Goal: Information Seeking & Learning: Learn about a topic

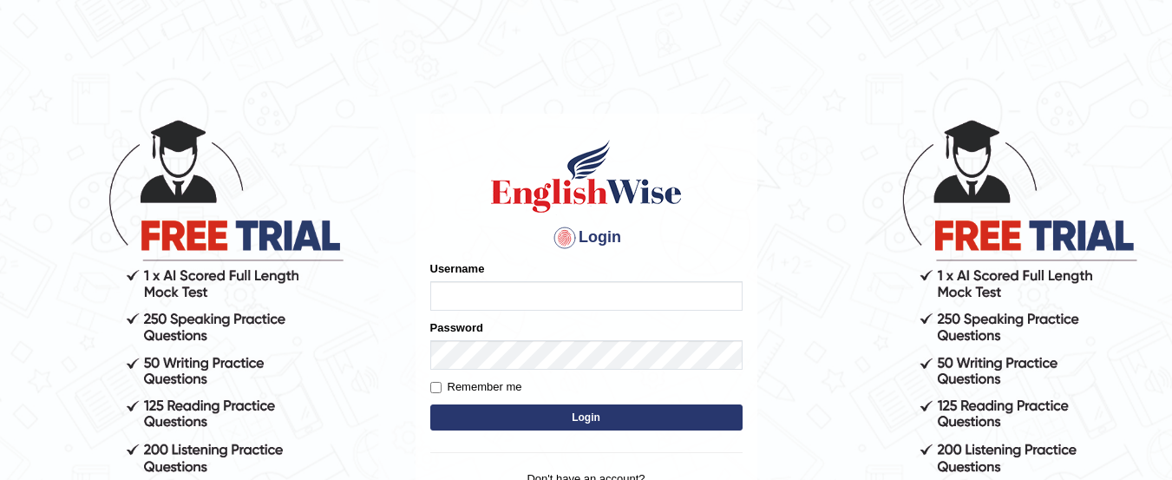
type input "yadwinder_online"
click at [597, 423] on button "Login" at bounding box center [586, 417] width 312 height 26
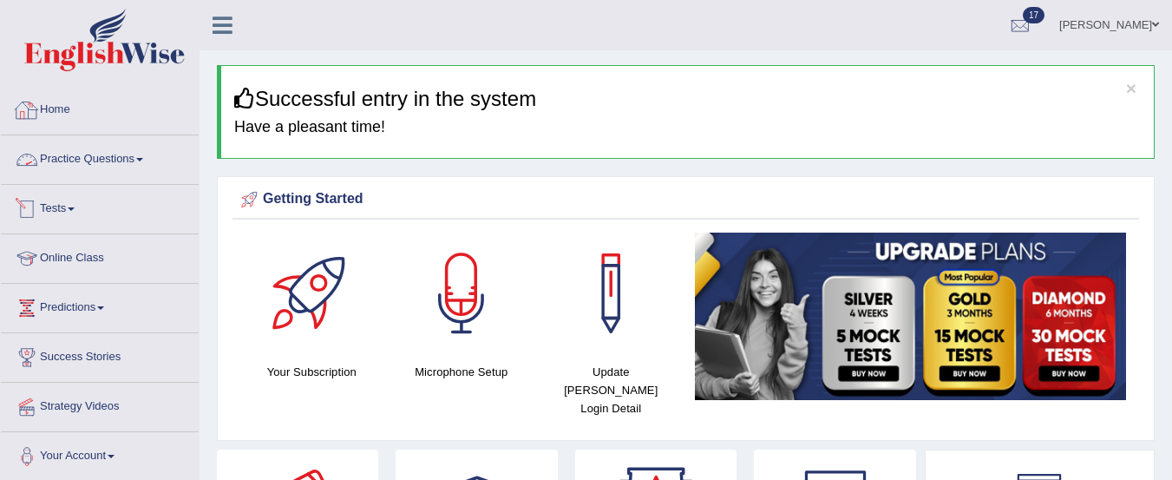
click at [124, 157] on link "Practice Questions" at bounding box center [100, 156] width 198 height 43
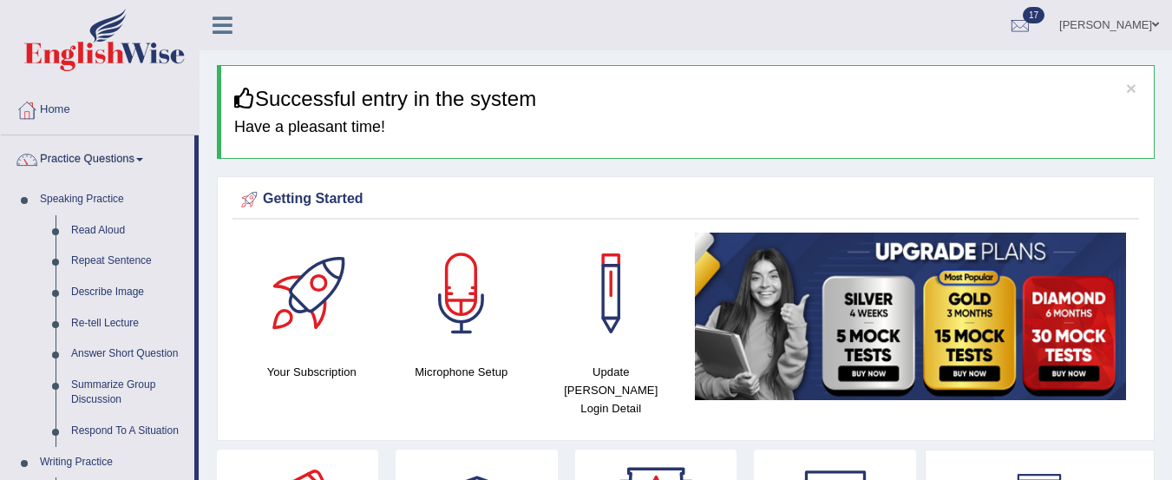
click at [109, 226] on link "Read Aloud" at bounding box center [128, 230] width 131 height 31
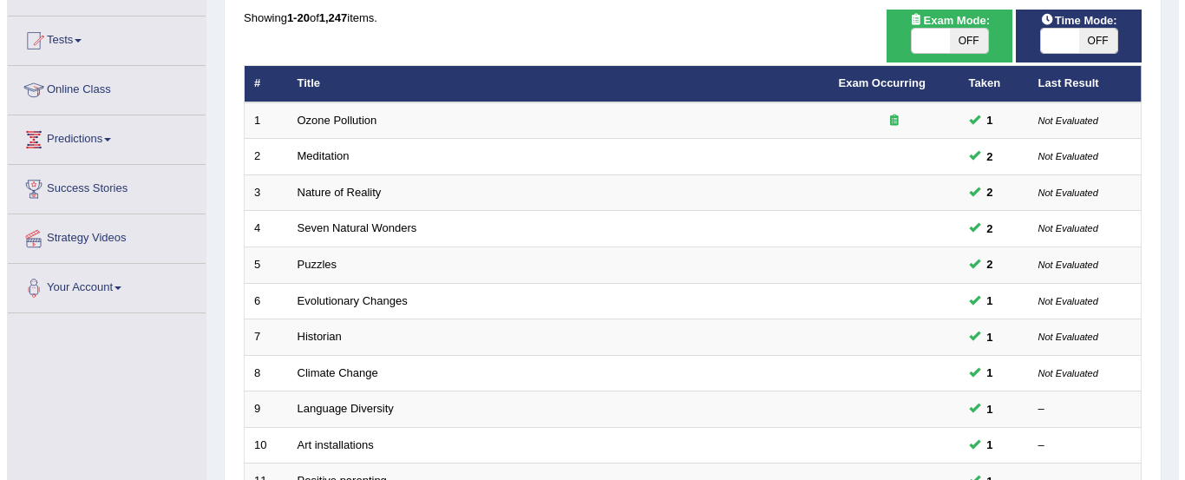
scroll to position [141, 0]
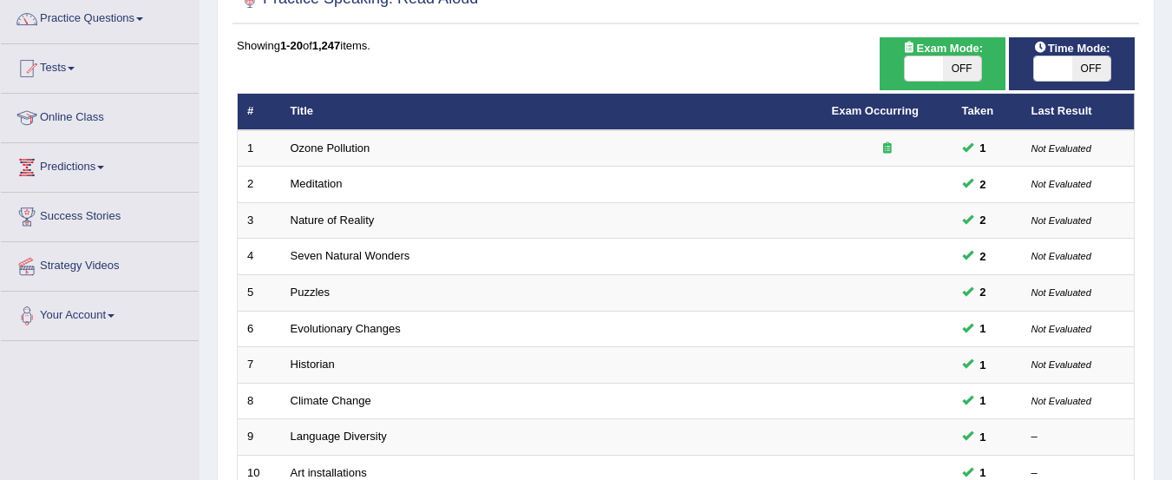
click at [968, 70] on span "OFF" at bounding box center [962, 68] width 38 height 24
checkbox input "true"
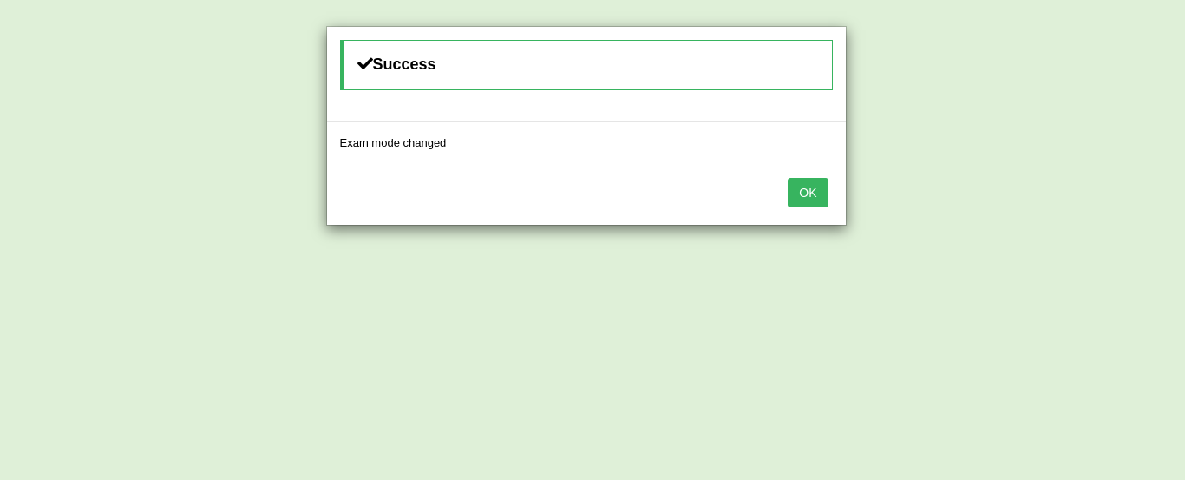
click at [802, 194] on button "OK" at bounding box center [808, 192] width 40 height 29
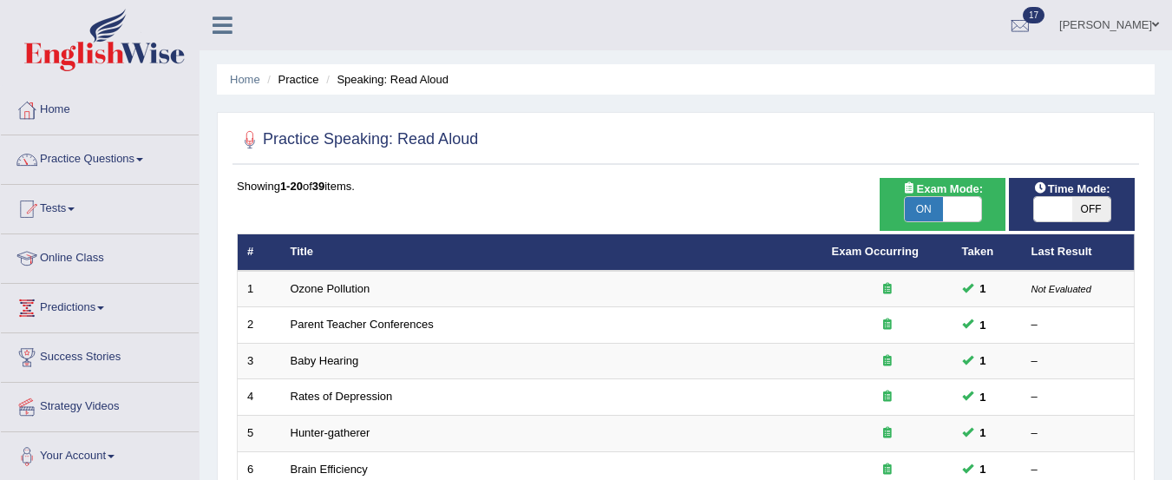
click at [1095, 197] on span "OFF" at bounding box center [1091, 209] width 38 height 24
checkbox input "true"
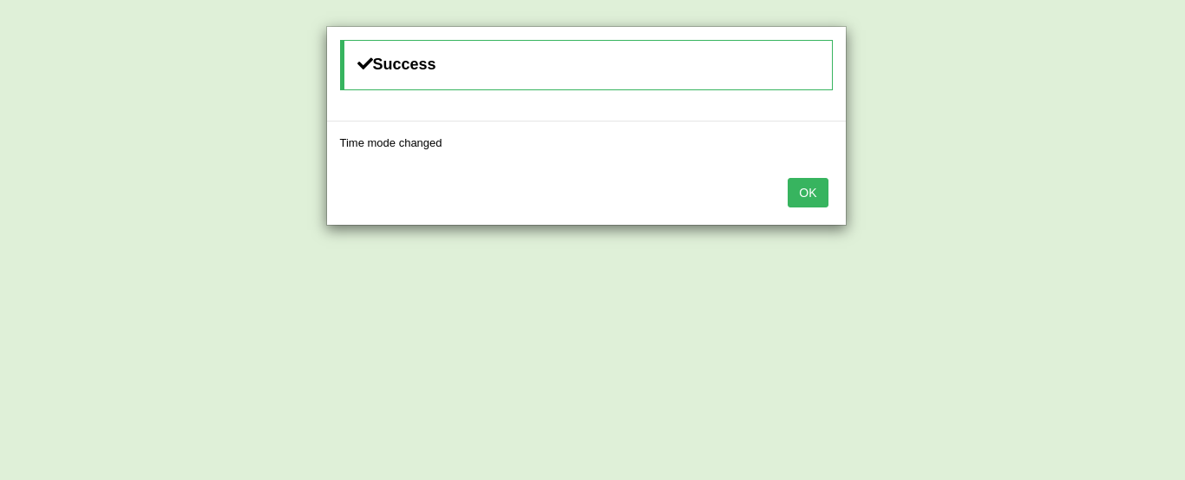
click at [808, 193] on button "OK" at bounding box center [808, 192] width 40 height 29
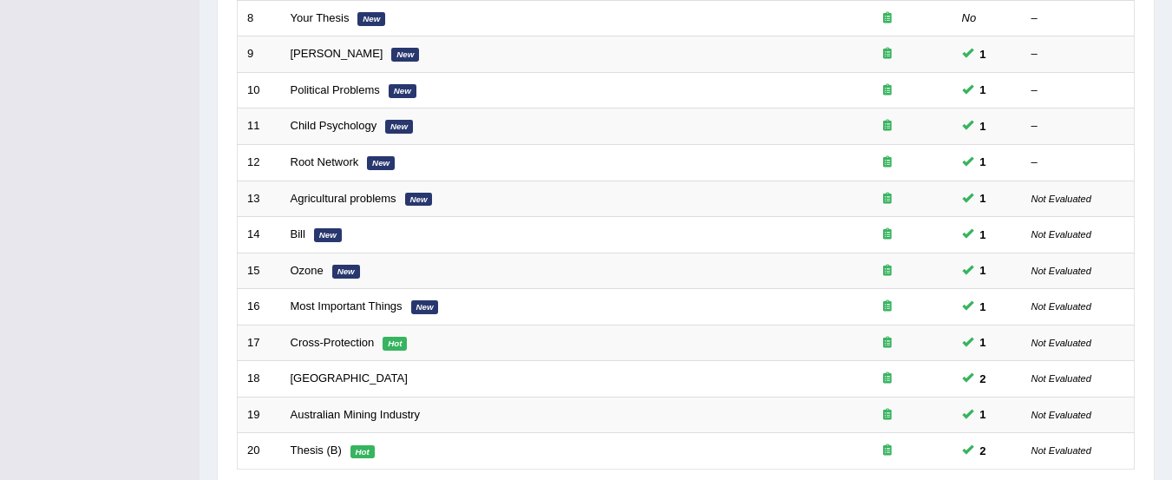
scroll to position [669, 0]
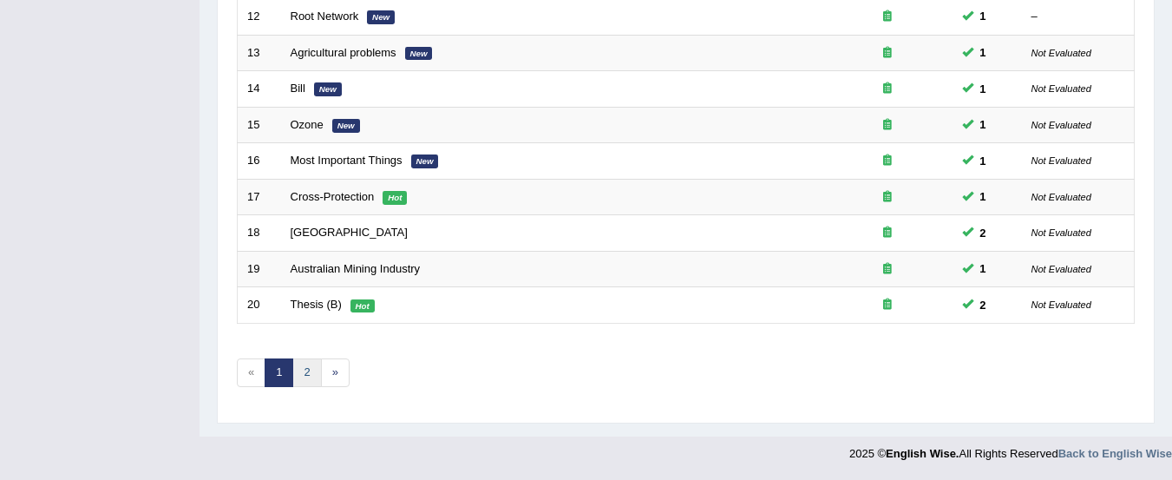
click at [306, 370] on link "2" at bounding box center [306, 372] width 29 height 29
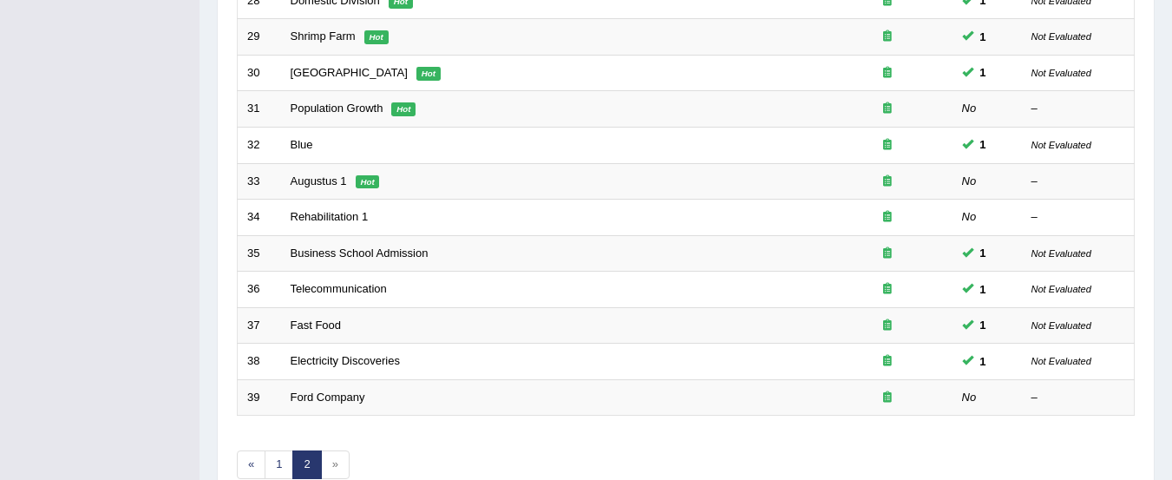
scroll to position [534, 0]
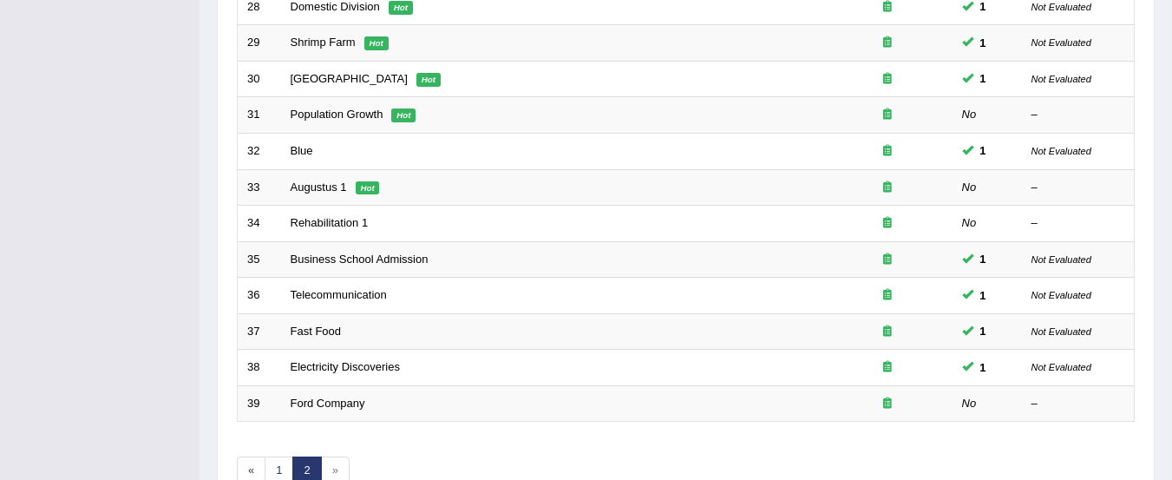
click at [331, 120] on link "Population Growth" at bounding box center [337, 114] width 93 height 13
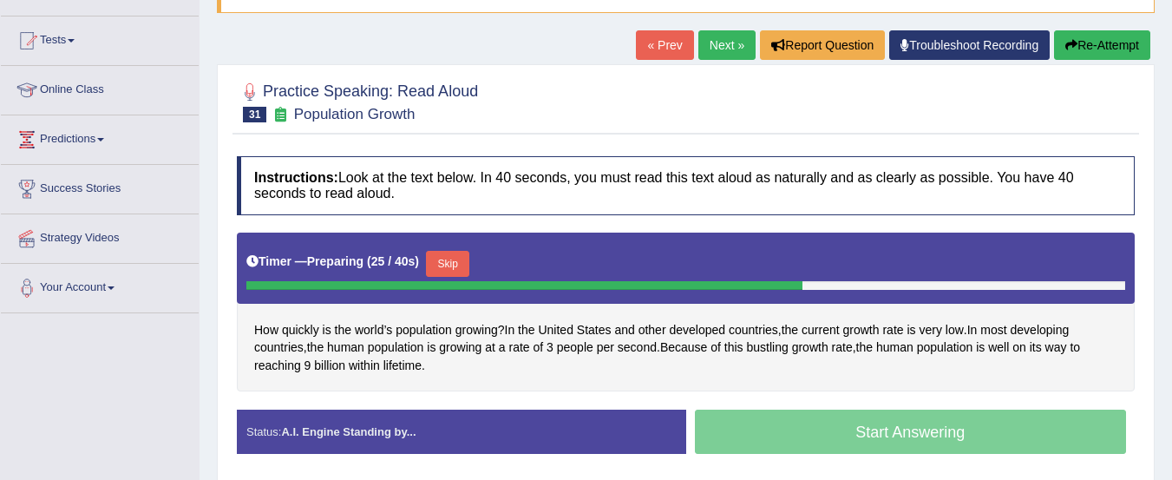
click at [455, 262] on button "Skip" at bounding box center [447, 264] width 43 height 26
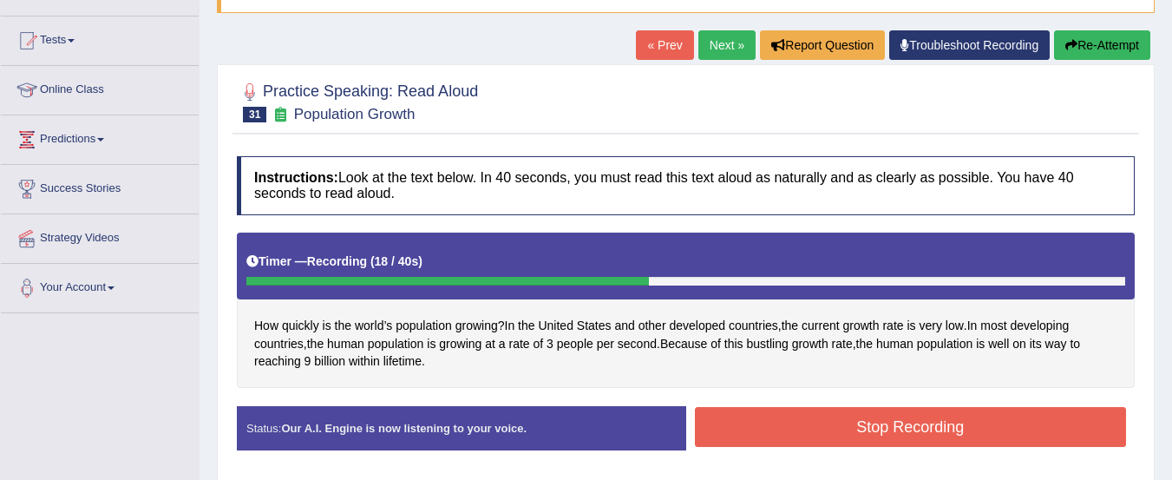
click at [1052, 430] on button "Stop Recording" at bounding box center [911, 427] width 432 height 40
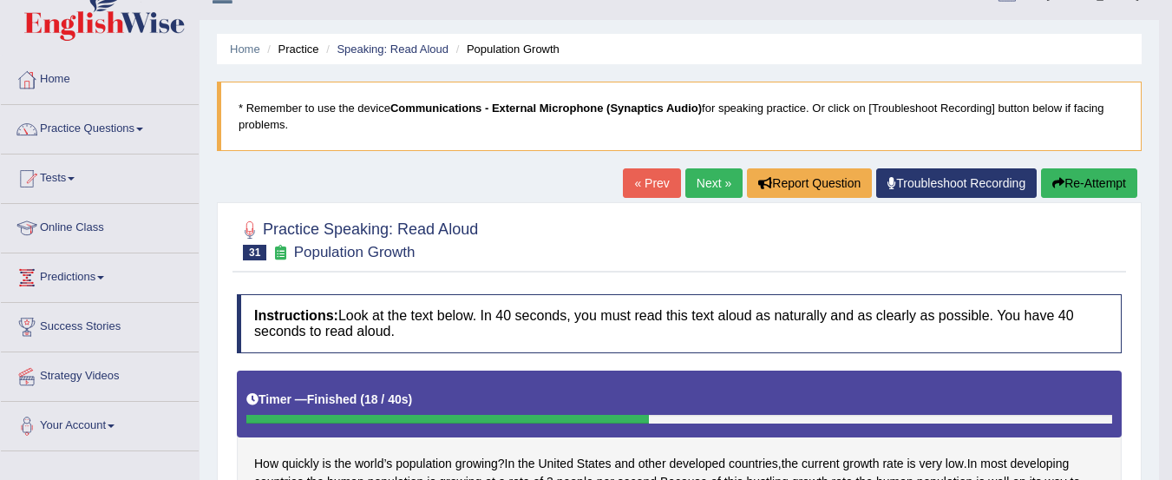
scroll to position [22, 0]
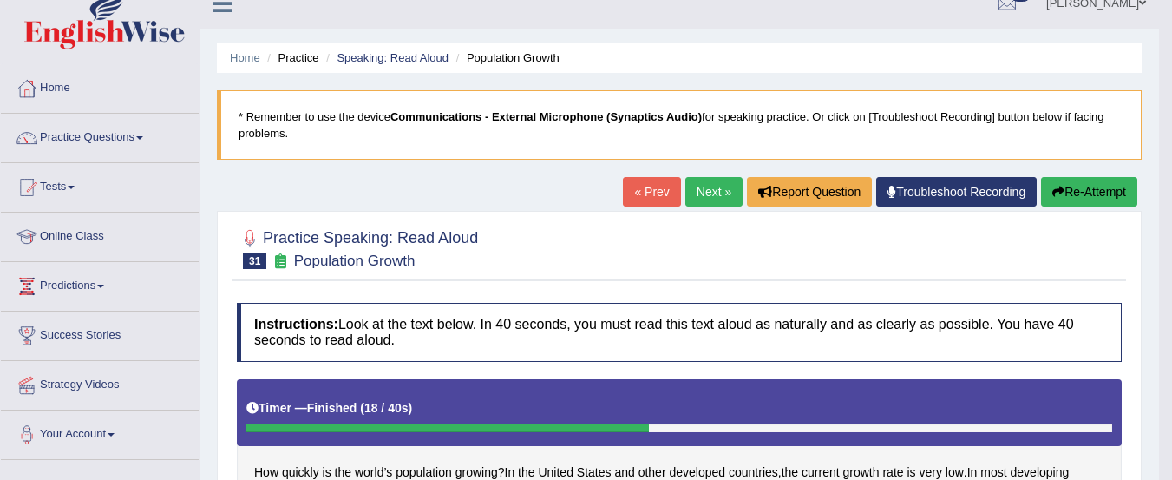
click at [704, 195] on link "Next »" at bounding box center [713, 191] width 57 height 29
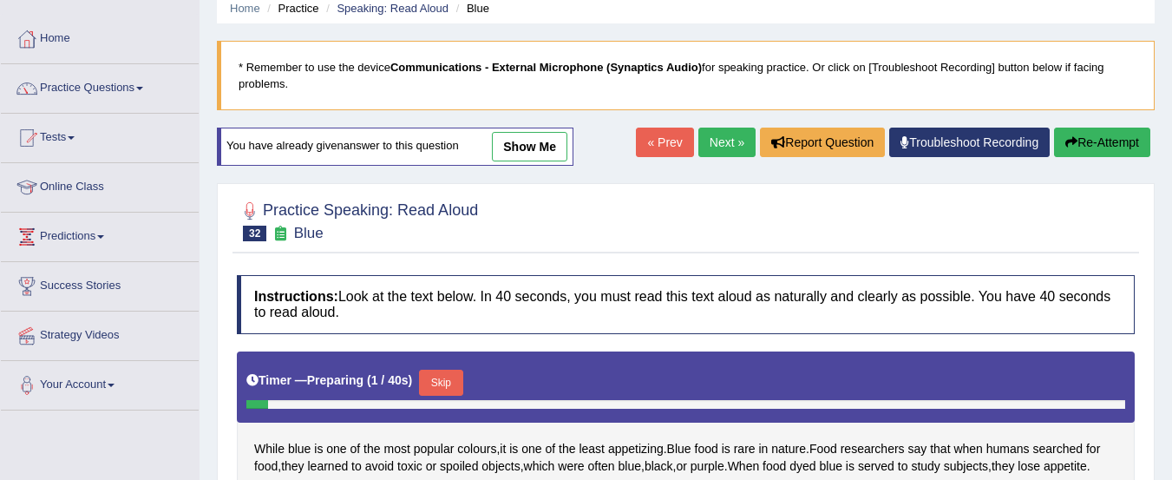
click at [721, 148] on link "Next »" at bounding box center [726, 142] width 57 height 29
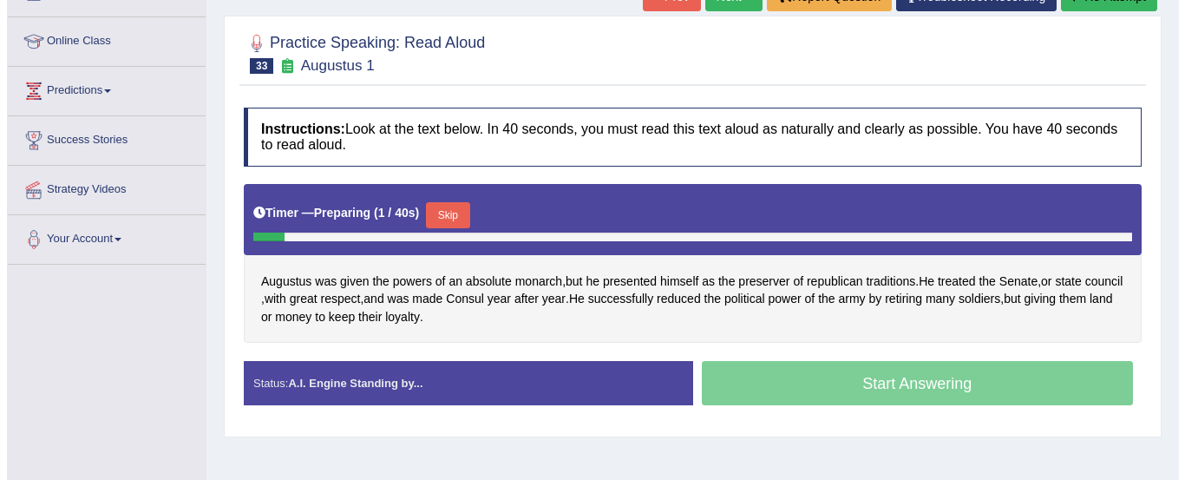
scroll to position [219, 0]
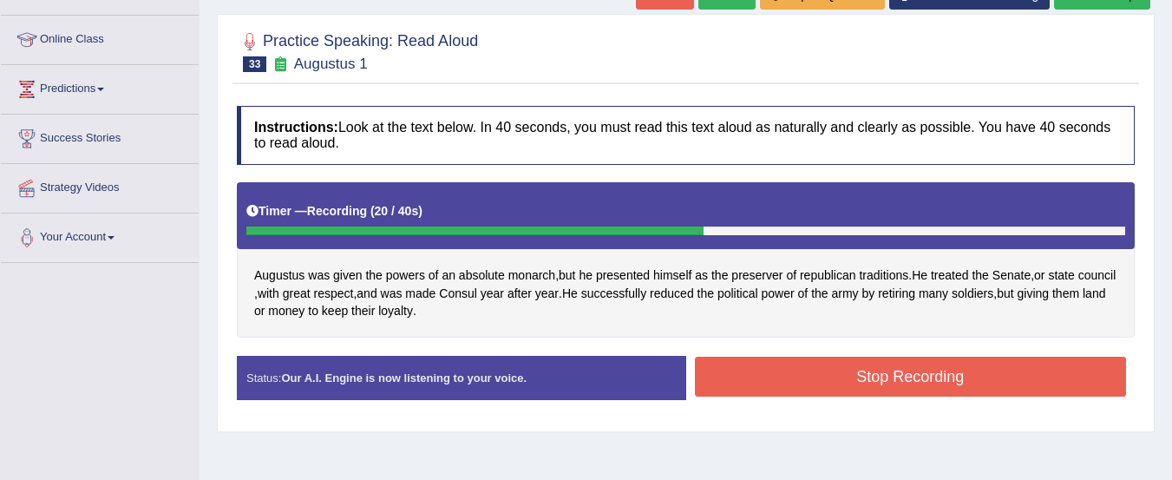
click at [1058, 383] on button "Stop Recording" at bounding box center [911, 377] width 432 height 40
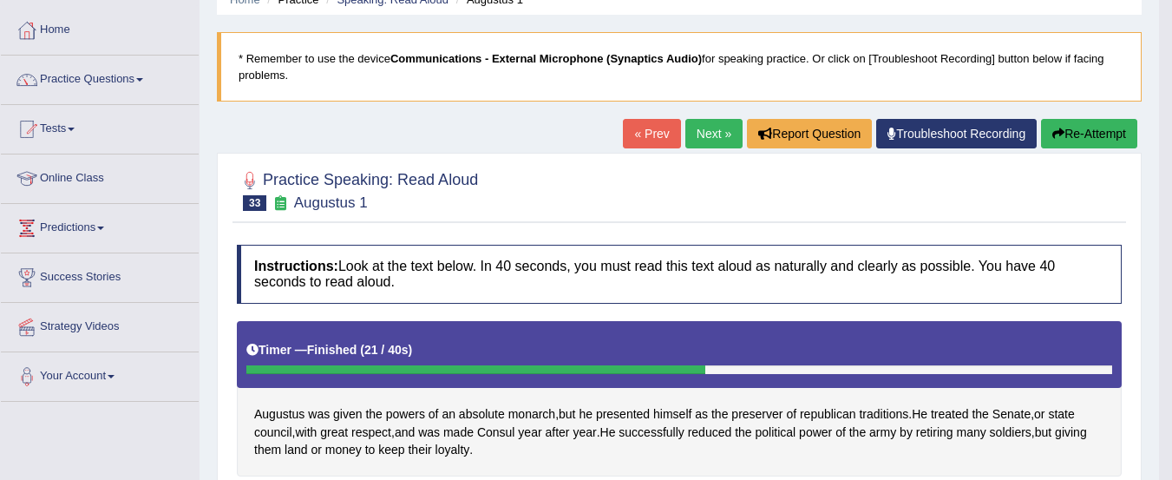
scroll to position [0, 0]
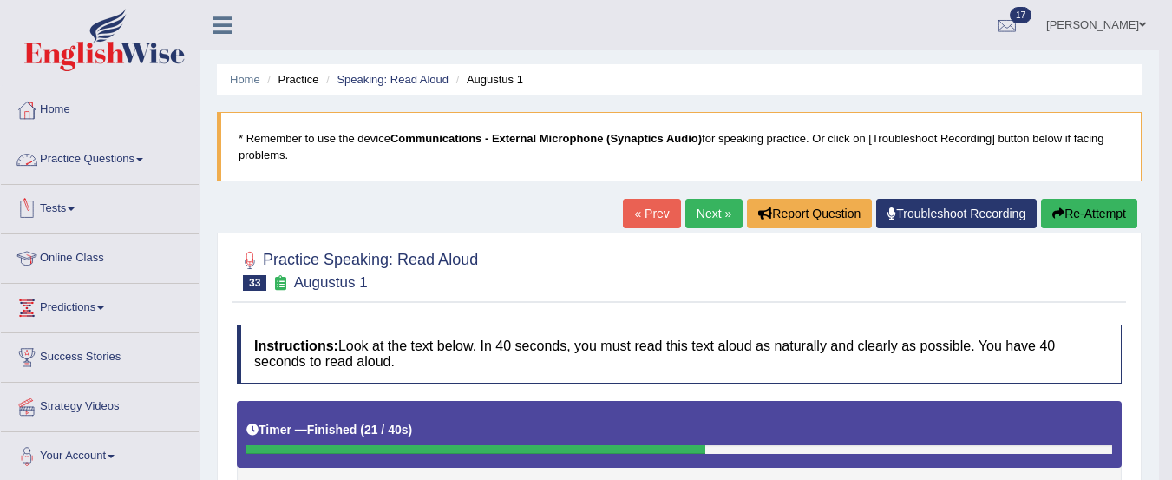
click at [134, 167] on link "Practice Questions" at bounding box center [100, 156] width 198 height 43
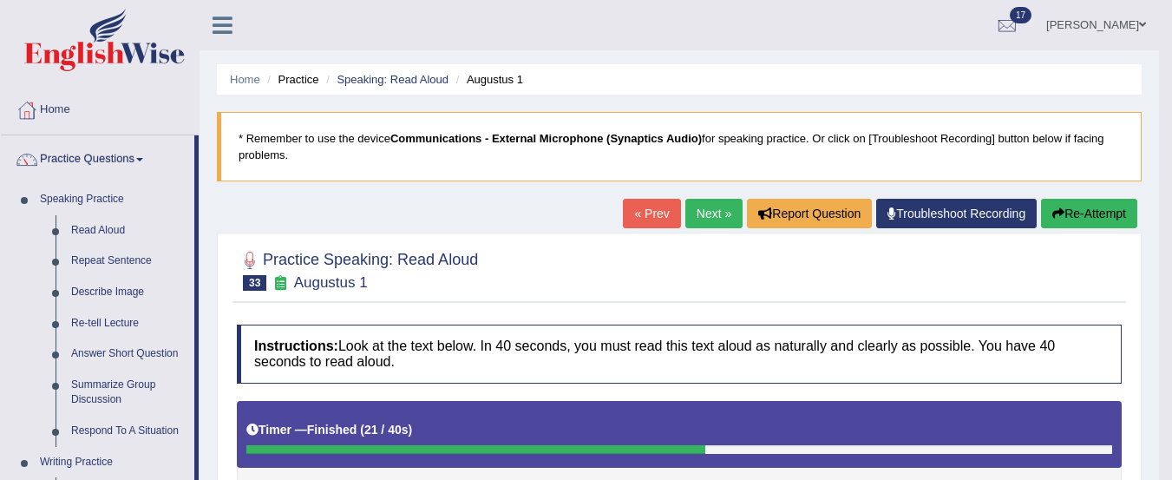
click at [126, 261] on link "Repeat Sentence" at bounding box center [128, 261] width 131 height 31
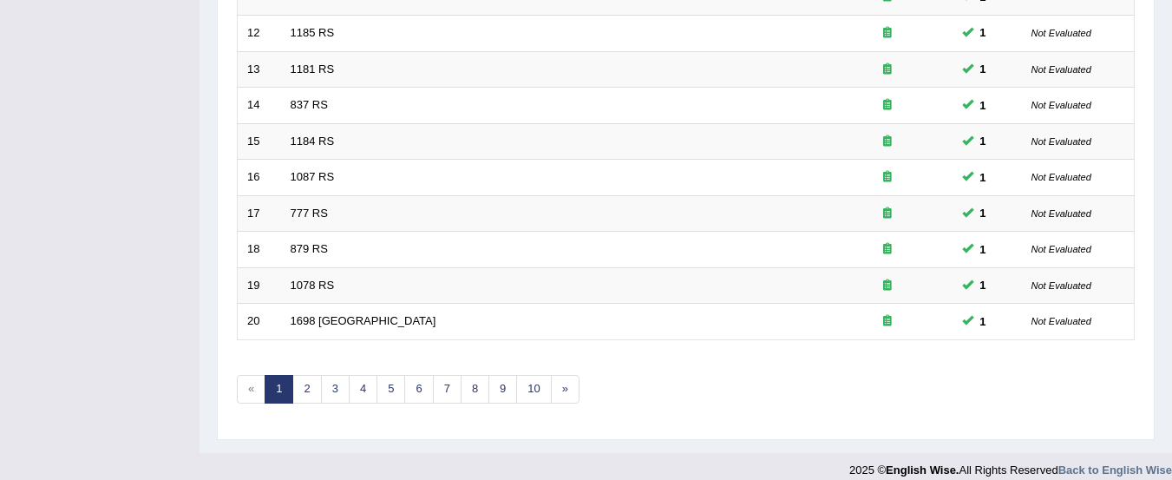
scroll to position [669, 0]
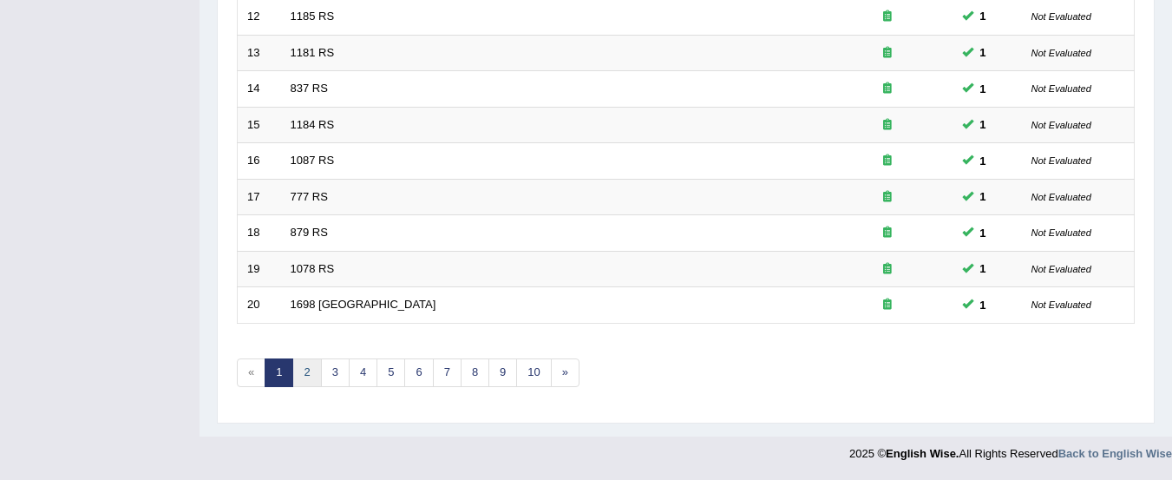
click at [307, 372] on link "2" at bounding box center [306, 372] width 29 height 29
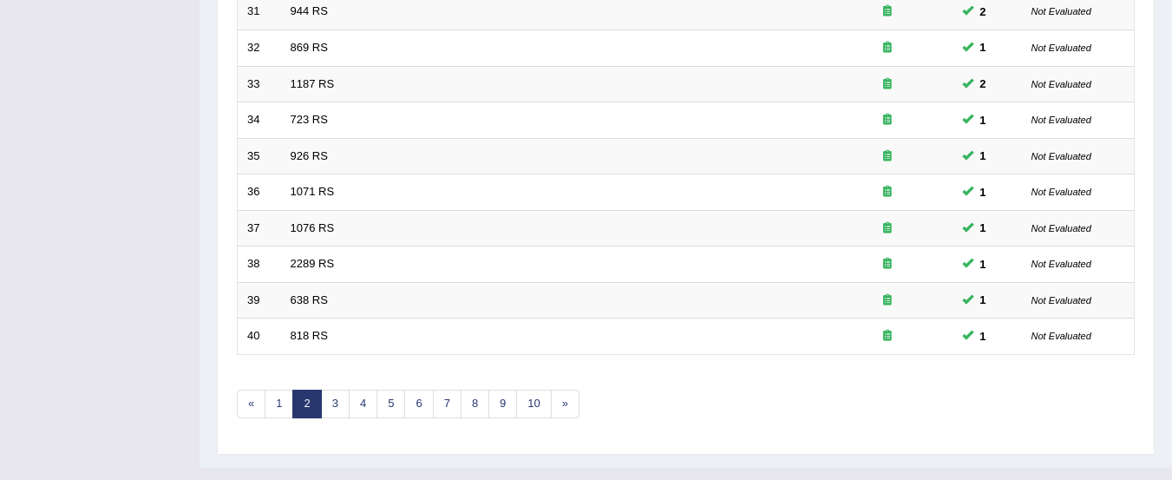
scroll to position [669, 0]
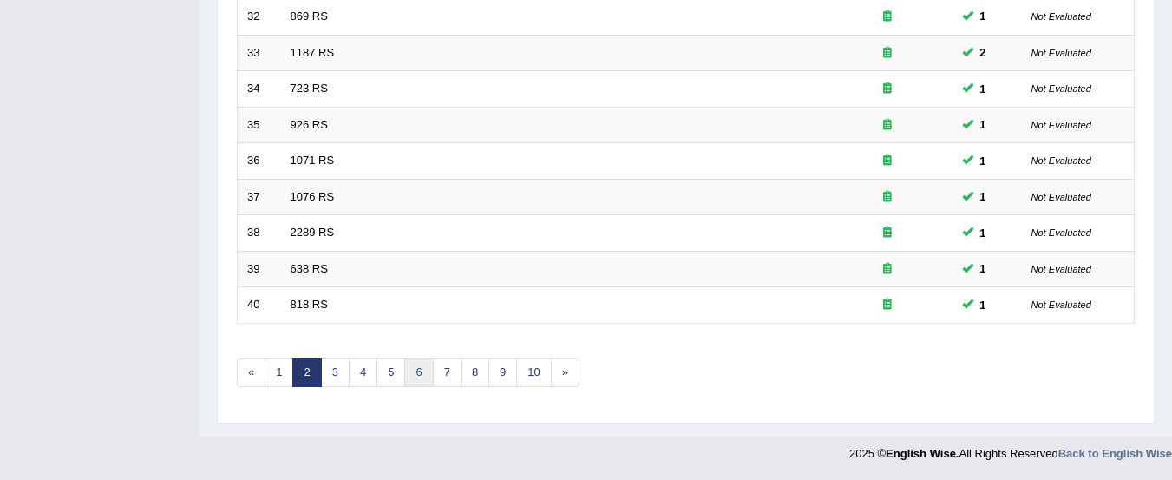
click at [418, 378] on link "6" at bounding box center [418, 372] width 29 height 29
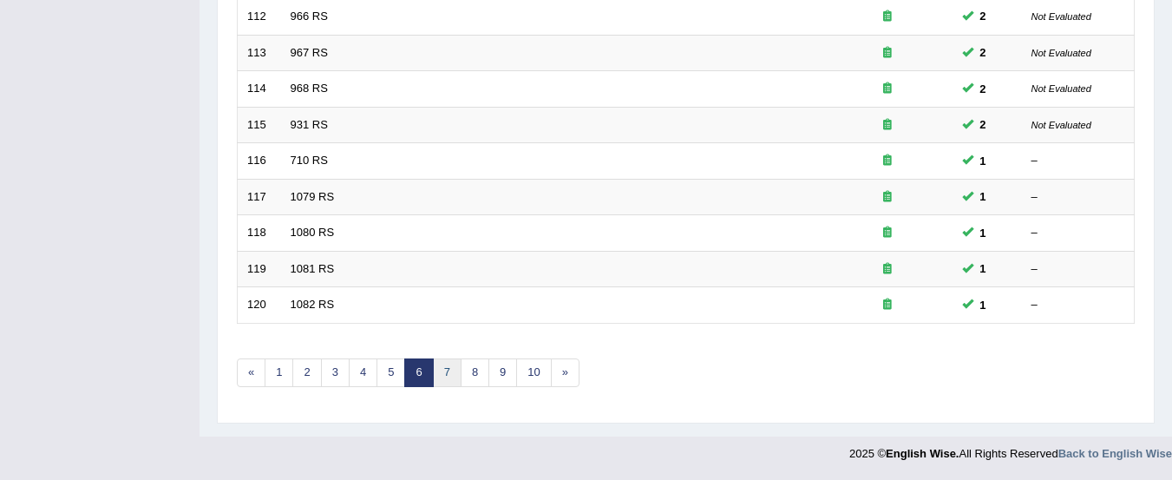
click at [447, 372] on link "7" at bounding box center [447, 372] width 29 height 29
click at [447, 372] on link "8" at bounding box center [447, 372] width 29 height 29
click at [447, 373] on link "9" at bounding box center [447, 372] width 29 height 29
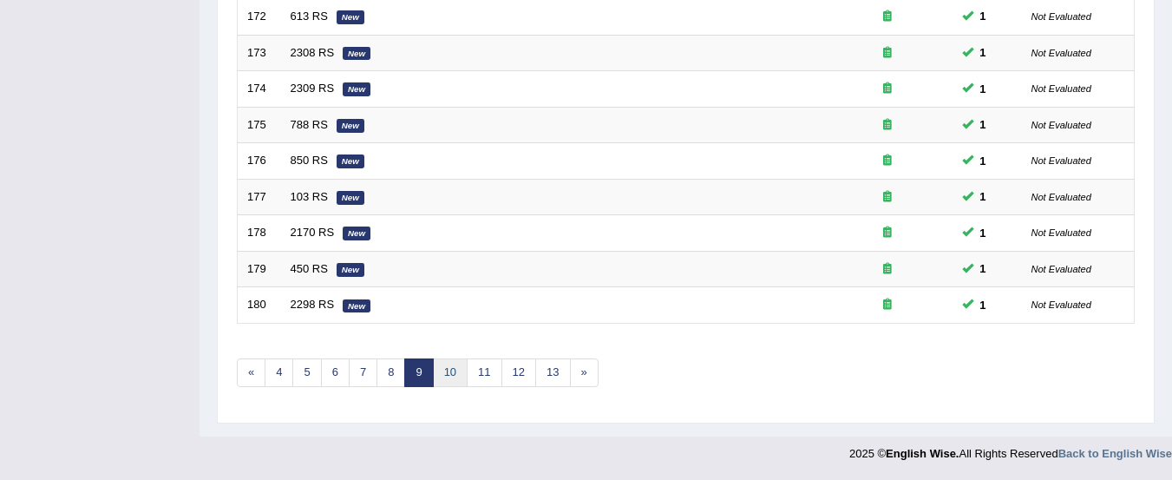
click at [450, 372] on link "10" at bounding box center [450, 372] width 35 height 29
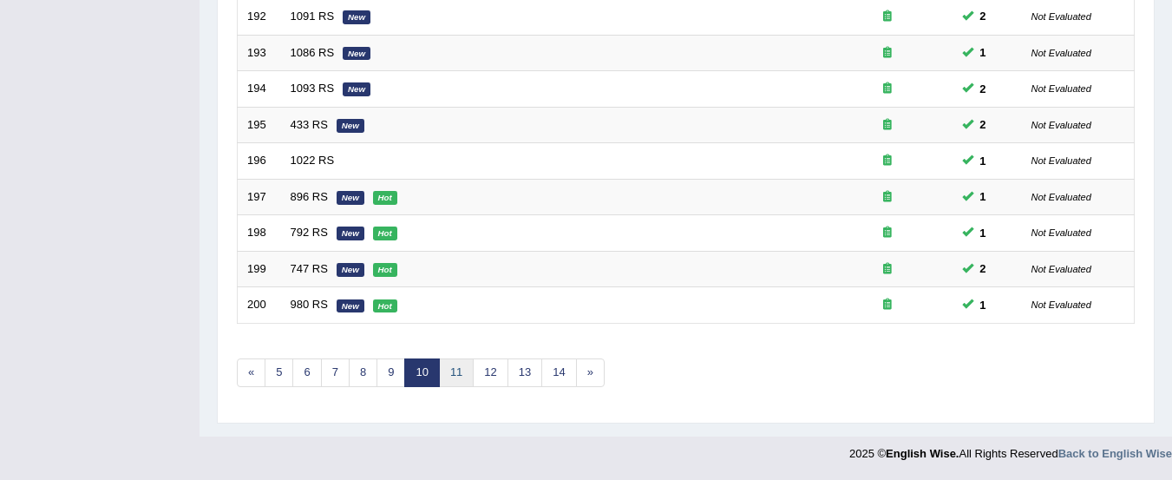
click at [454, 369] on link "11" at bounding box center [456, 372] width 35 height 29
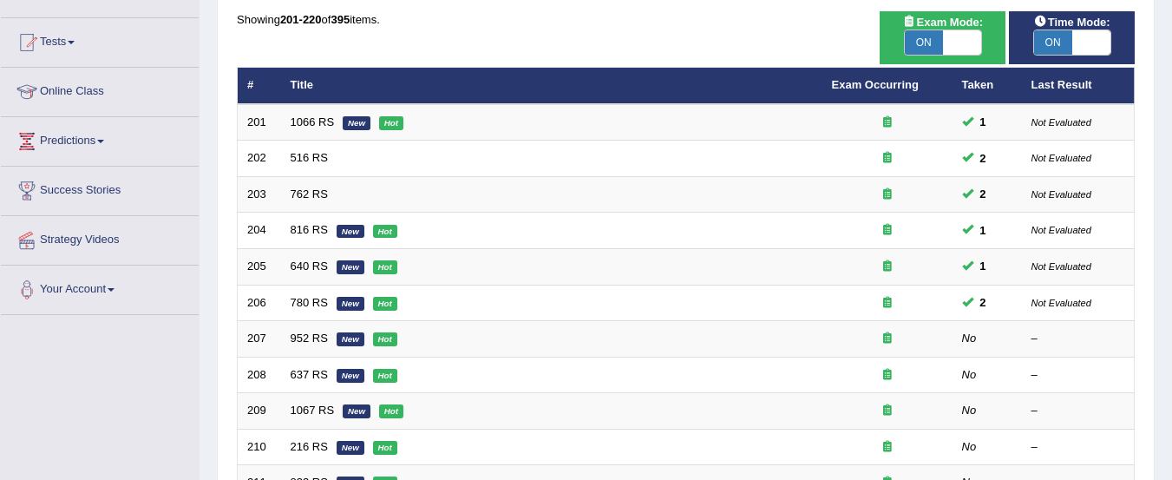
scroll to position [151, 0]
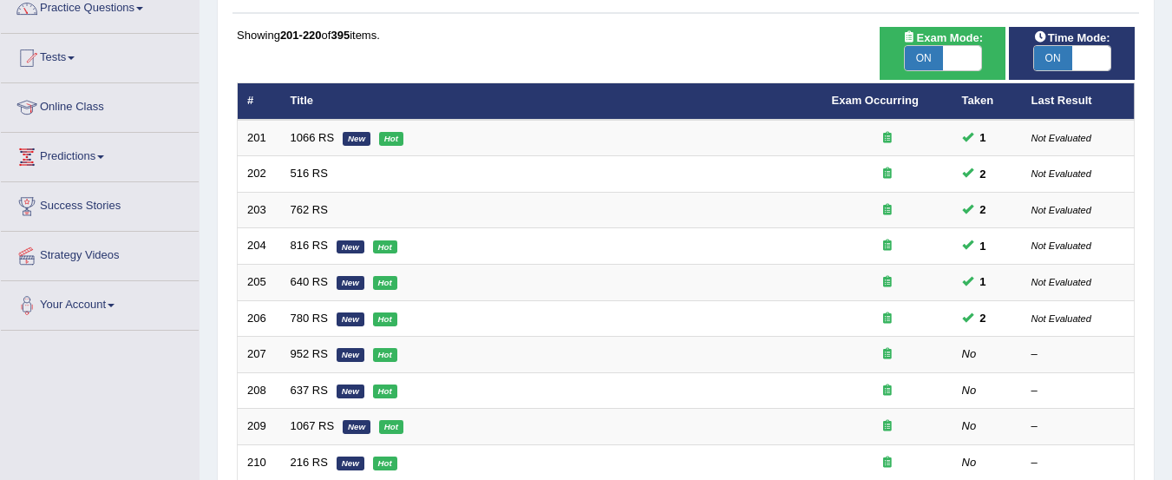
click at [323, 357] on link "952 RS" at bounding box center [309, 353] width 37 height 13
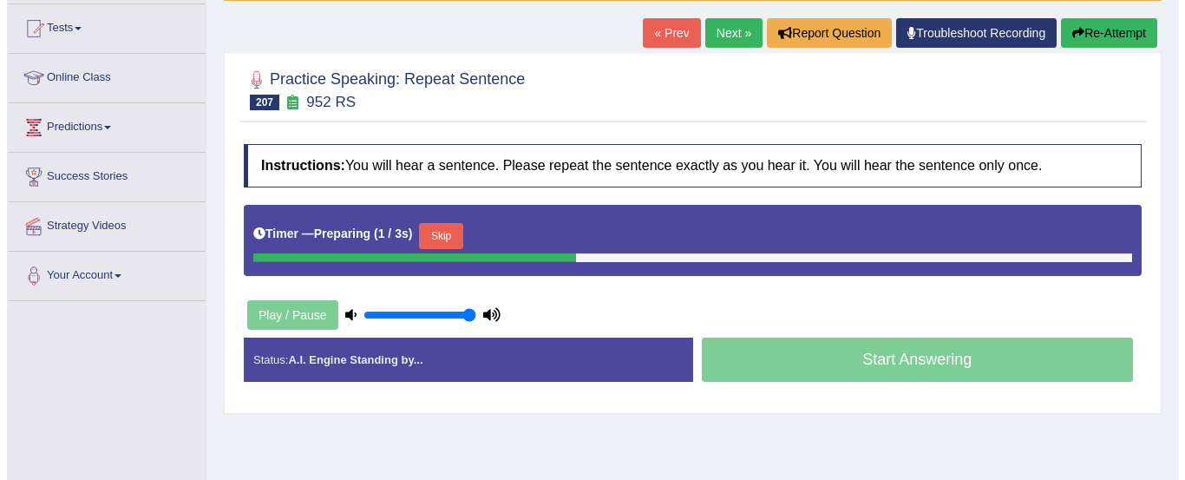
scroll to position [186, 0]
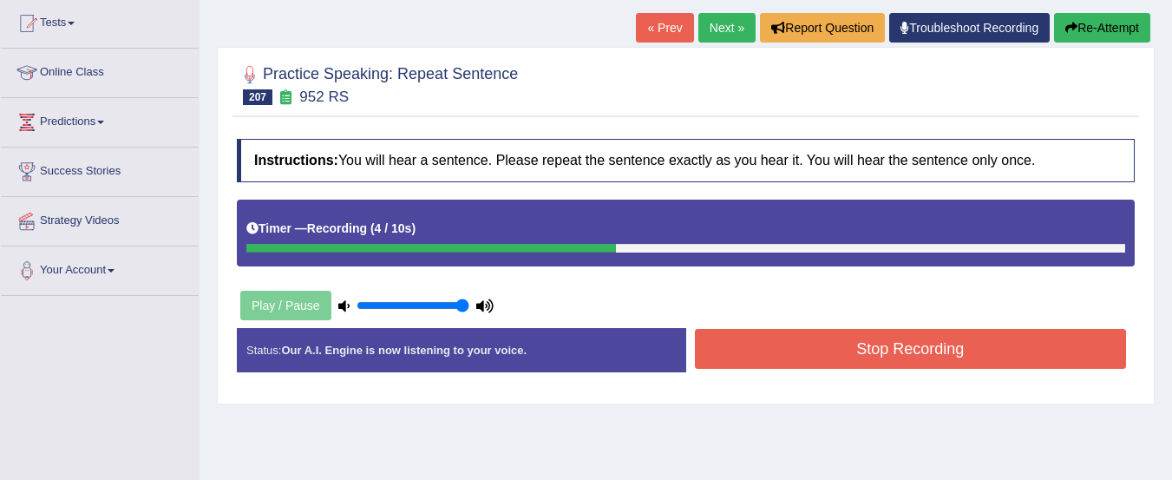
click at [974, 355] on button "Stop Recording" at bounding box center [911, 349] width 432 height 40
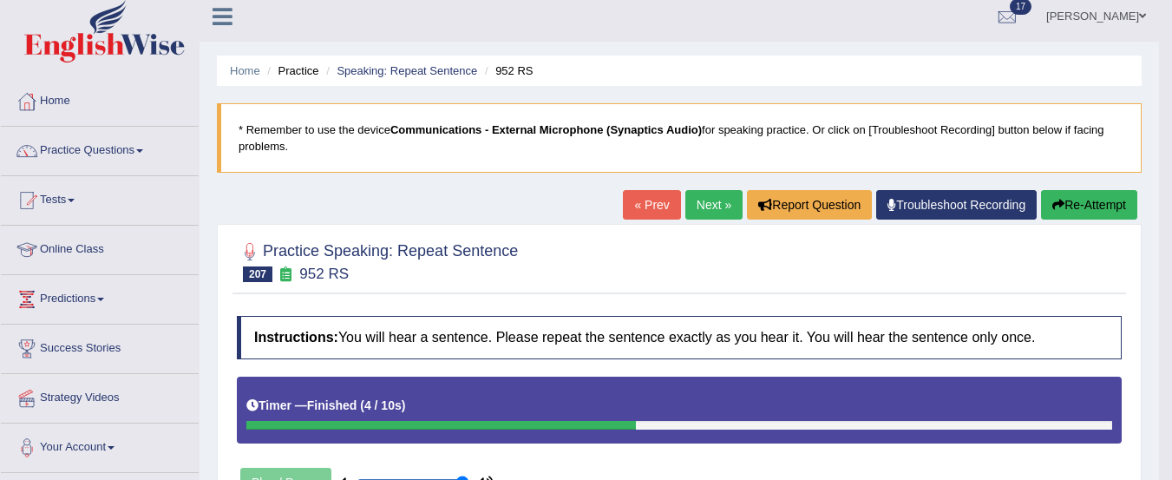
scroll to position [0, 0]
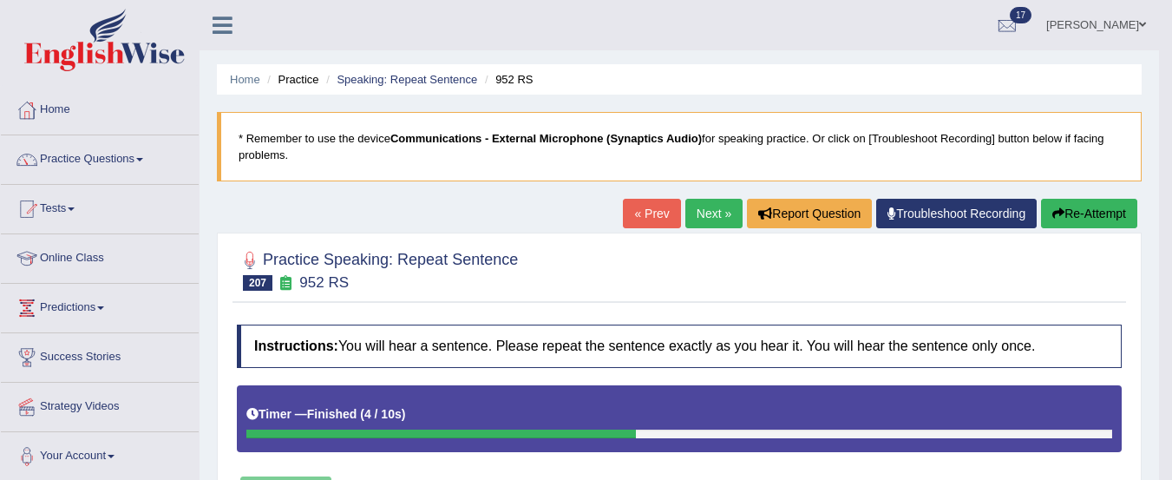
click at [1058, 213] on icon "button" at bounding box center [1058, 213] width 12 height 12
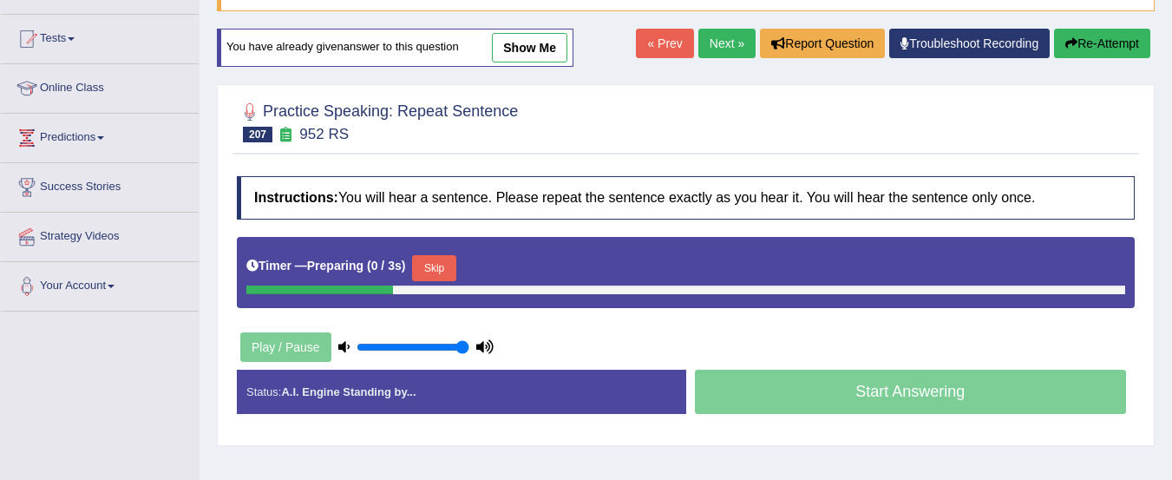
scroll to position [171, 0]
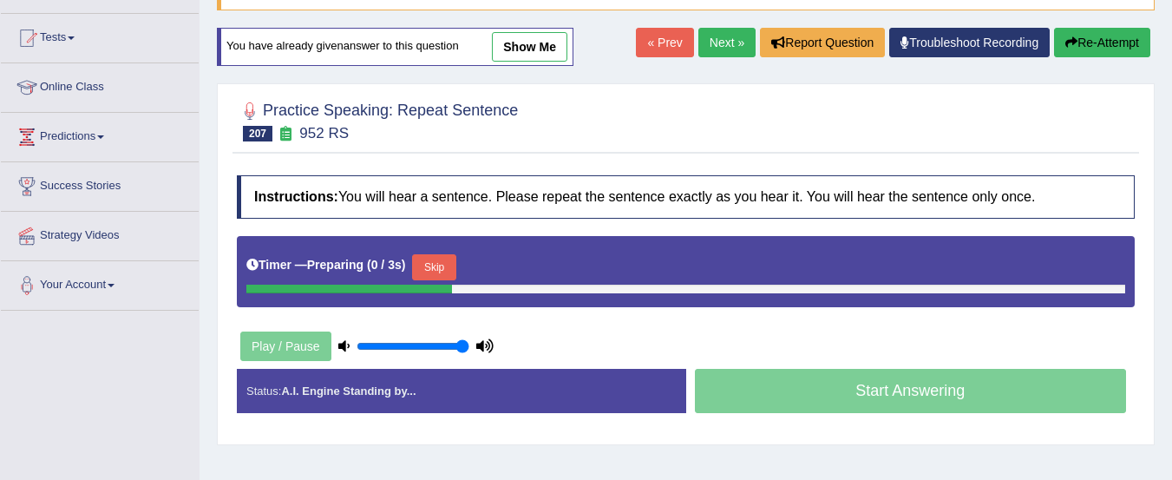
click at [441, 266] on button "Skip" at bounding box center [433, 267] width 43 height 26
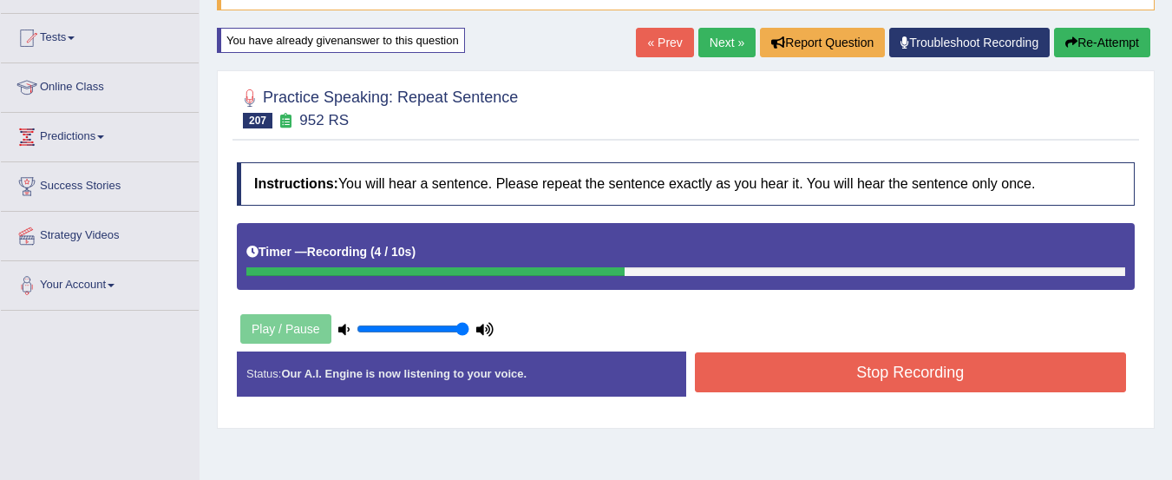
click at [974, 371] on button "Stop Recording" at bounding box center [911, 372] width 432 height 40
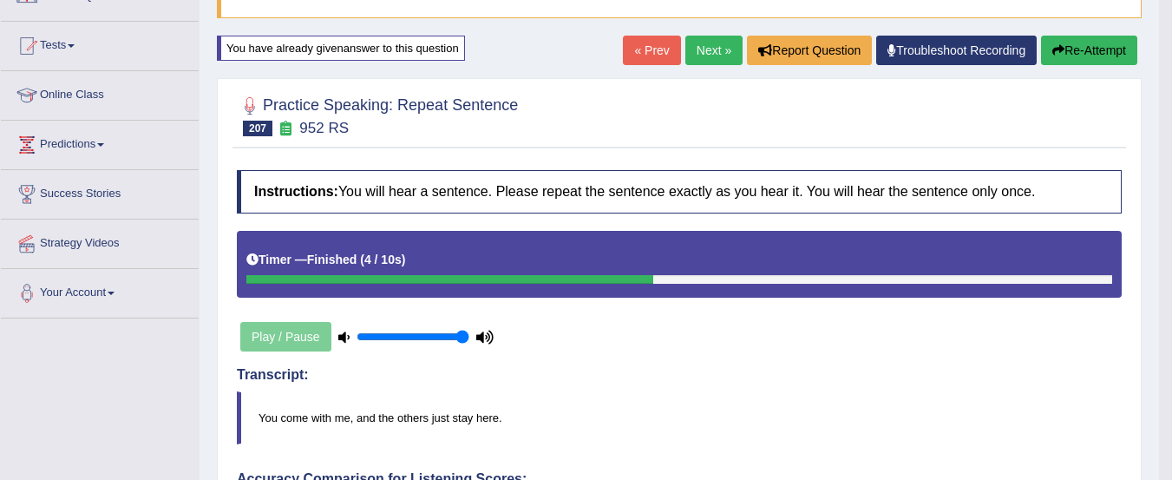
scroll to position [82, 0]
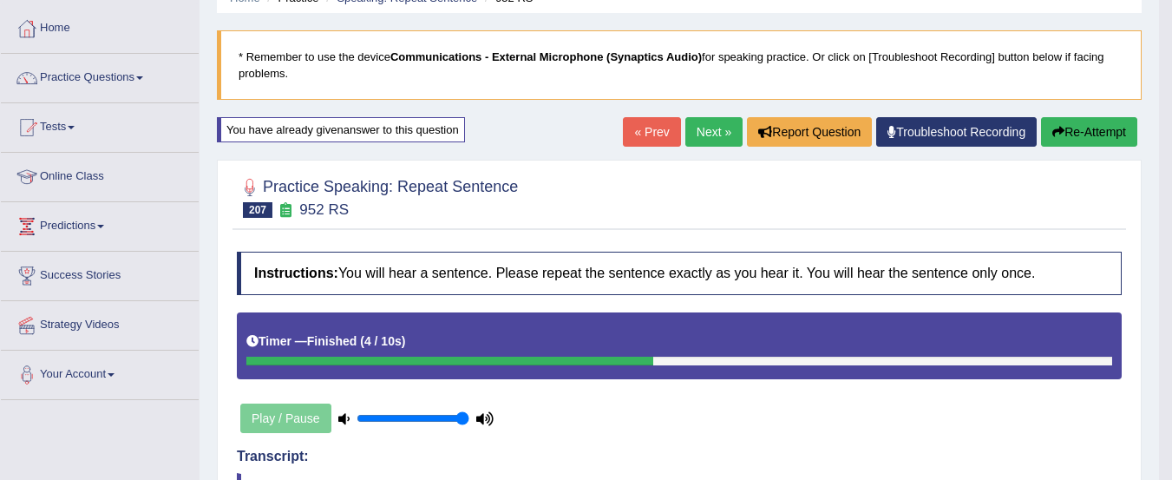
click at [1085, 145] on button "Re-Attempt" at bounding box center [1089, 131] width 96 height 29
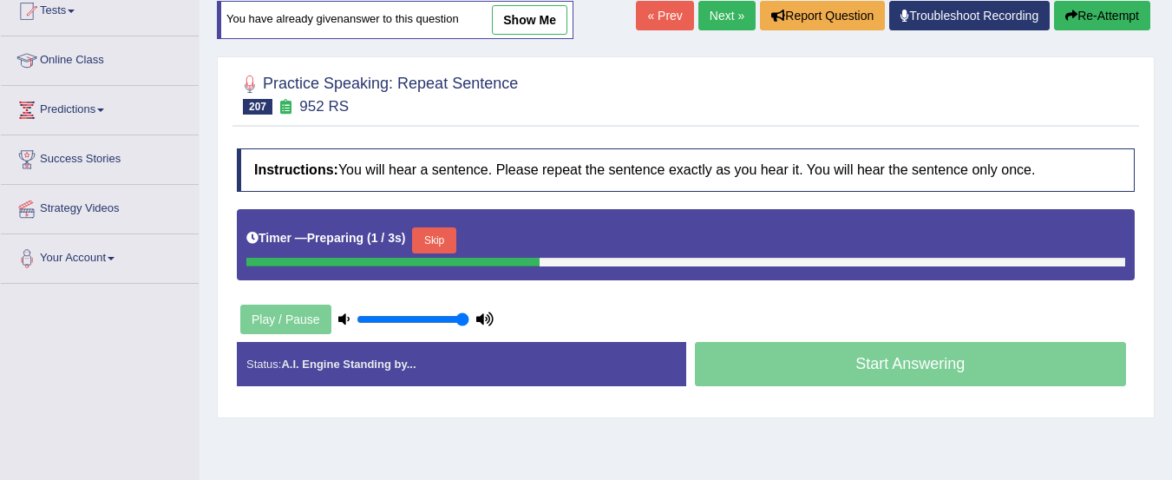
scroll to position [277, 0]
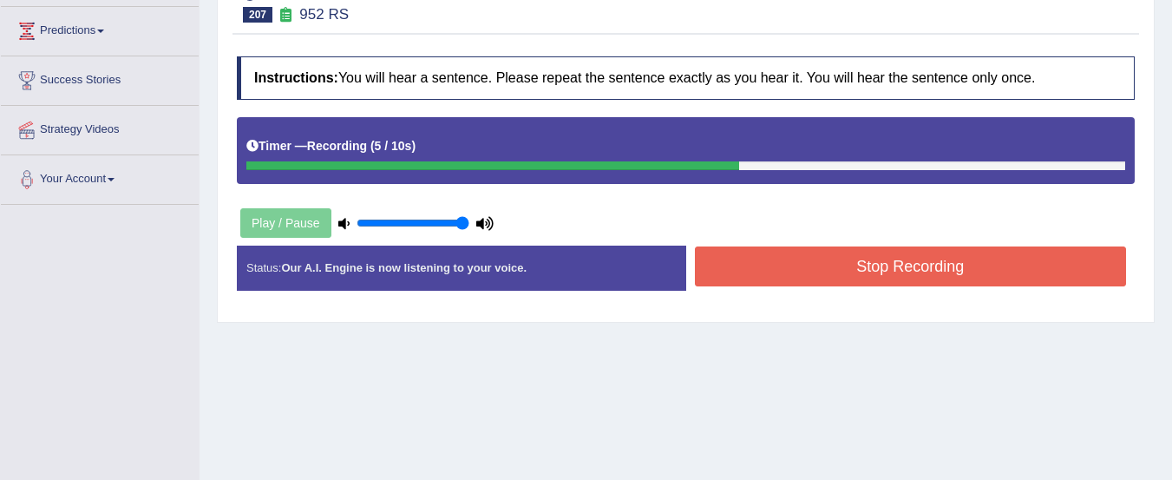
click at [942, 246] on button "Stop Recording" at bounding box center [911, 266] width 432 height 40
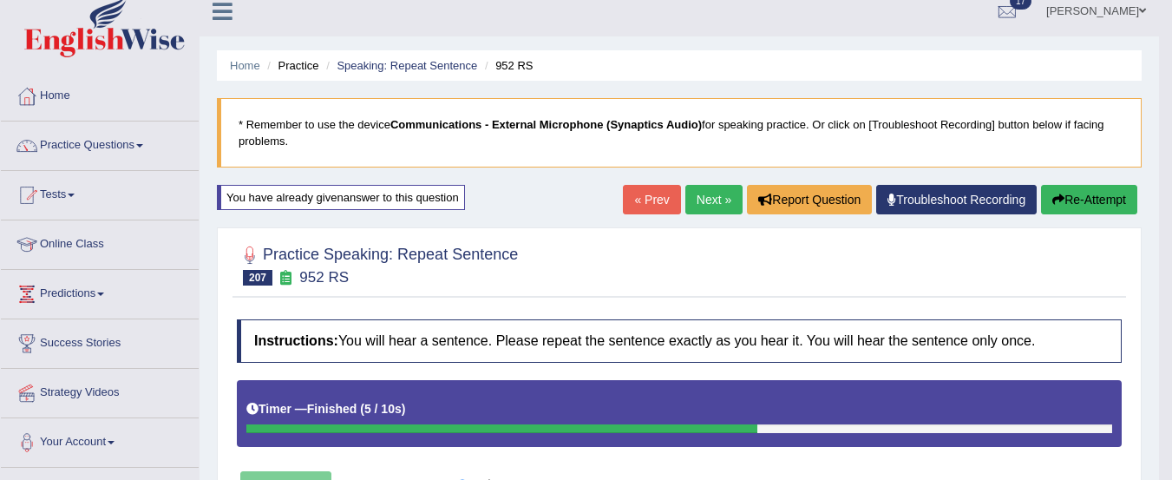
scroll to position [0, 0]
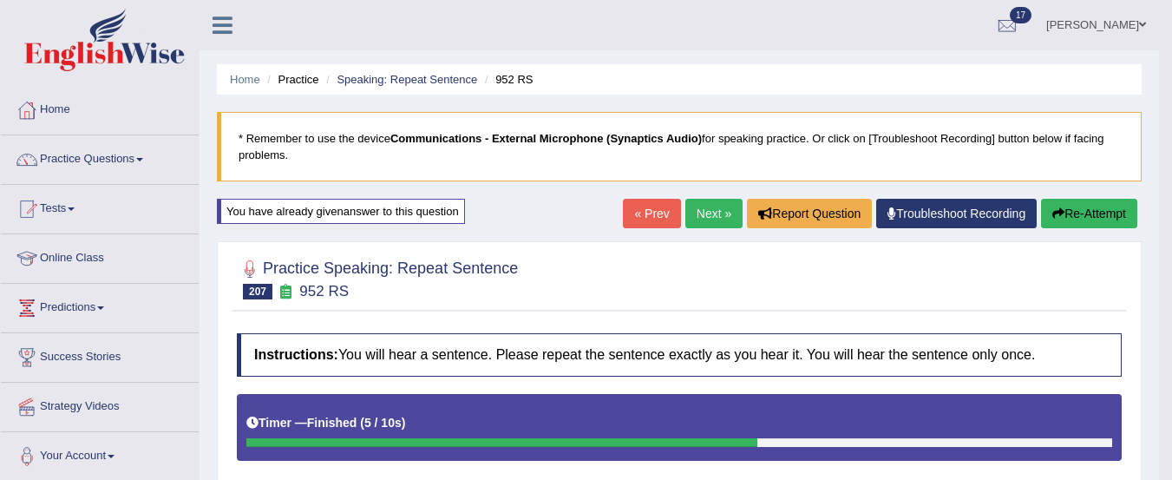
click at [700, 216] on link "Next »" at bounding box center [713, 213] width 57 height 29
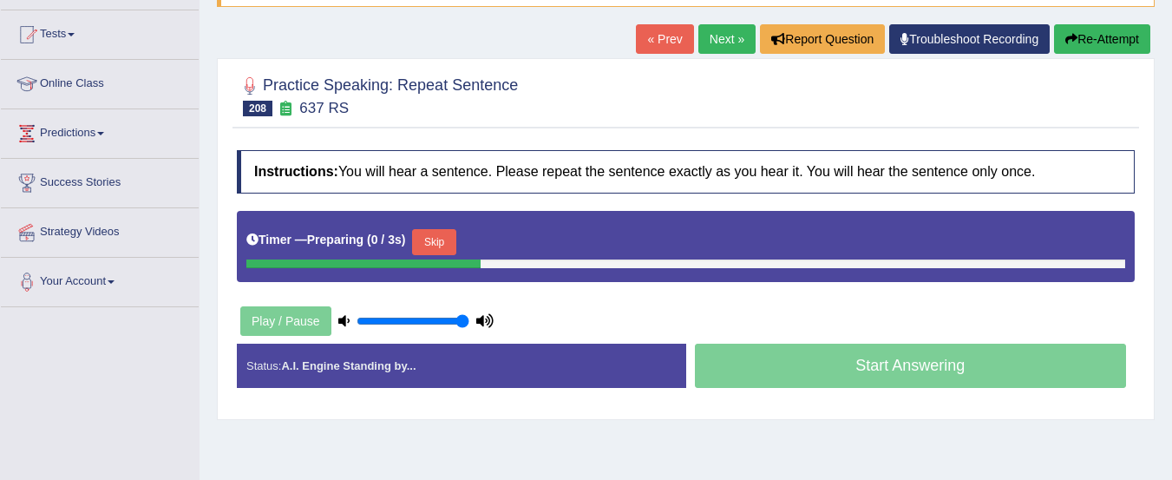
scroll to position [190, 0]
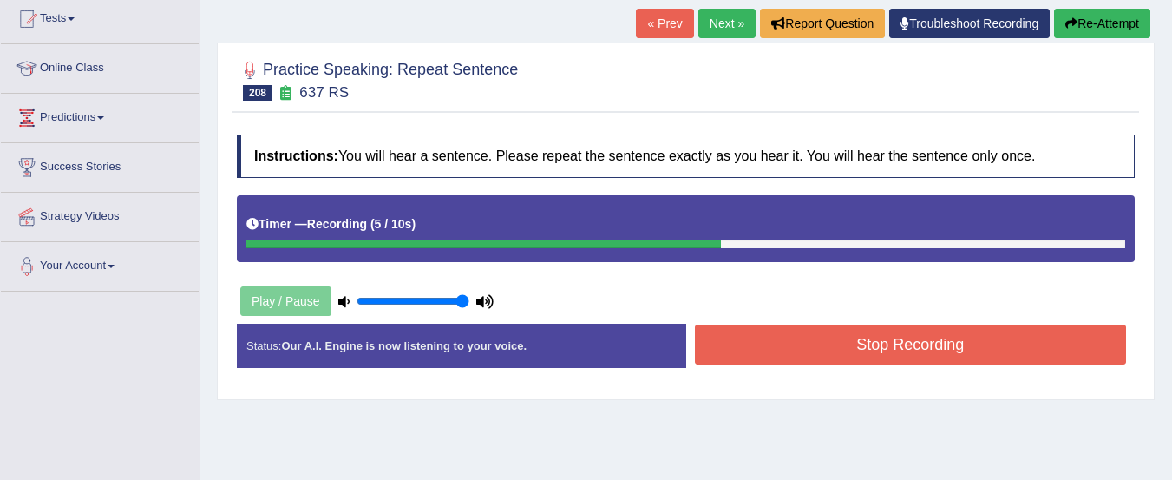
click at [1010, 344] on button "Stop Recording" at bounding box center [911, 344] width 432 height 40
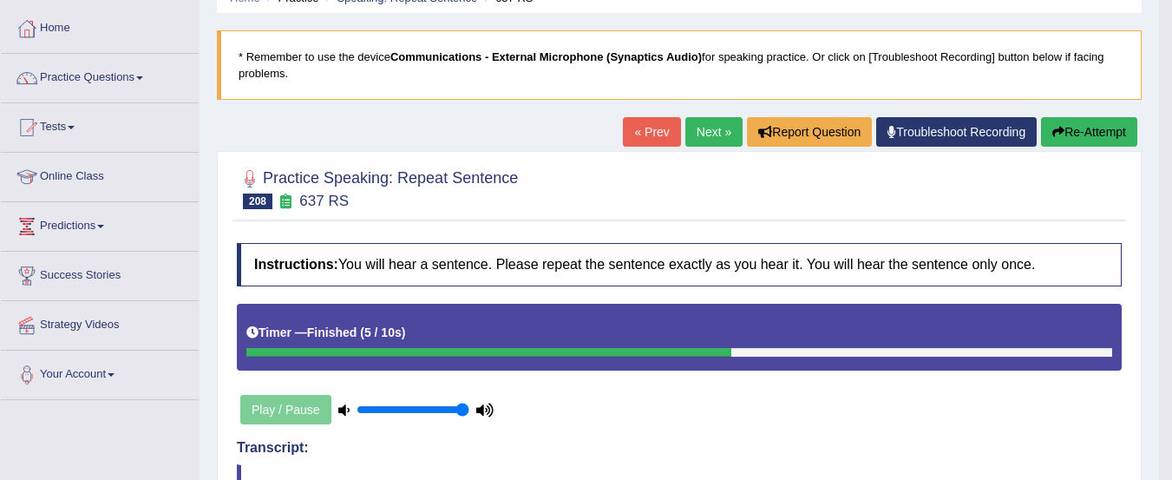
scroll to position [65, 0]
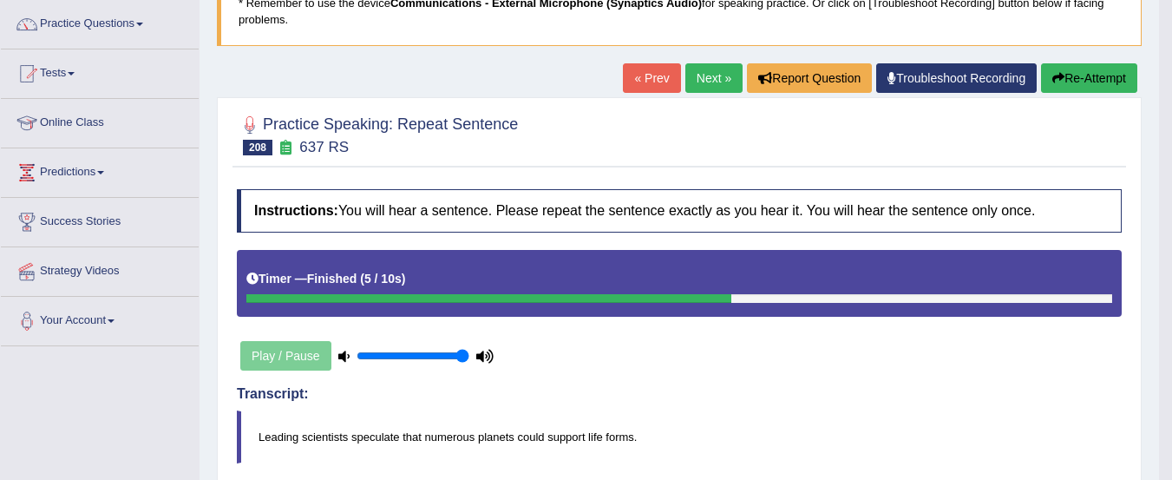
scroll to position [137, 0]
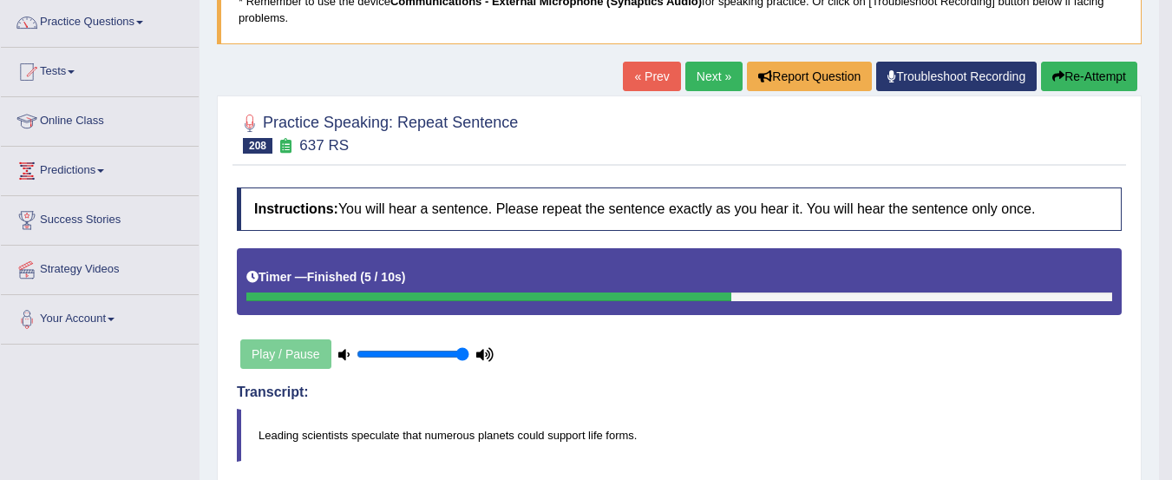
click at [1086, 83] on button "Re-Attempt" at bounding box center [1089, 76] width 96 height 29
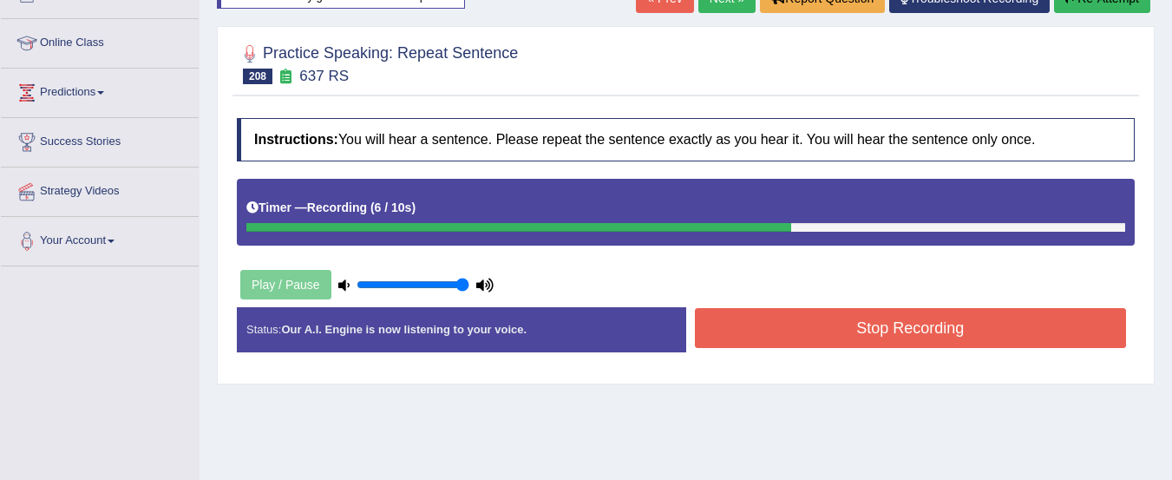
click at [996, 331] on button "Stop Recording" at bounding box center [911, 328] width 432 height 40
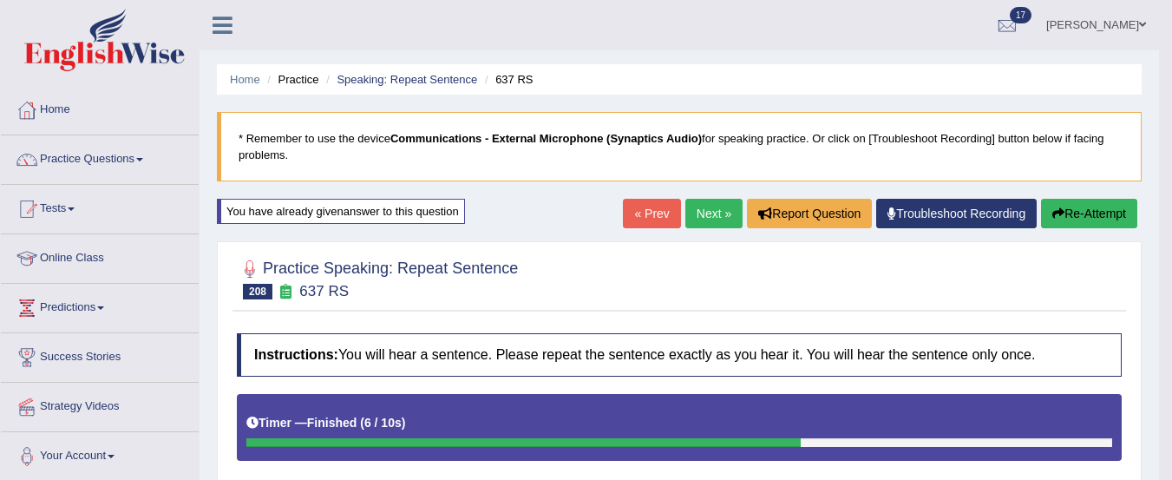
click at [713, 219] on link "Next »" at bounding box center [713, 213] width 57 height 29
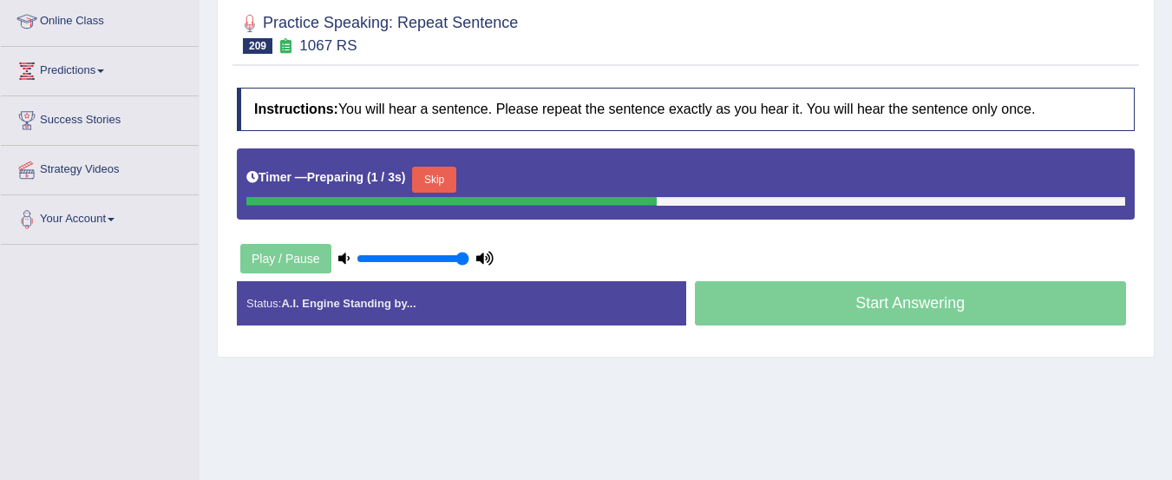
scroll to position [233, 0]
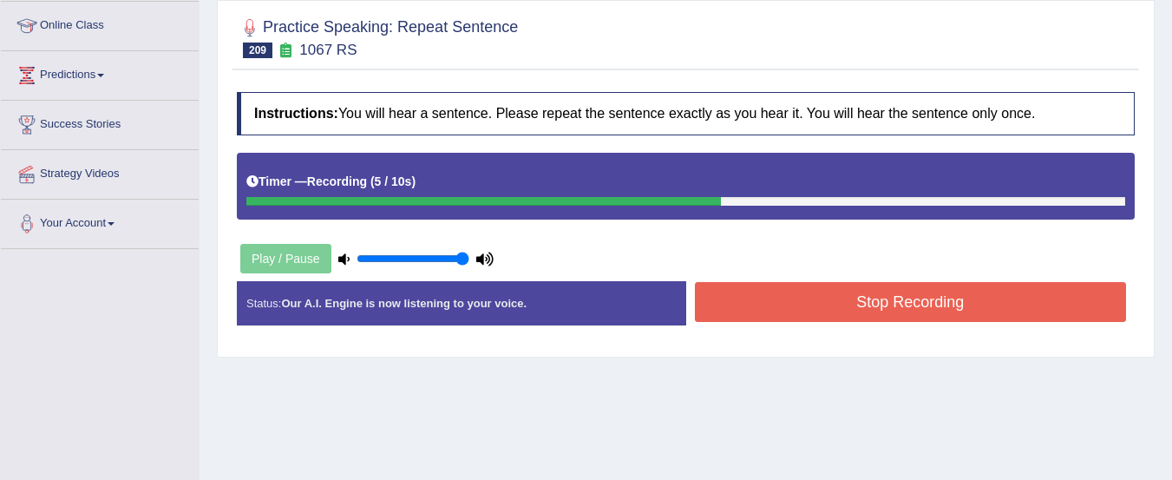
click at [1020, 305] on button "Stop Recording" at bounding box center [911, 302] width 432 height 40
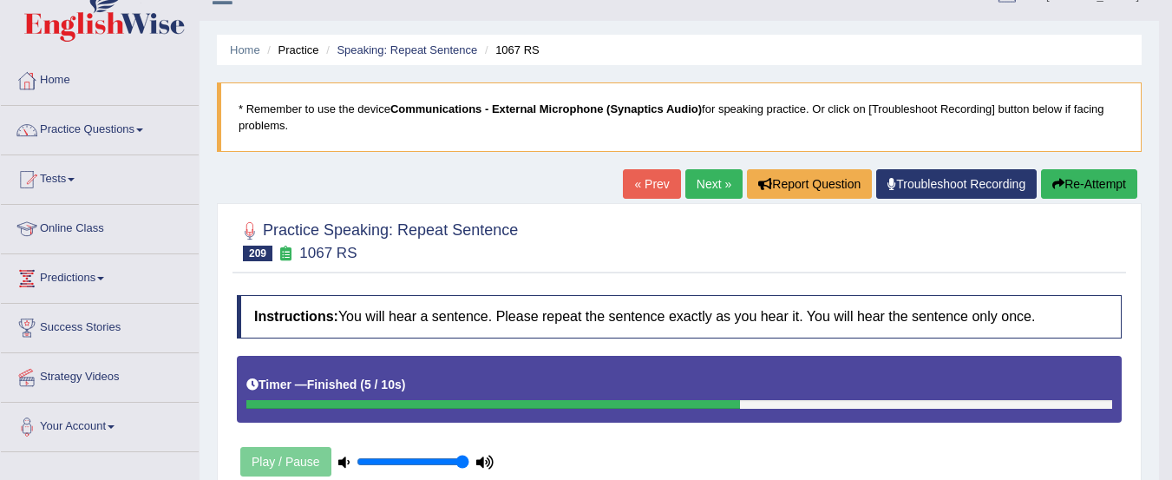
scroll to position [39, 0]
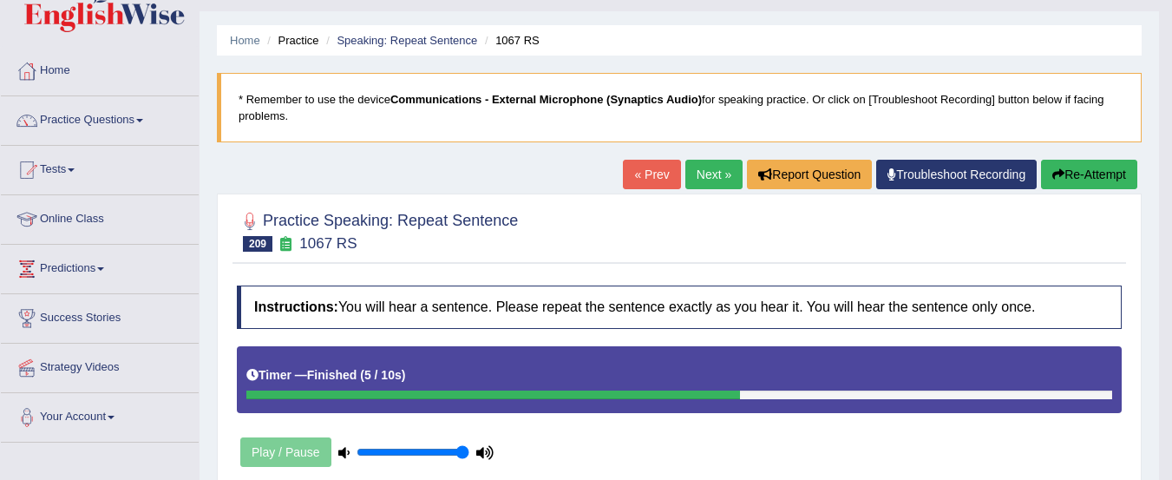
click at [1077, 174] on button "Re-Attempt" at bounding box center [1089, 174] width 96 height 29
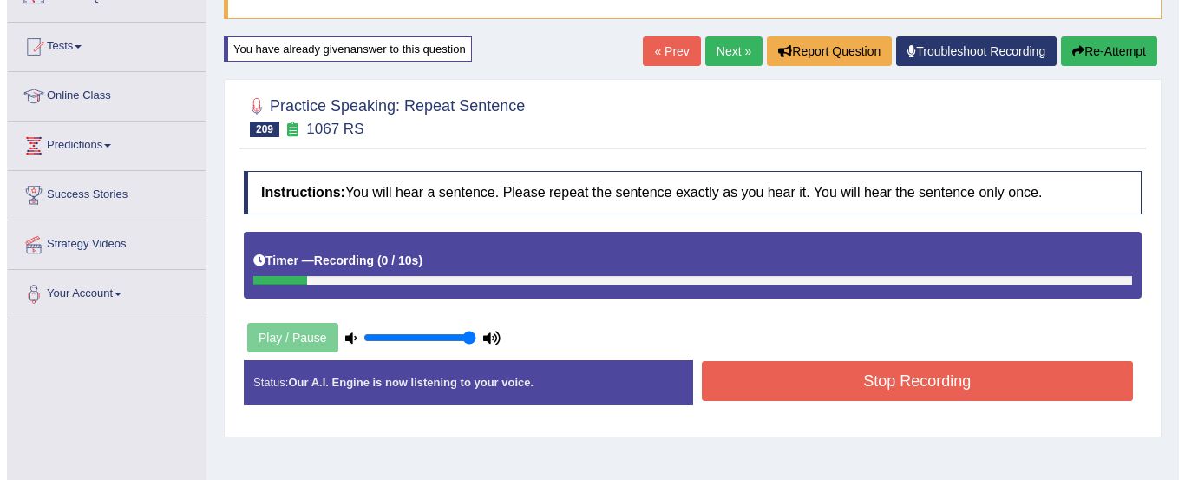
scroll to position [165, 0]
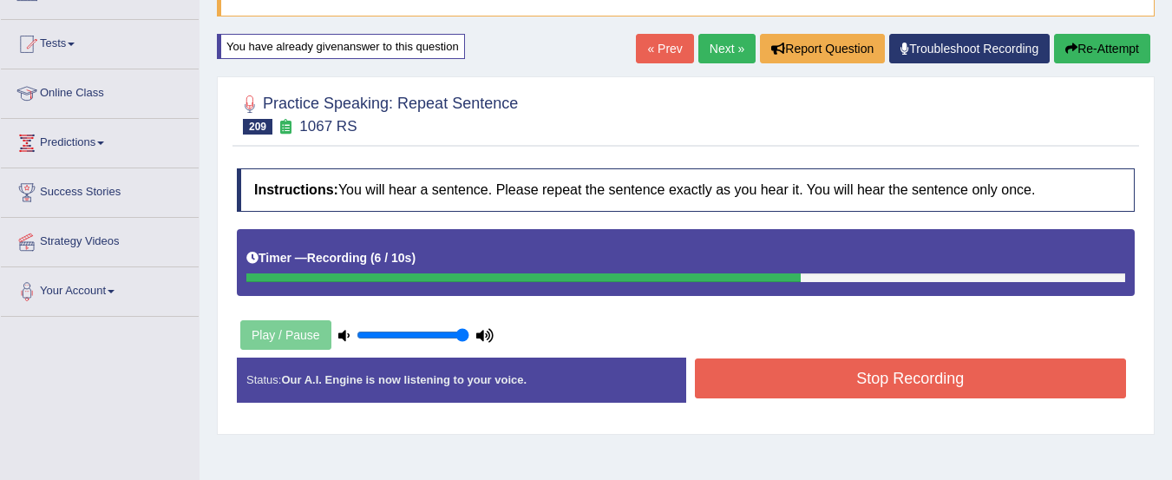
click at [1012, 385] on button "Stop Recording" at bounding box center [911, 378] width 432 height 40
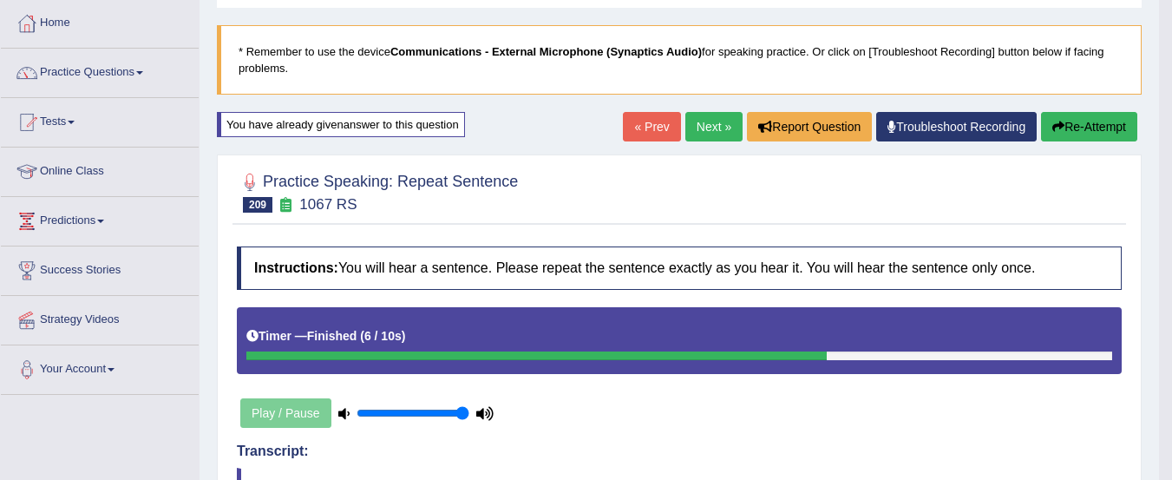
scroll to position [86, 0]
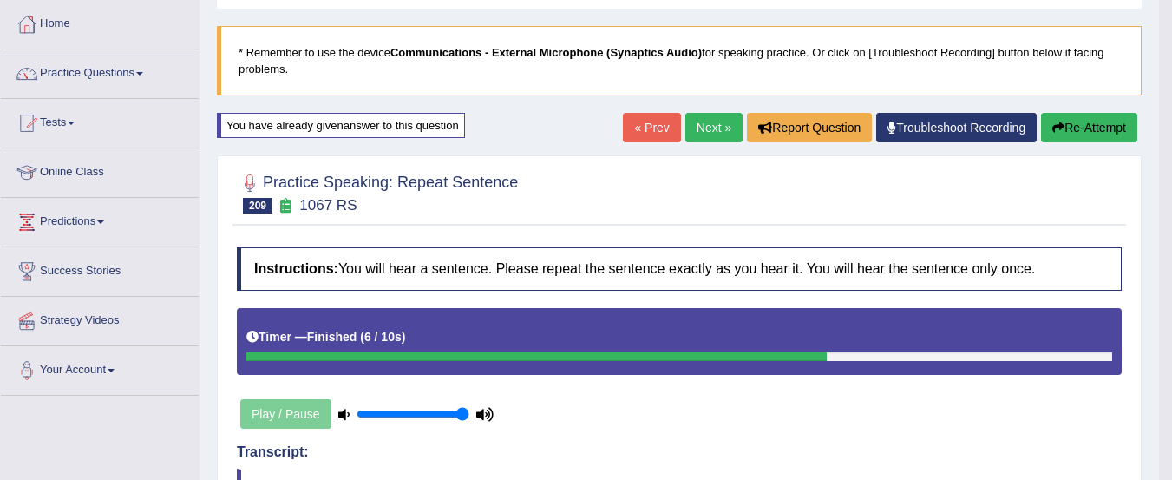
click at [699, 133] on link "Next »" at bounding box center [713, 127] width 57 height 29
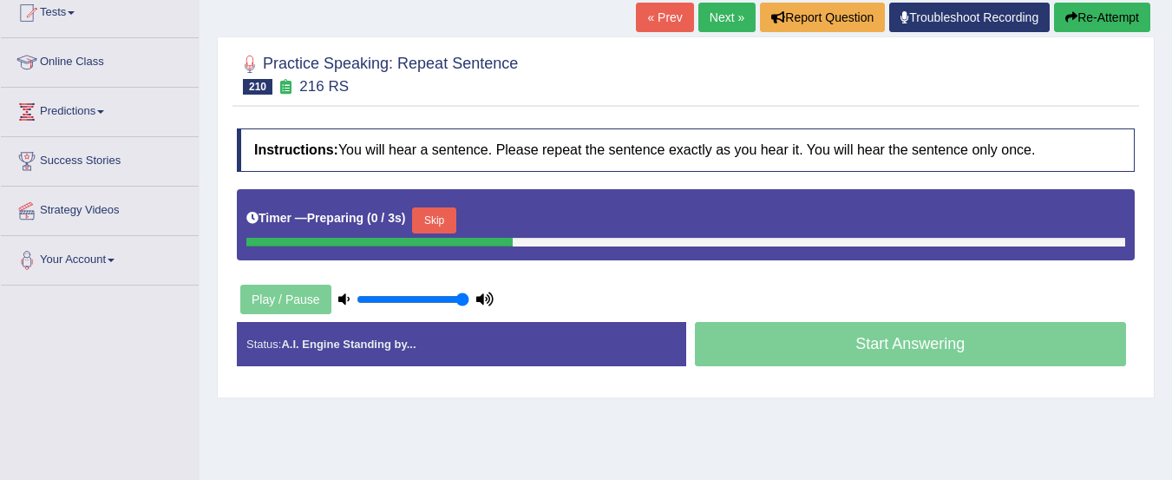
scroll to position [200, 0]
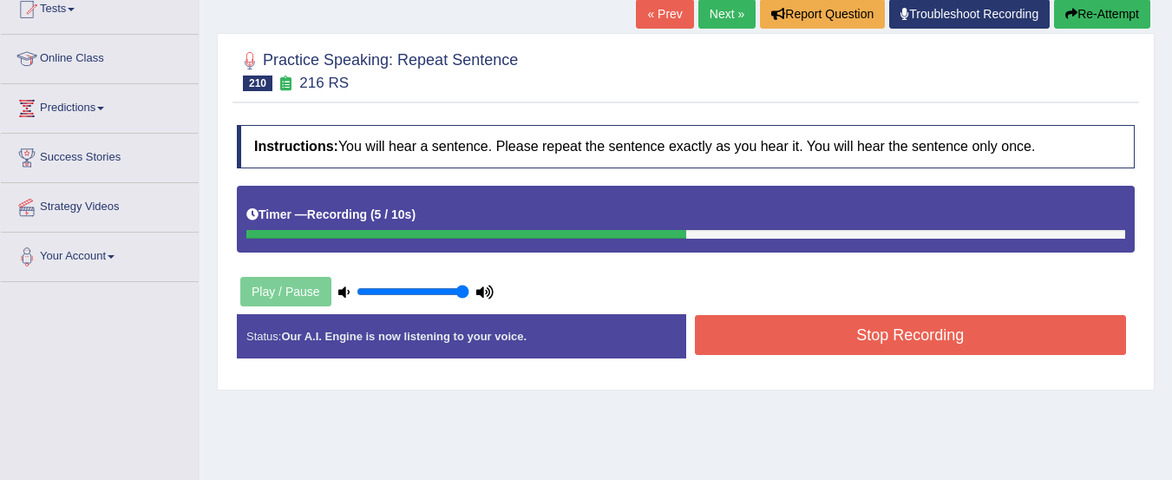
click at [976, 344] on button "Stop Recording" at bounding box center [911, 335] width 432 height 40
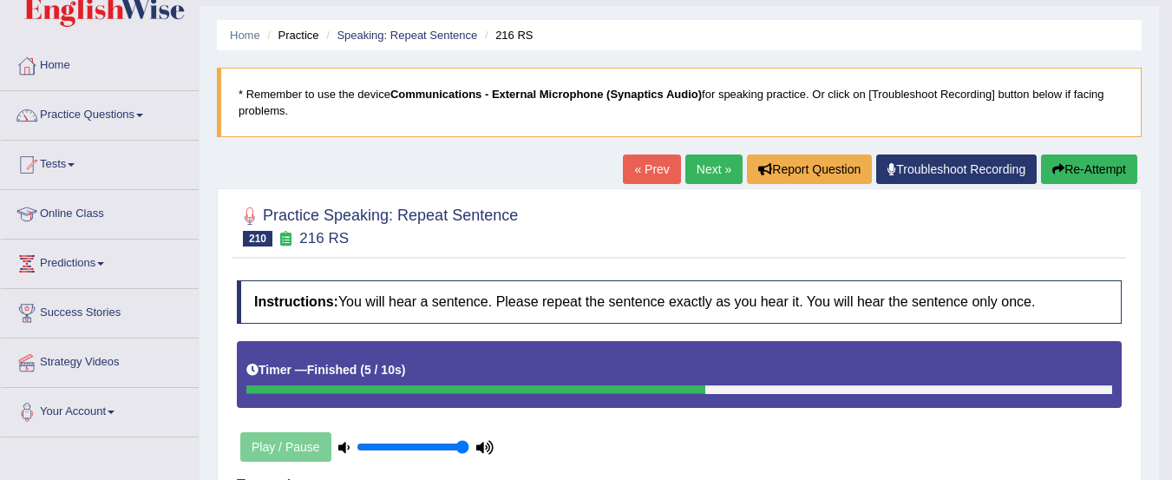
scroll to position [41, 0]
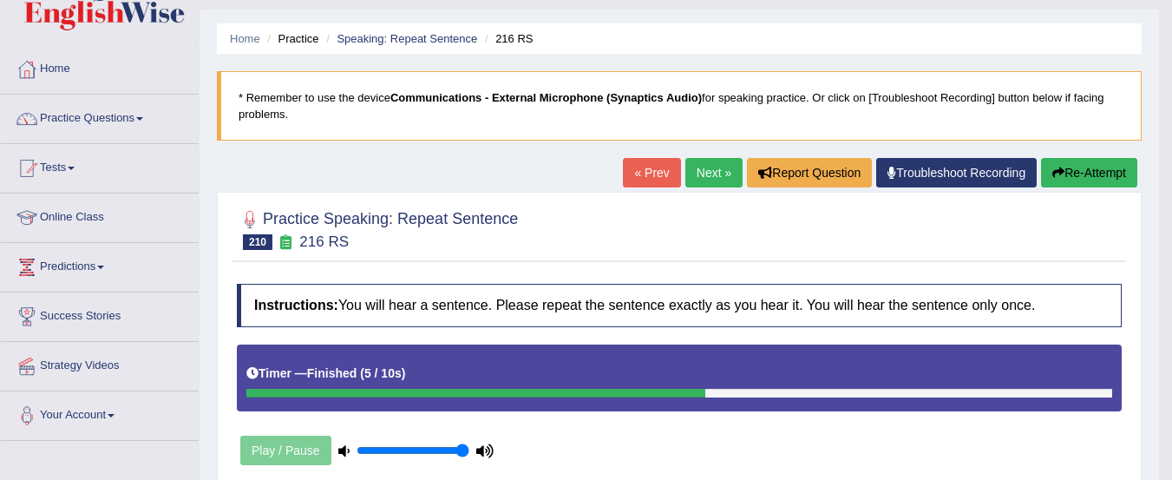
click at [717, 184] on link "Next »" at bounding box center [713, 172] width 57 height 29
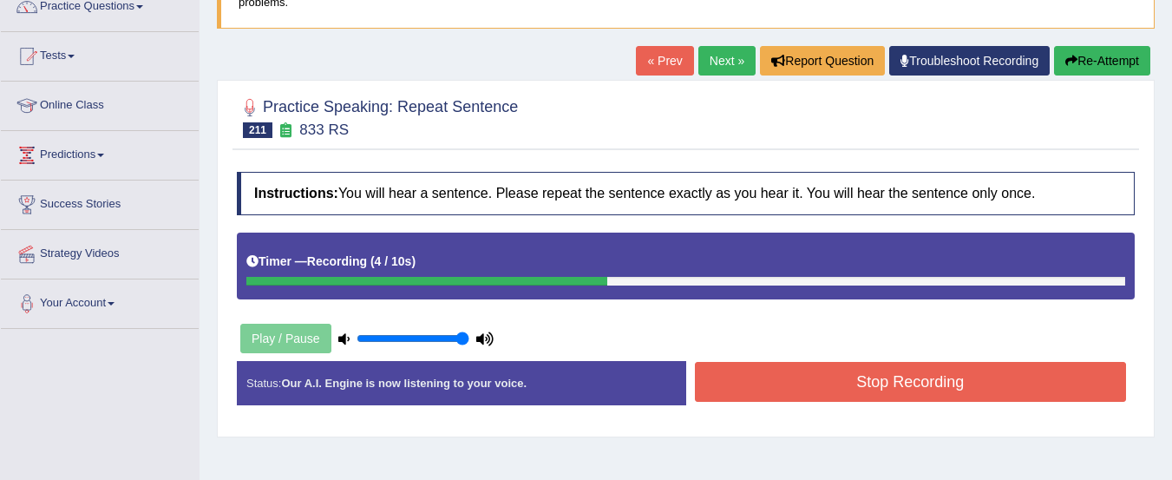
click at [801, 376] on button "Stop Recording" at bounding box center [911, 382] width 432 height 40
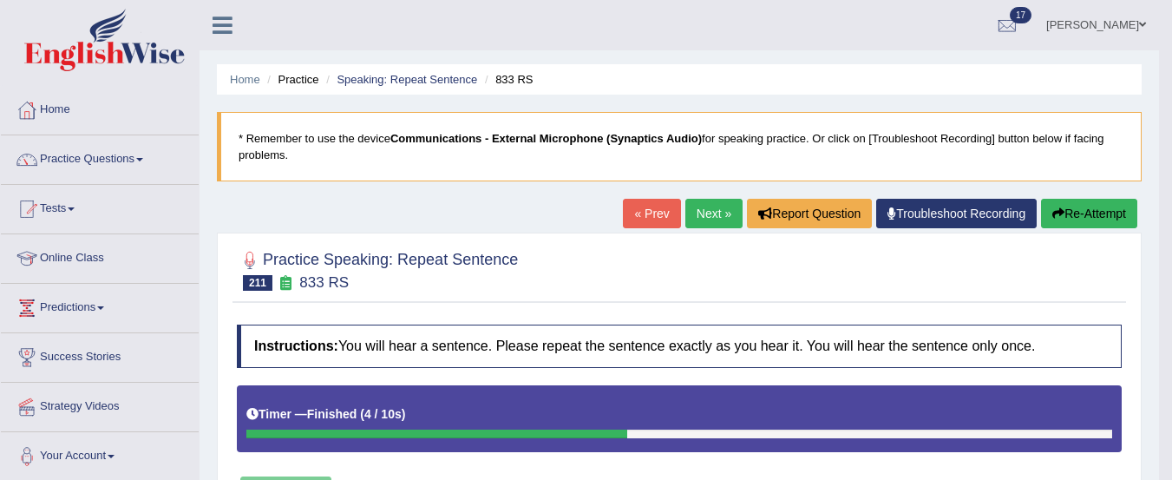
click at [415, 79] on link "Speaking: Repeat Sentence" at bounding box center [407, 79] width 141 height 13
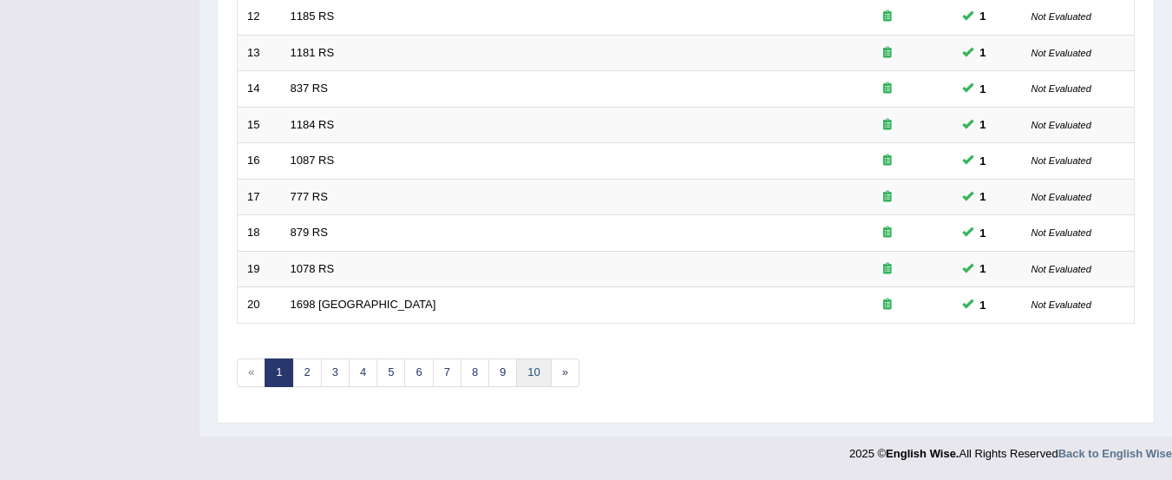
click at [525, 381] on link "10" at bounding box center [533, 372] width 35 height 29
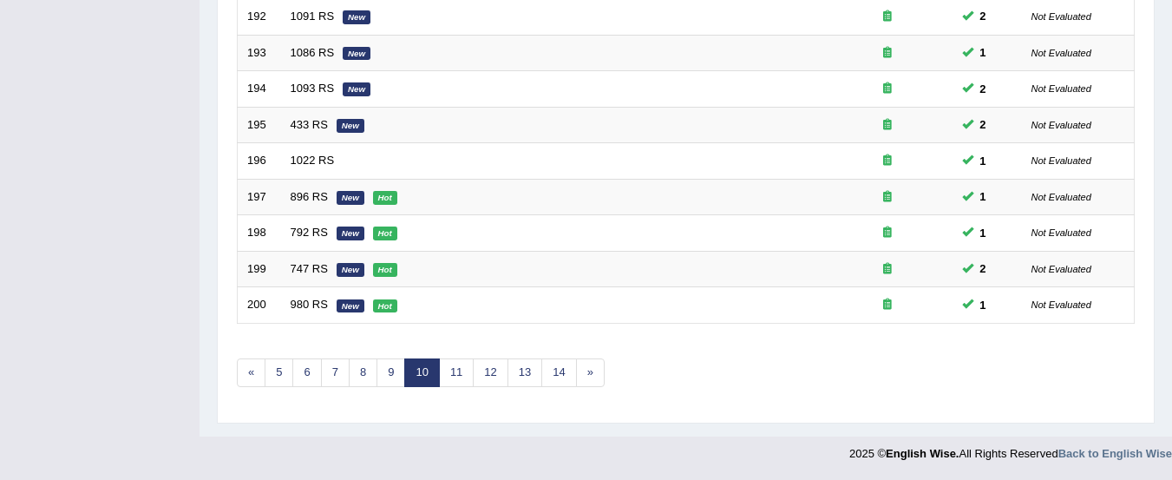
click at [382, 195] on em "Hot" at bounding box center [385, 198] width 24 height 14
click at [410, 194] on td "896 RS New Hot" at bounding box center [551, 197] width 541 height 36
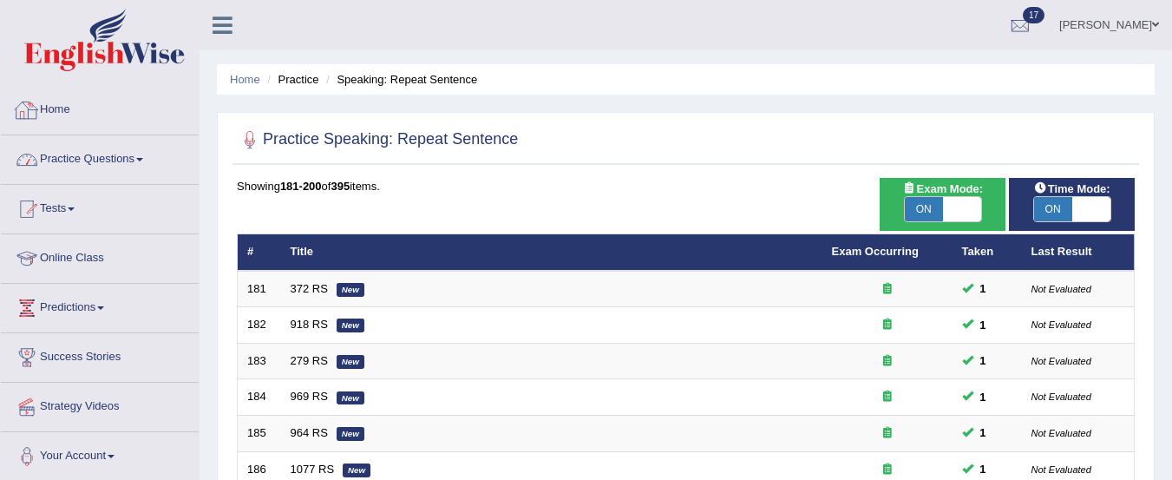
click at [141, 151] on link "Practice Questions" at bounding box center [100, 156] width 198 height 43
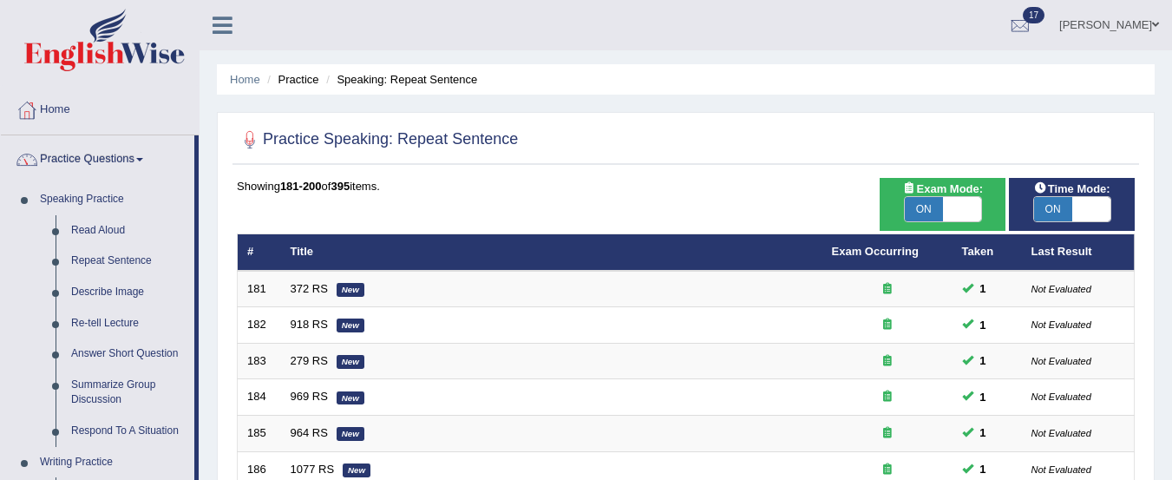
click at [126, 284] on link "Describe Image" at bounding box center [128, 292] width 131 height 31
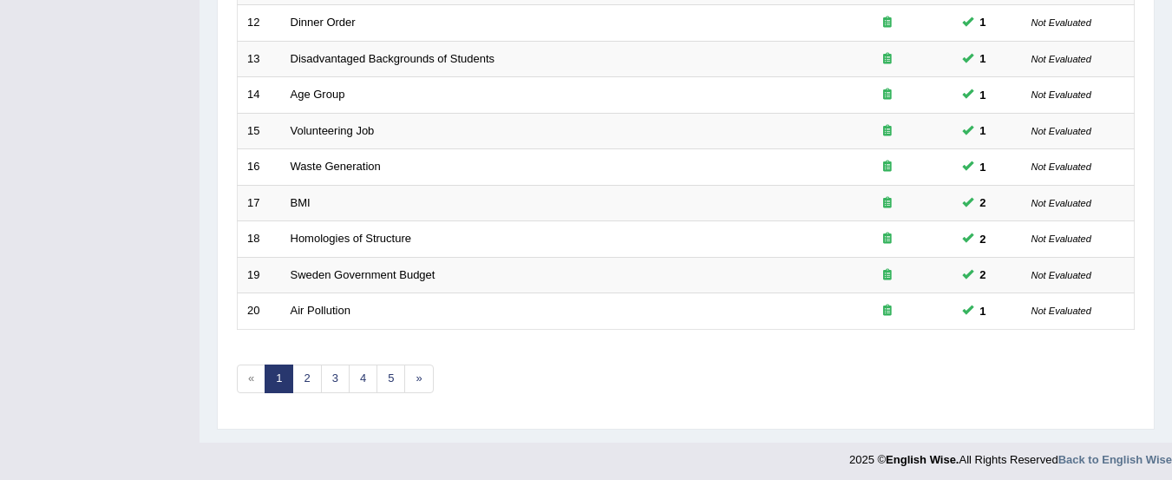
scroll to position [669, 0]
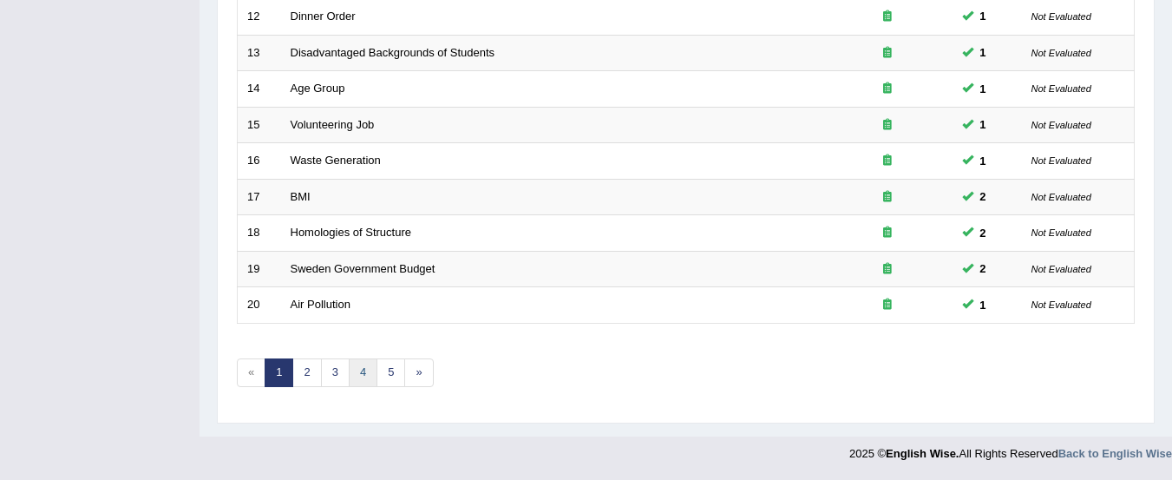
click at [364, 376] on link "4" at bounding box center [363, 372] width 29 height 29
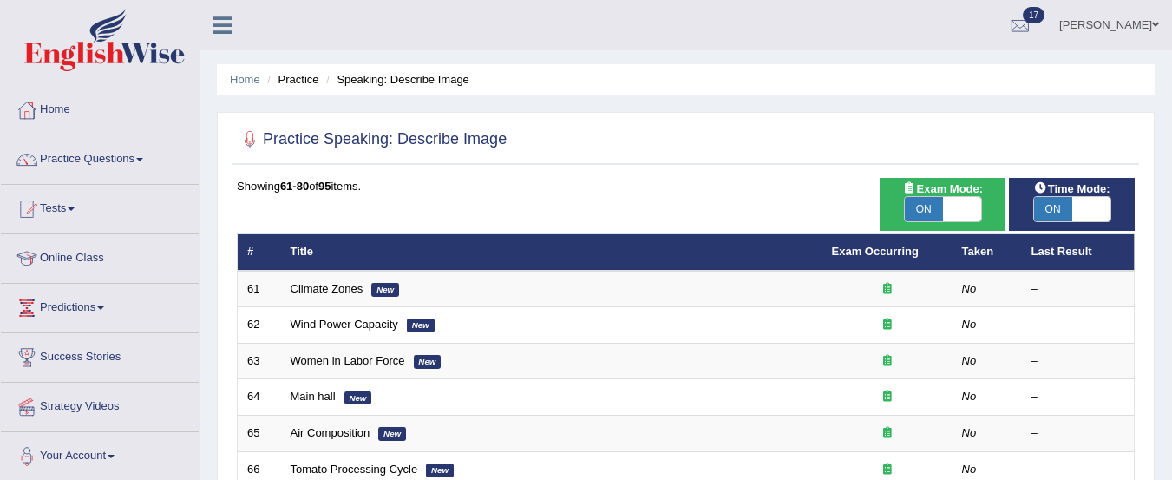
click at [333, 287] on link "Climate Zones" at bounding box center [327, 288] width 73 height 13
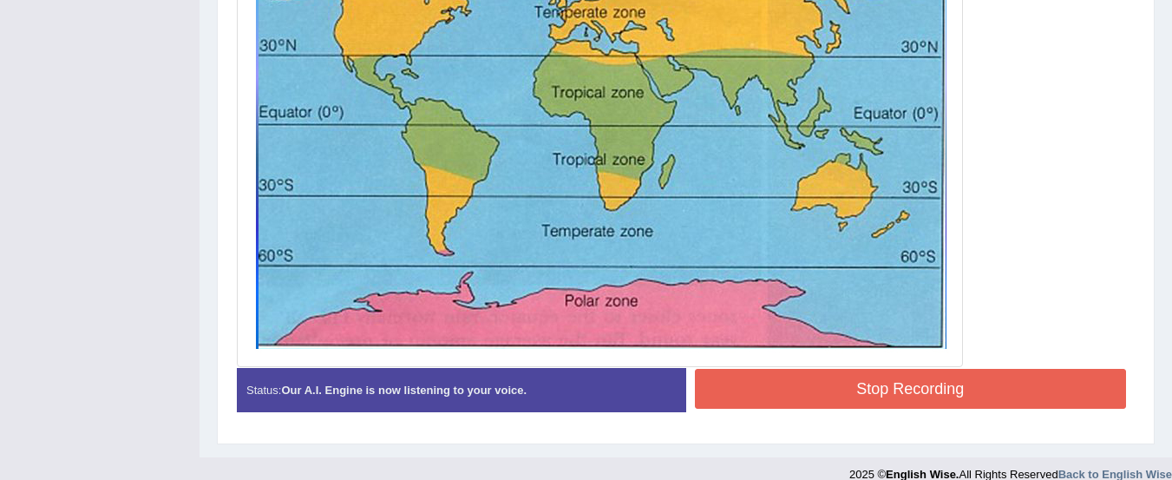
scroll to position [589, 0]
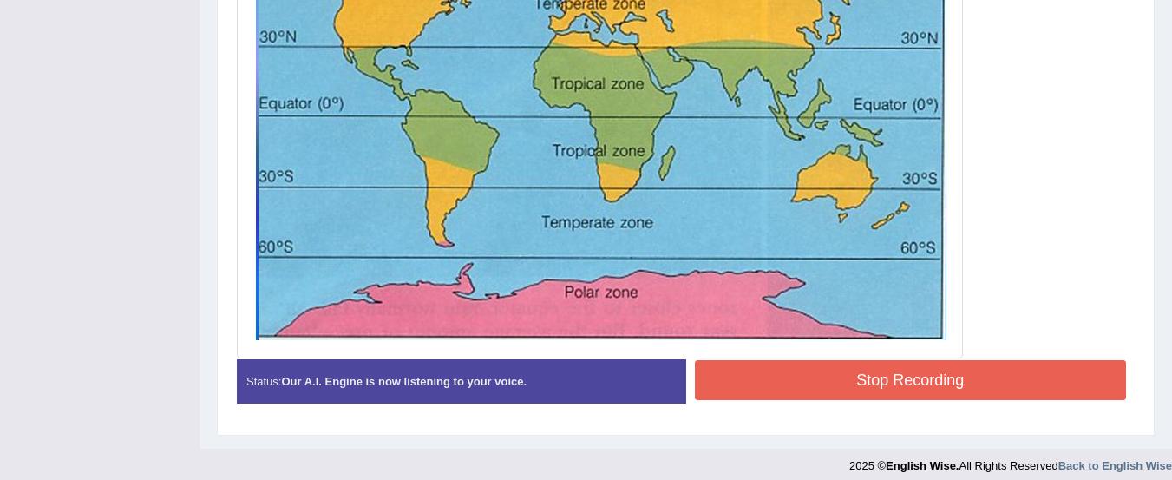
click at [1021, 382] on button "Stop Recording" at bounding box center [911, 380] width 432 height 40
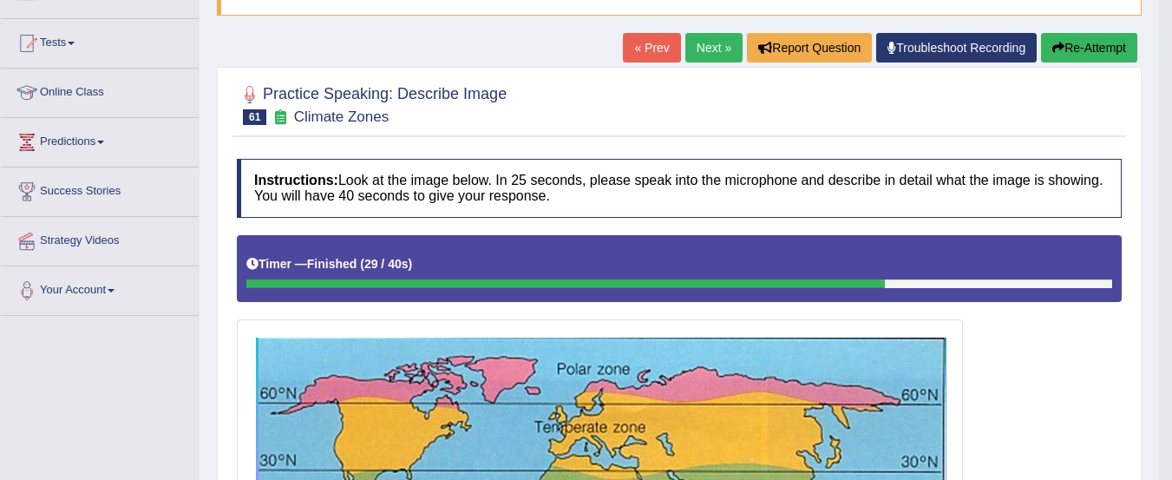
scroll to position [0, 0]
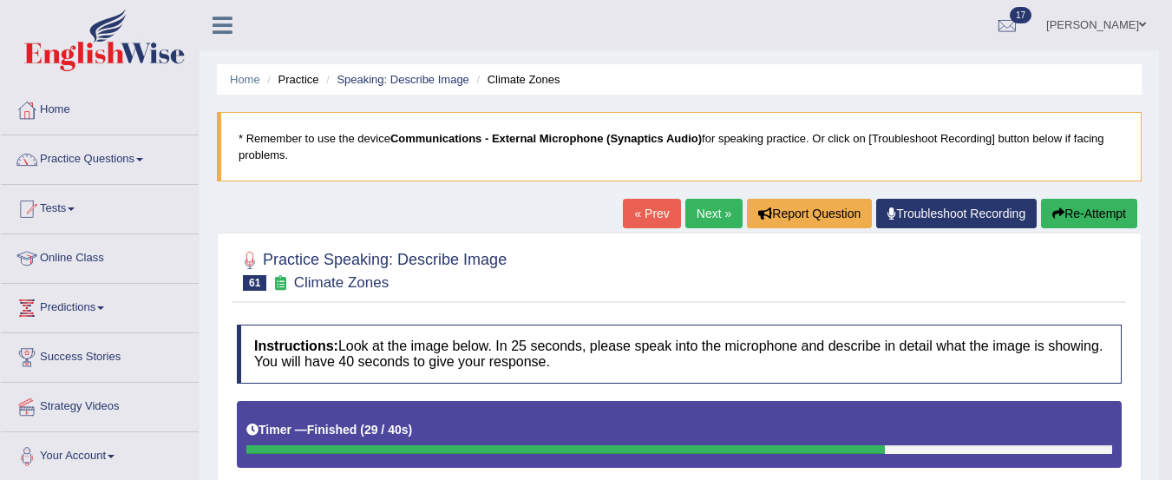
click at [110, 161] on link "Practice Questions" at bounding box center [100, 156] width 198 height 43
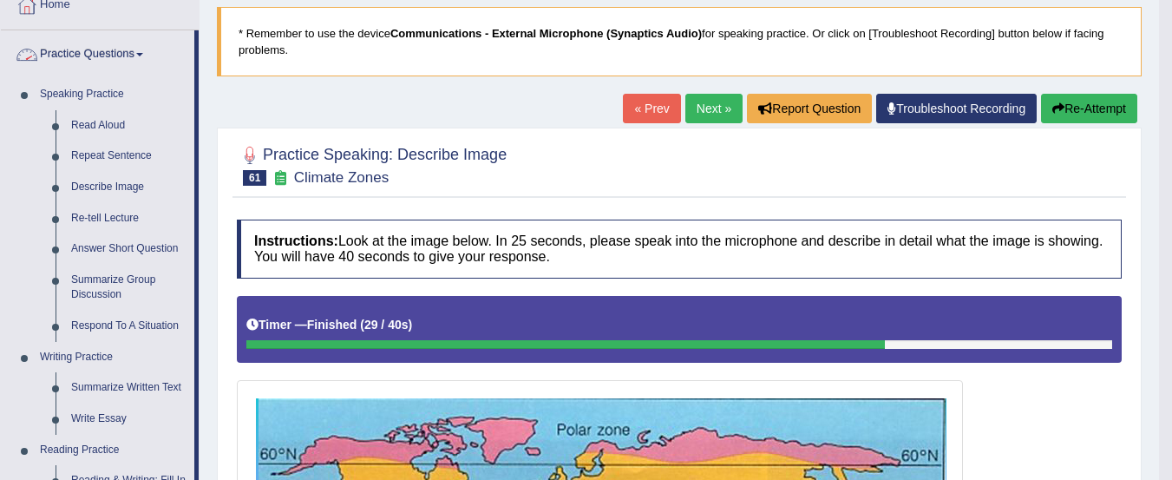
scroll to position [113, 0]
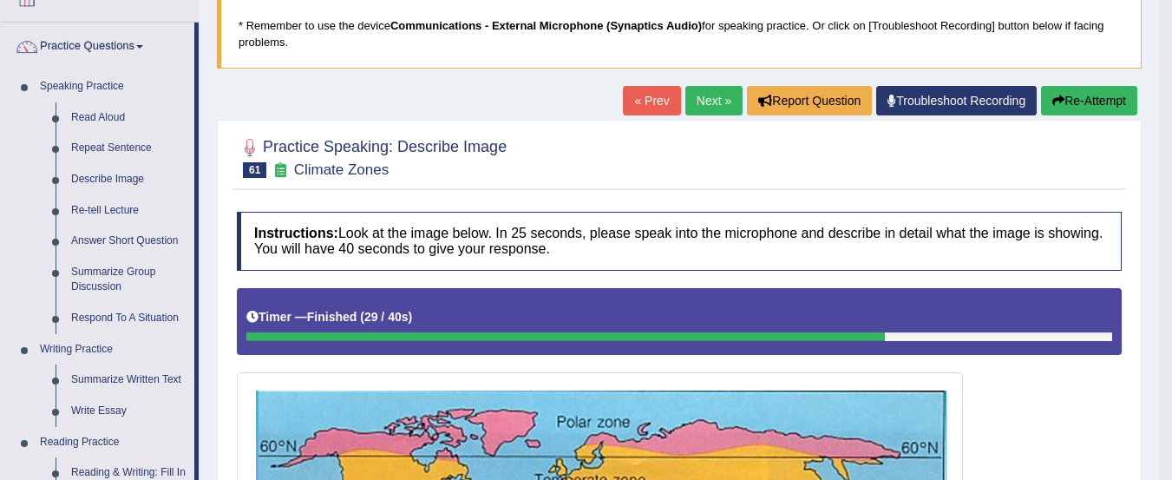
click at [712, 102] on link "Next »" at bounding box center [713, 100] width 57 height 29
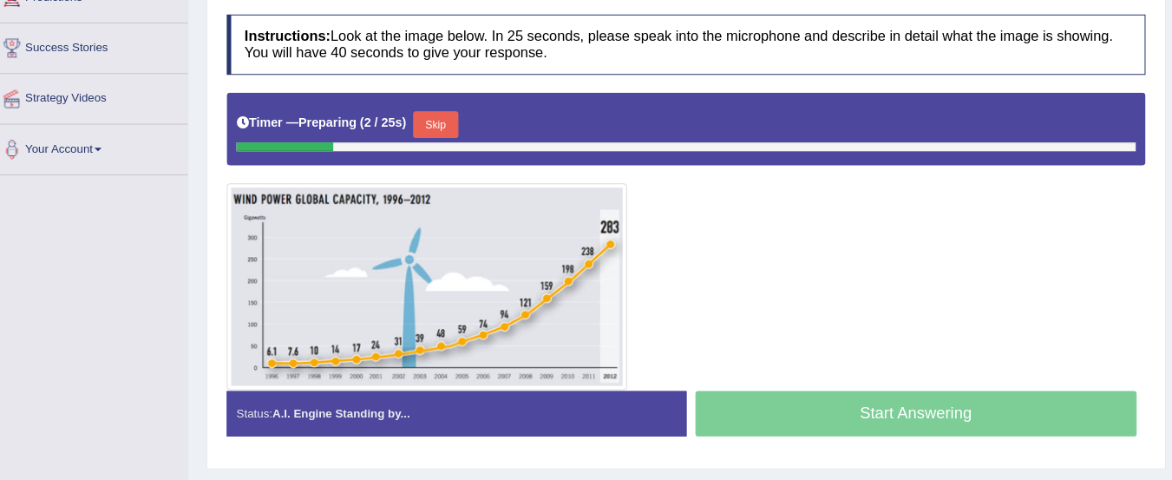
scroll to position [295, 0]
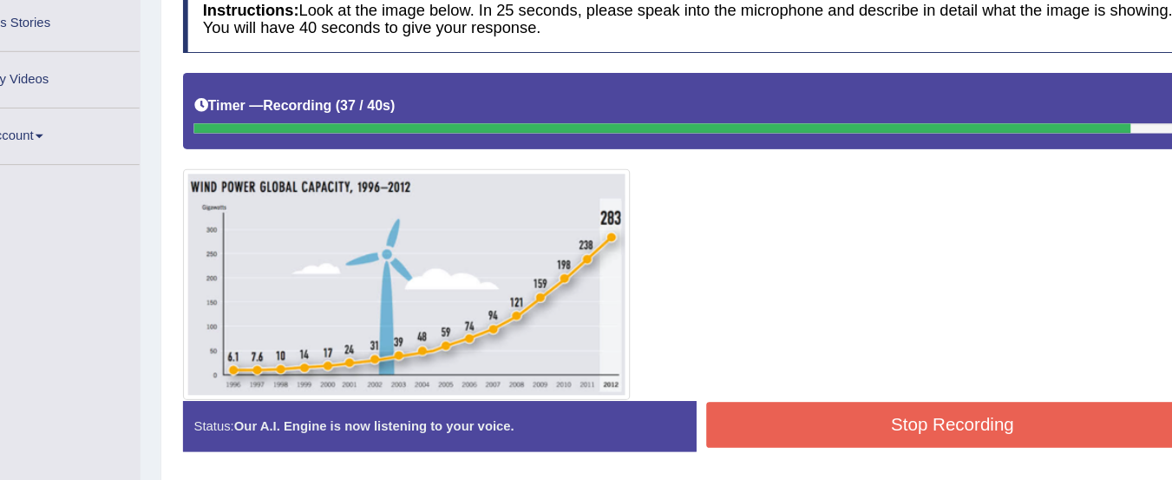
click at [992, 419] on button "Stop Recording" at bounding box center [911, 414] width 432 height 40
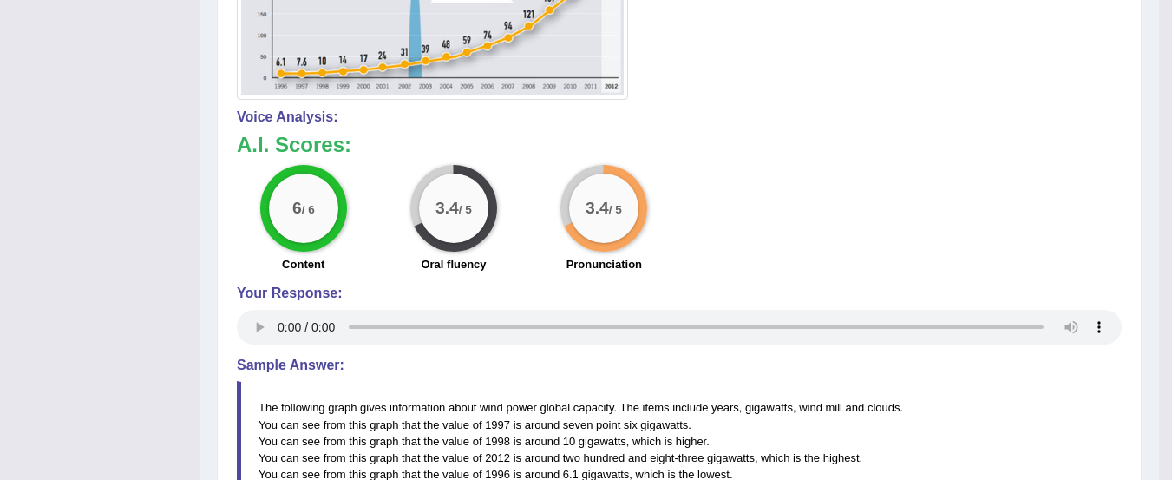
scroll to position [576, 0]
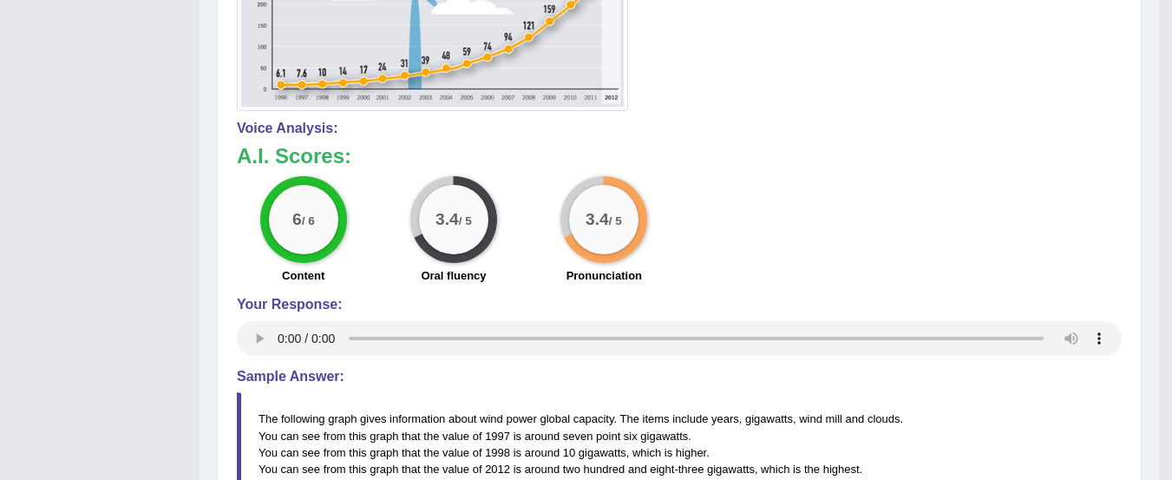
click at [829, 408] on blockquote "The following graph gives information about wind power global capacity. The ite…" at bounding box center [679, 460] width 885 height 136
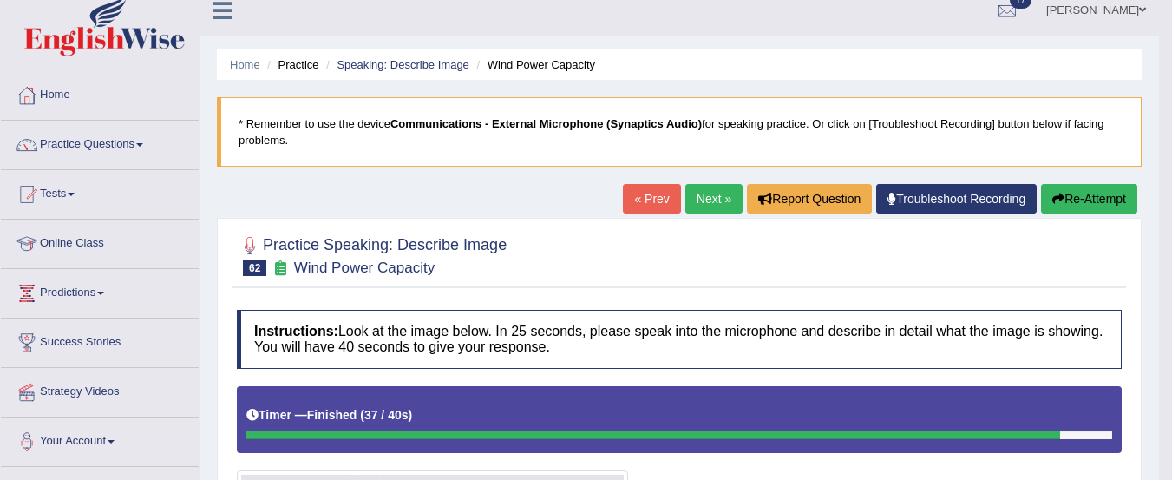
scroll to position [9, 0]
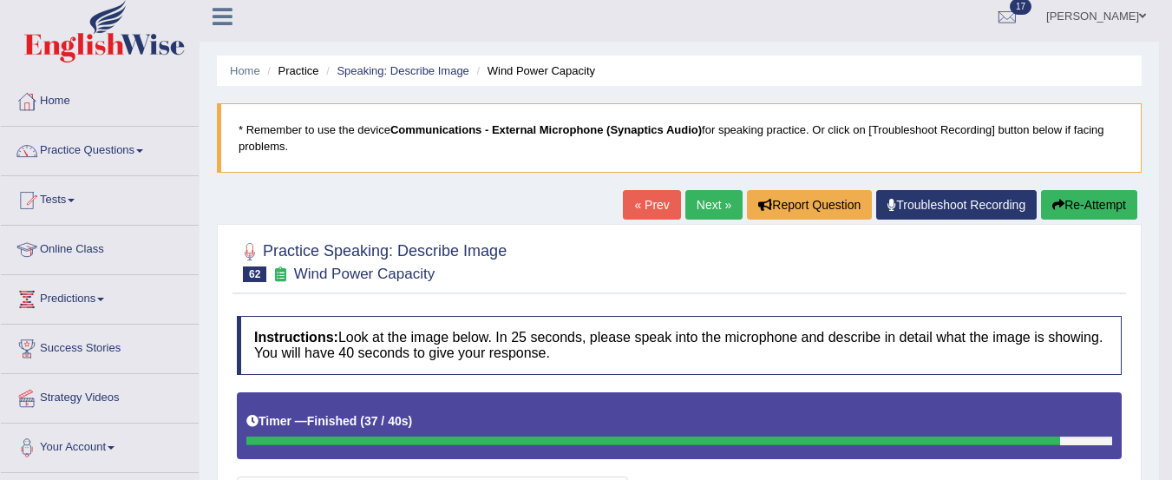
click at [709, 211] on link "Next »" at bounding box center [713, 204] width 57 height 29
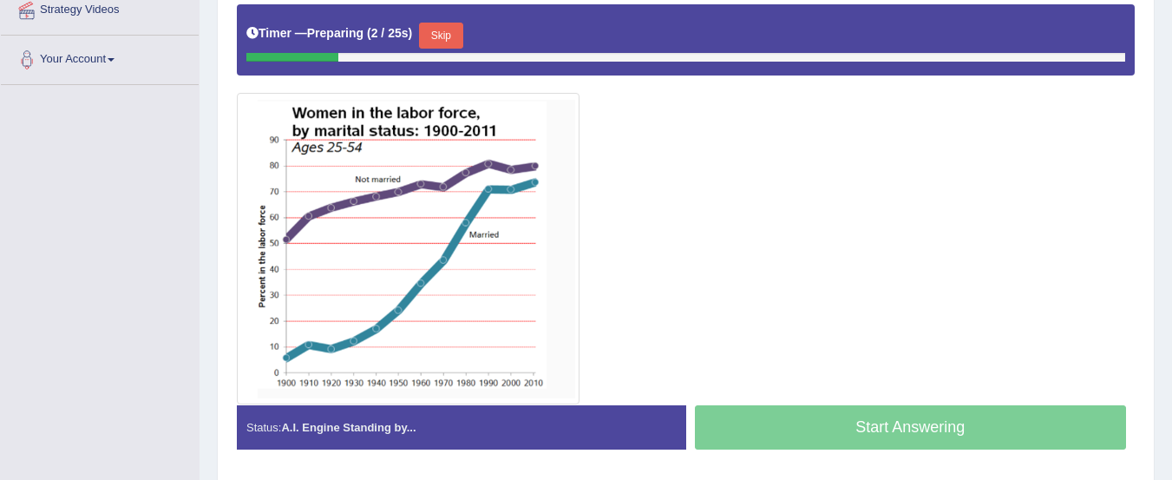
scroll to position [414, 0]
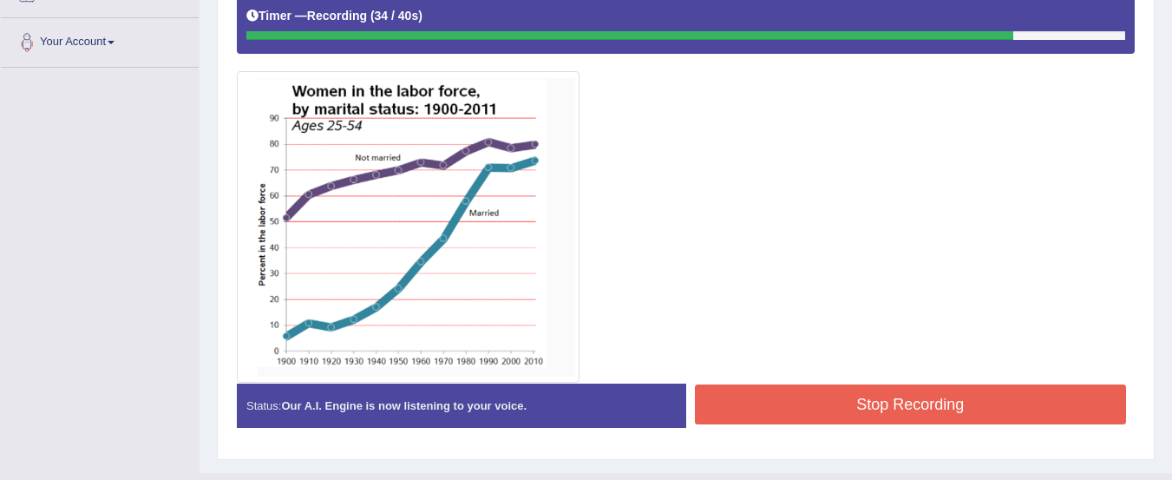
click at [1050, 417] on button "Stop Recording" at bounding box center [911, 404] width 432 height 40
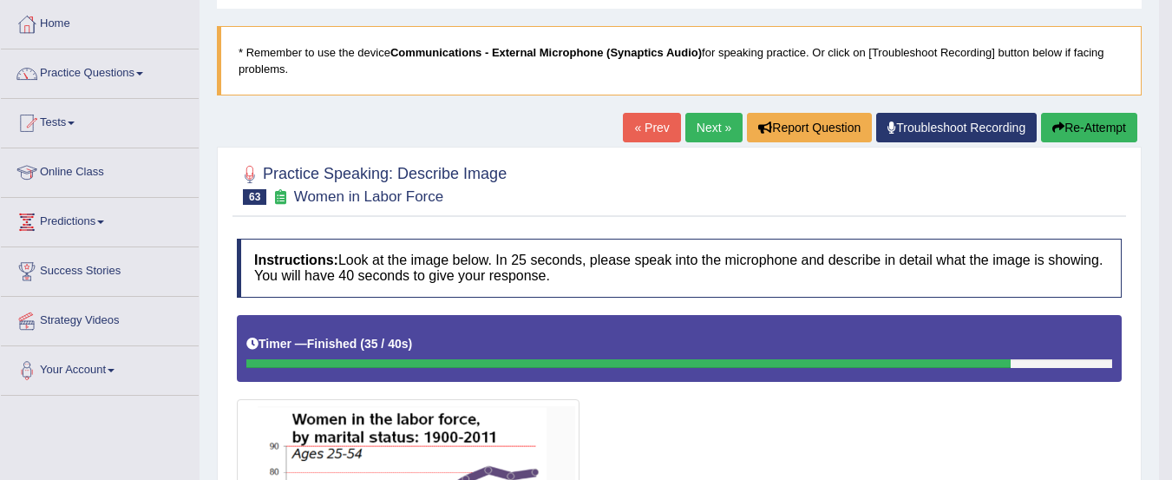
scroll to position [0, 0]
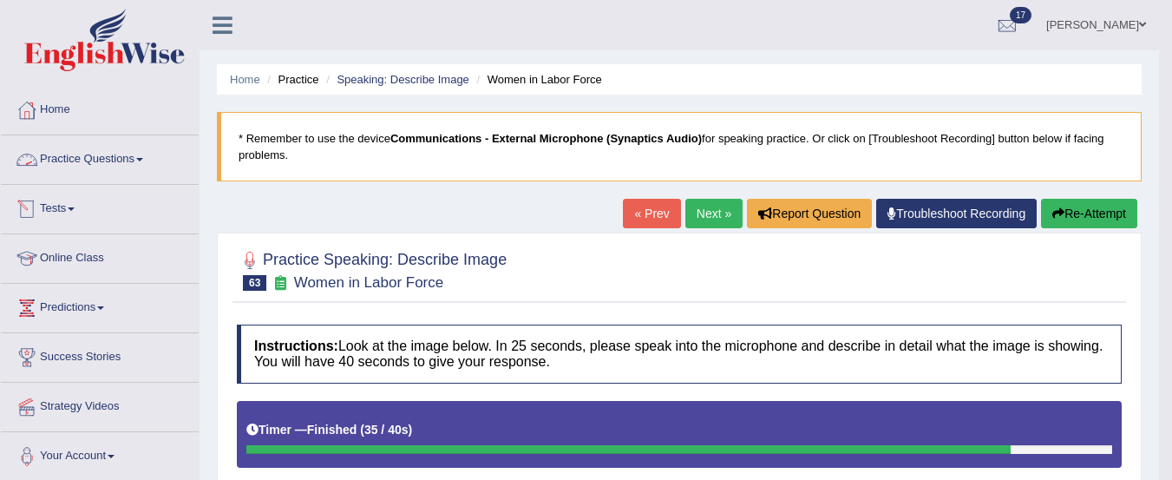
click at [135, 135] on link "Practice Questions" at bounding box center [100, 156] width 198 height 43
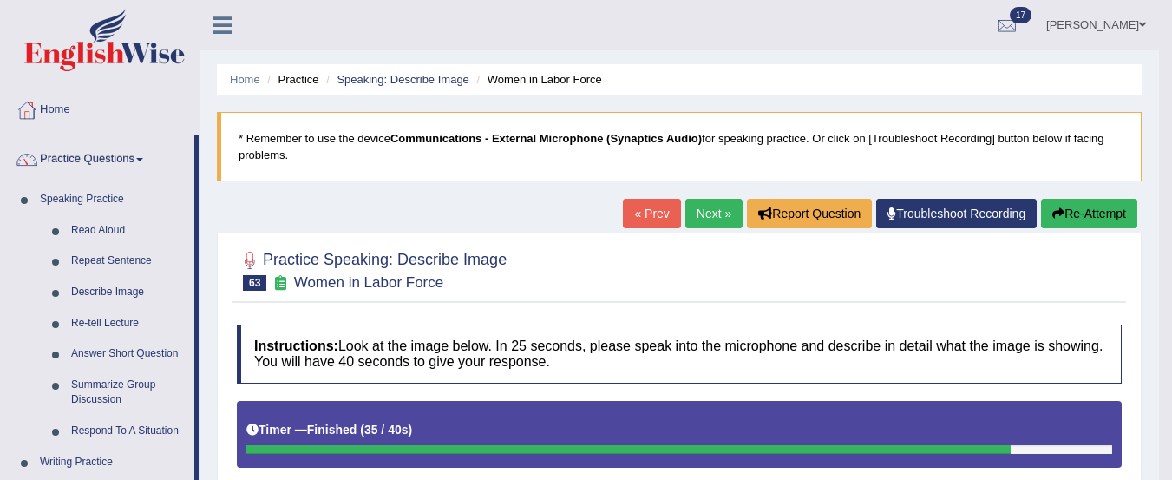
click at [110, 329] on link "Re-tell Lecture" at bounding box center [128, 323] width 131 height 31
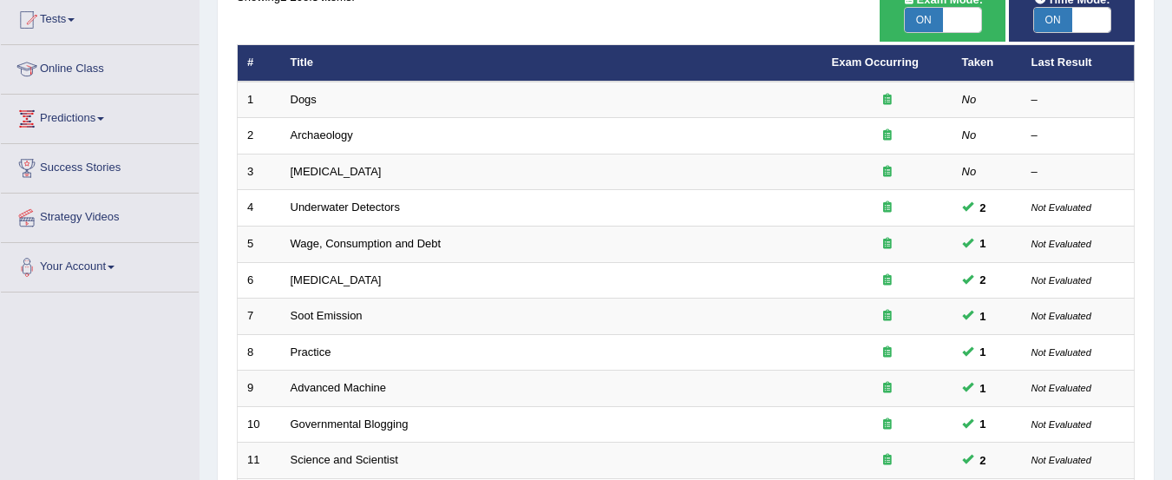
click at [308, 101] on link "Dogs" at bounding box center [304, 99] width 26 height 13
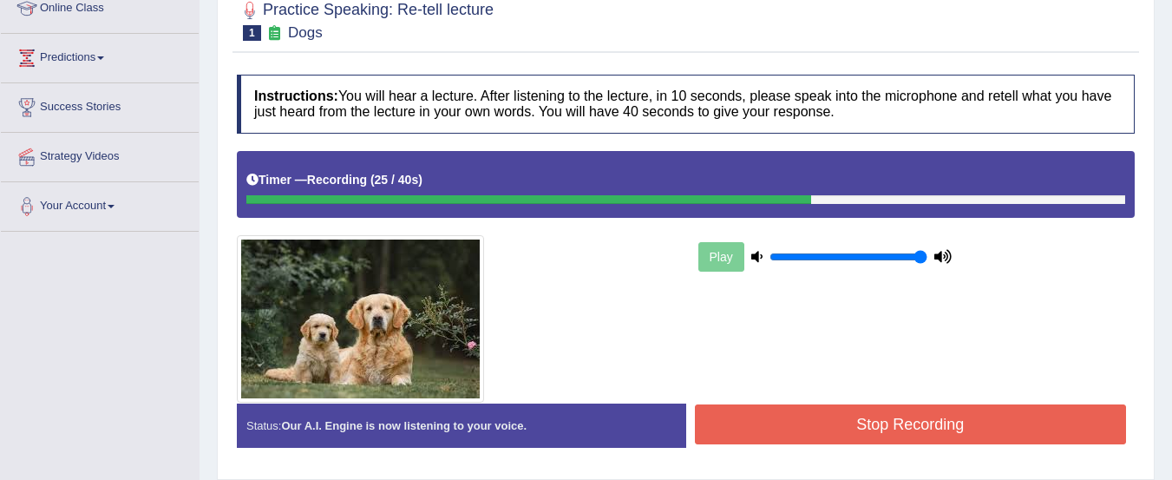
scroll to position [259, 0]
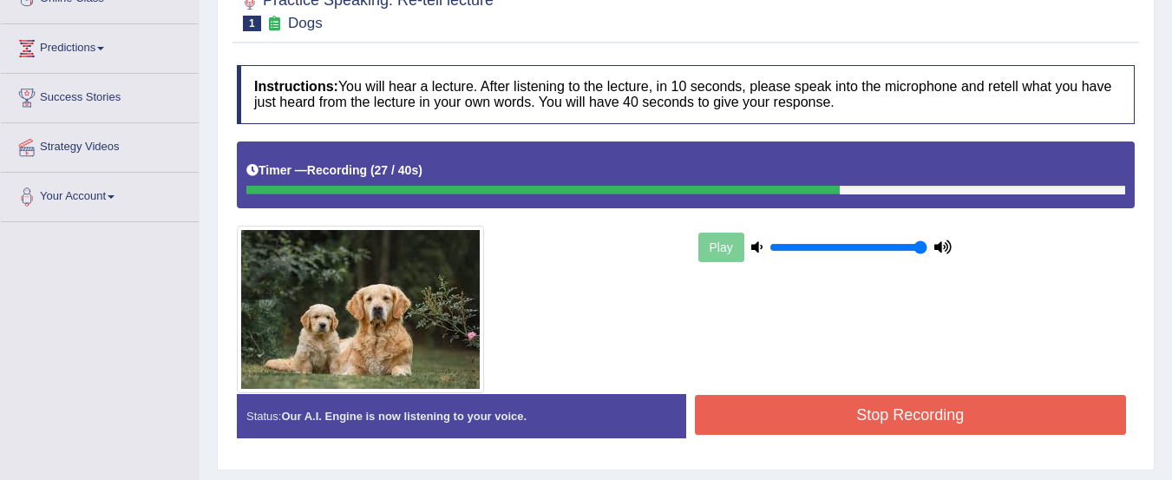
click at [906, 417] on button "Stop Recording" at bounding box center [911, 415] width 432 height 40
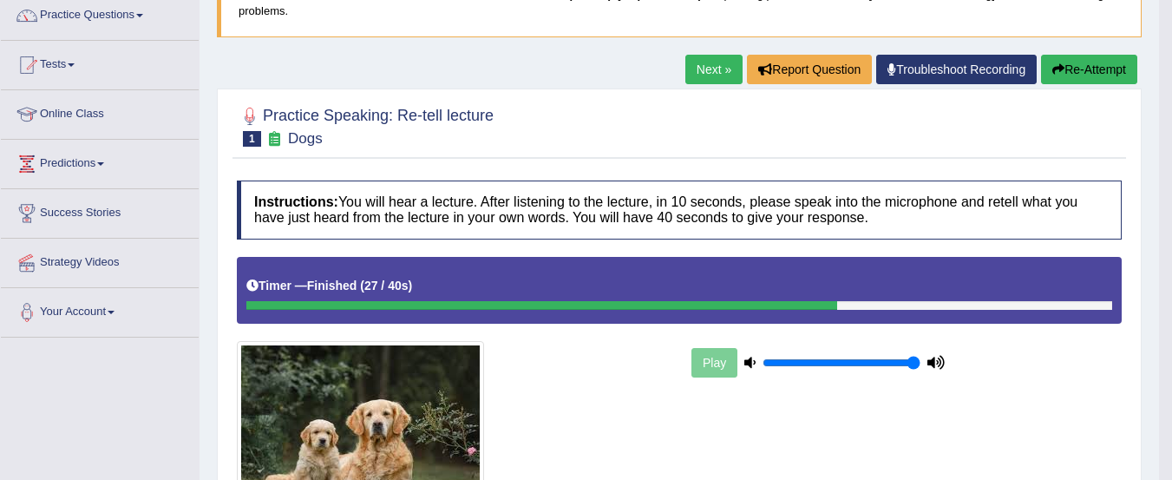
scroll to position [0, 0]
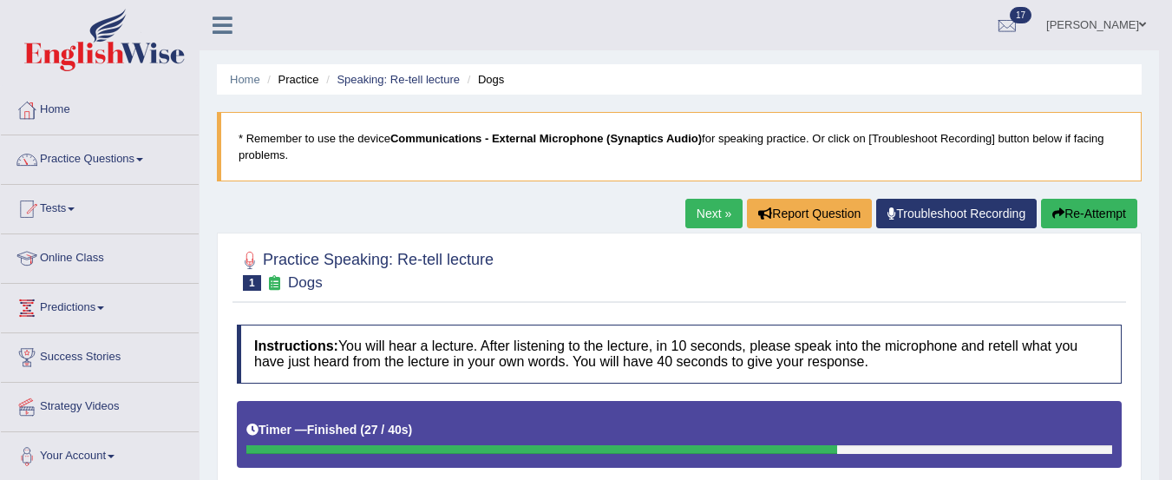
click at [1082, 211] on button "Re-Attempt" at bounding box center [1089, 213] width 96 height 29
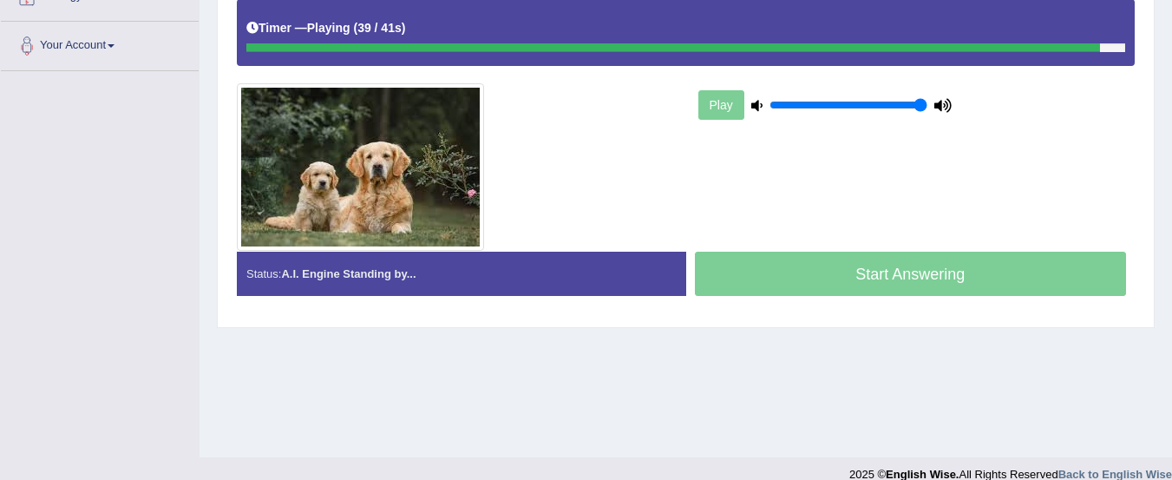
scroll to position [417, 0]
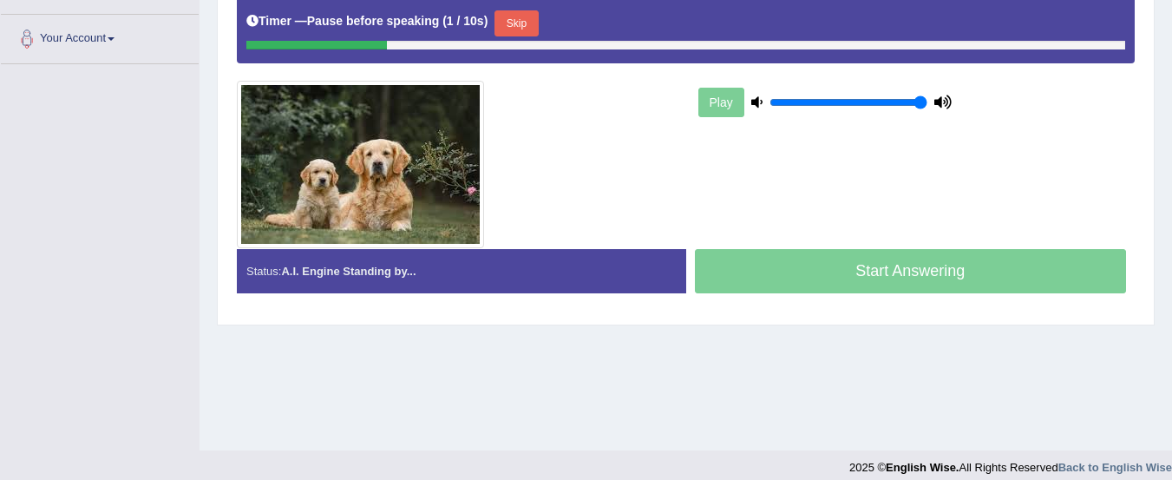
click at [518, 22] on button "Skip" at bounding box center [516, 23] width 43 height 26
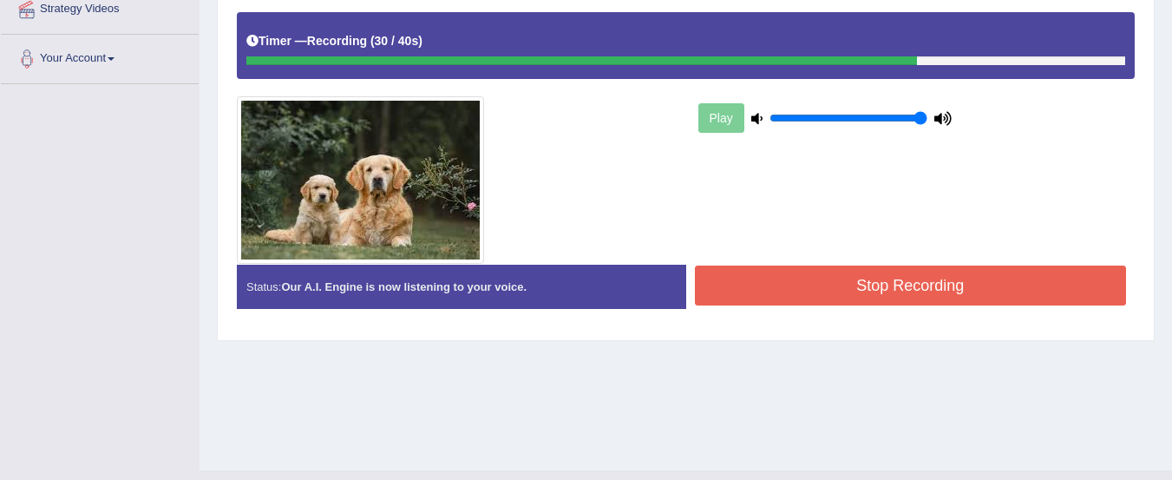
scroll to position [398, 0]
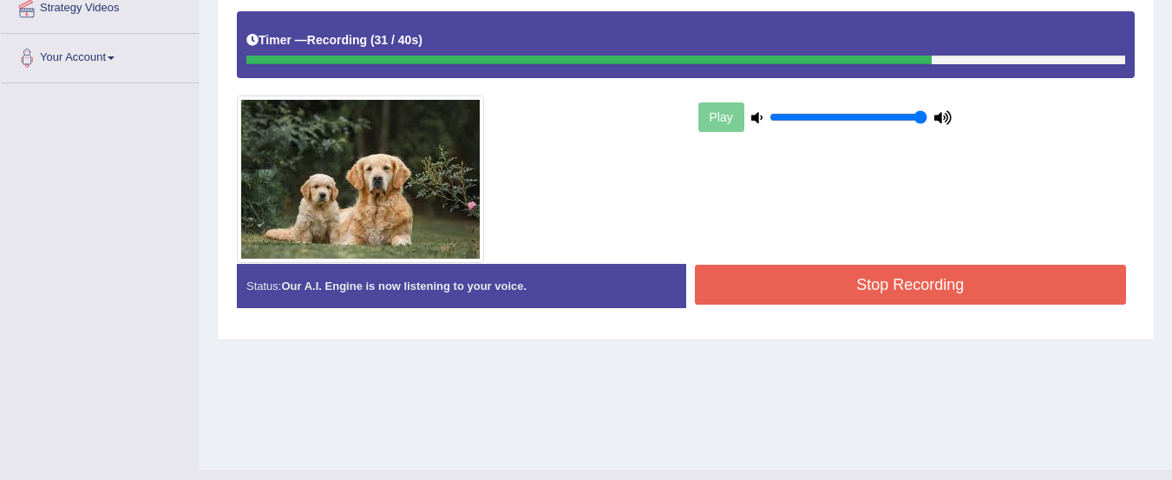
click at [792, 292] on button "Stop Recording" at bounding box center [911, 285] width 432 height 40
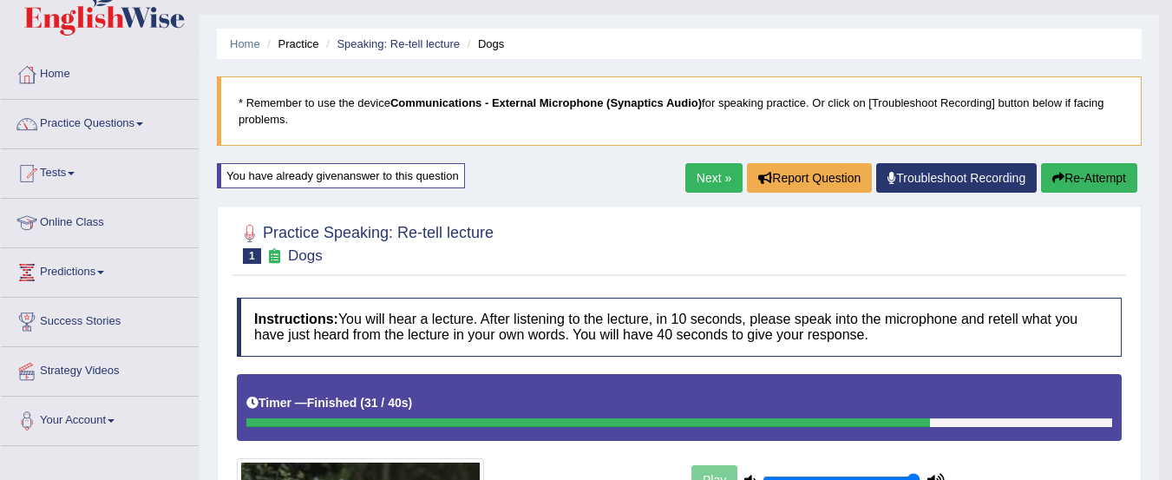
scroll to position [0, 0]
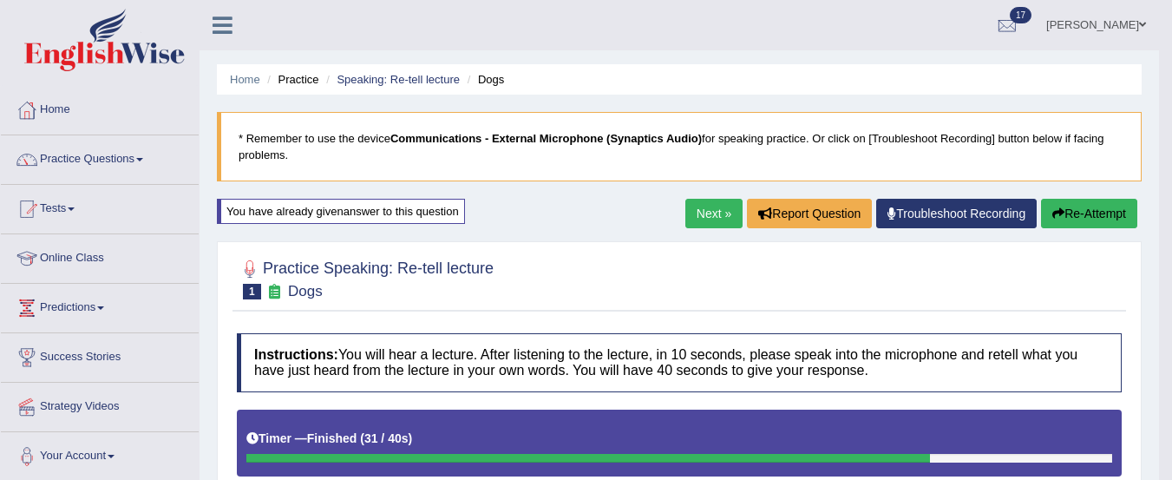
click at [695, 218] on link "Next »" at bounding box center [713, 213] width 57 height 29
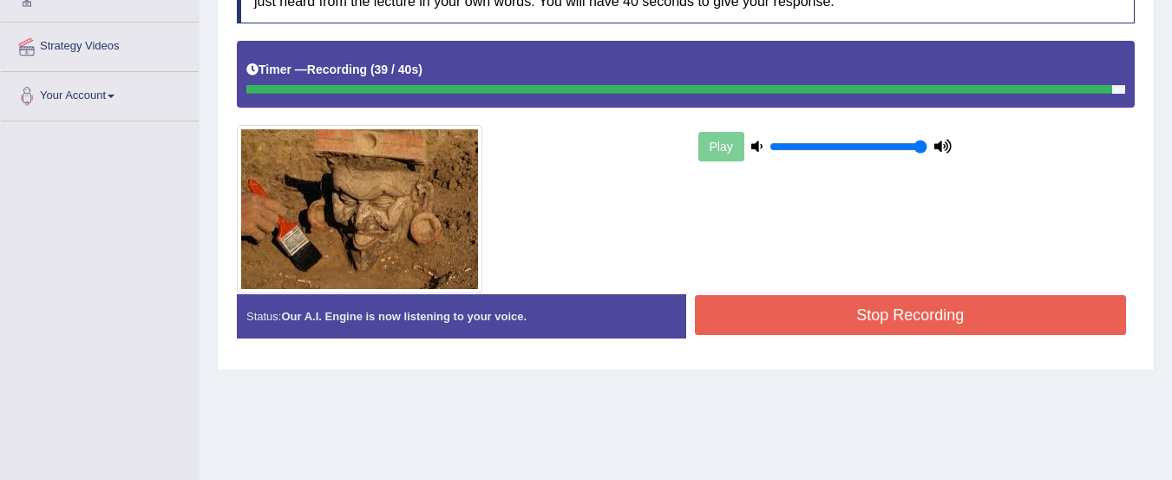
scroll to position [363, 0]
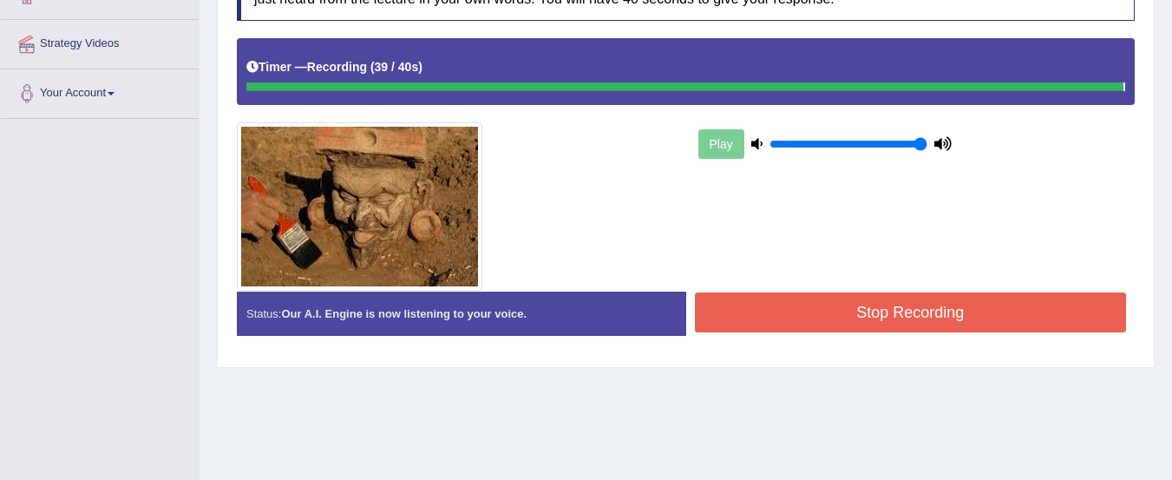
click at [931, 313] on button "Stop Recording" at bounding box center [911, 312] width 432 height 40
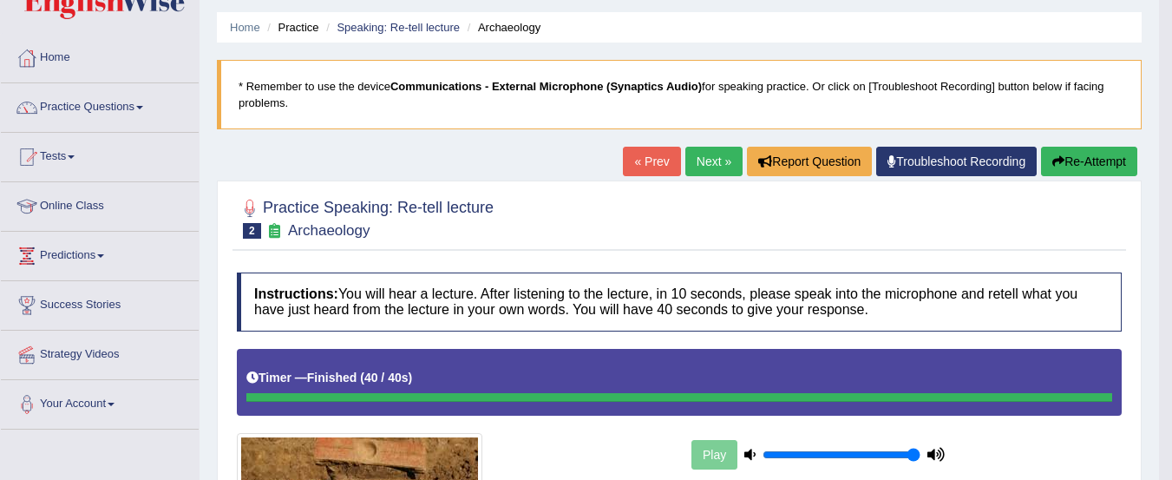
scroll to position [0, 0]
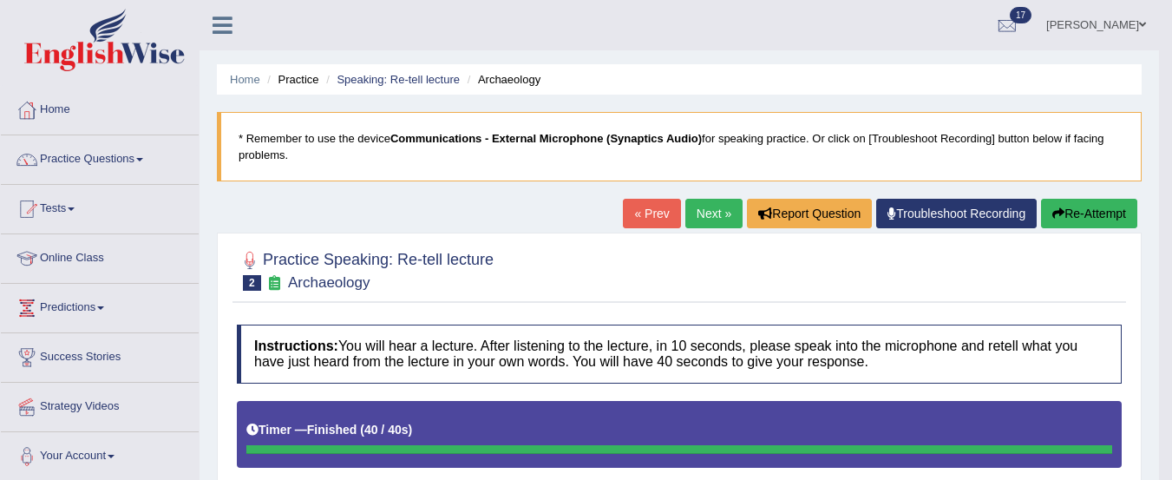
click at [703, 222] on link "Next »" at bounding box center [713, 213] width 57 height 29
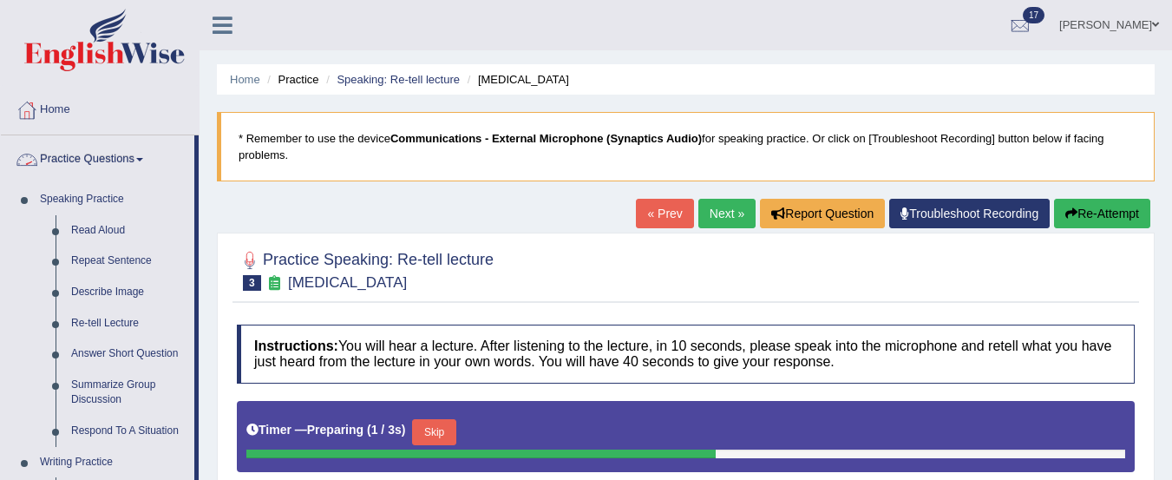
click at [103, 355] on link "Answer Short Question" at bounding box center [128, 353] width 131 height 31
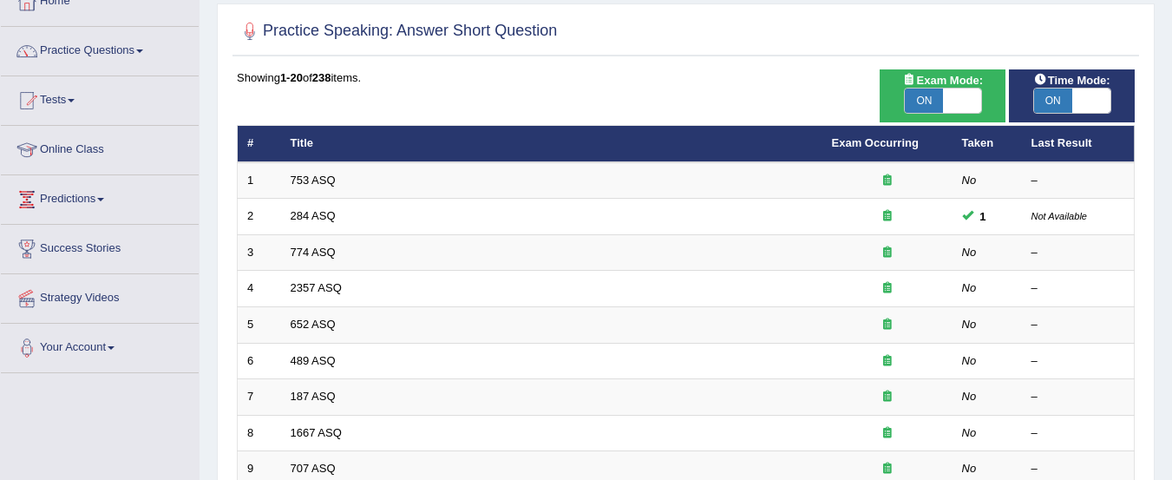
scroll to position [148, 0]
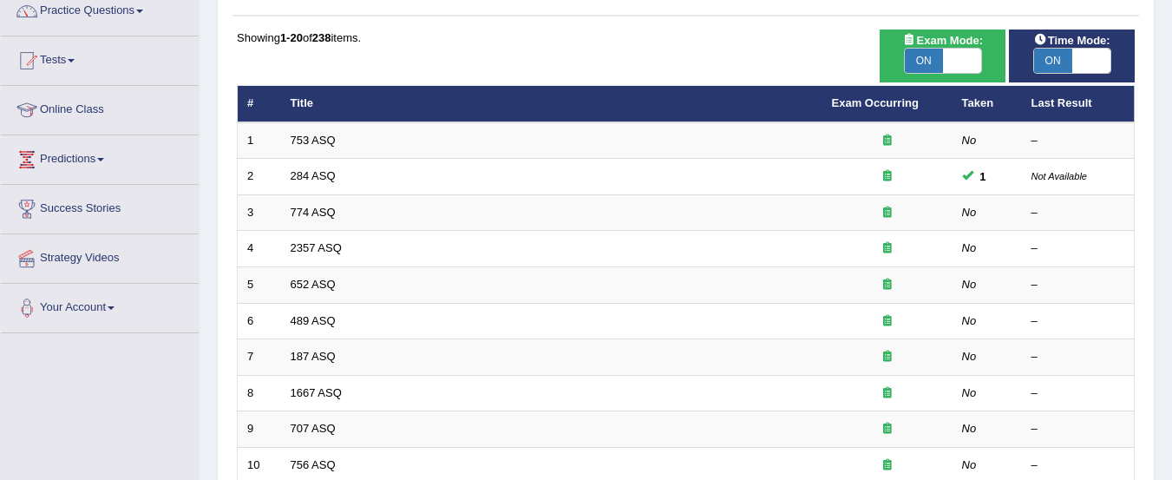
click at [309, 143] on link "753 ASQ" at bounding box center [313, 140] width 45 height 13
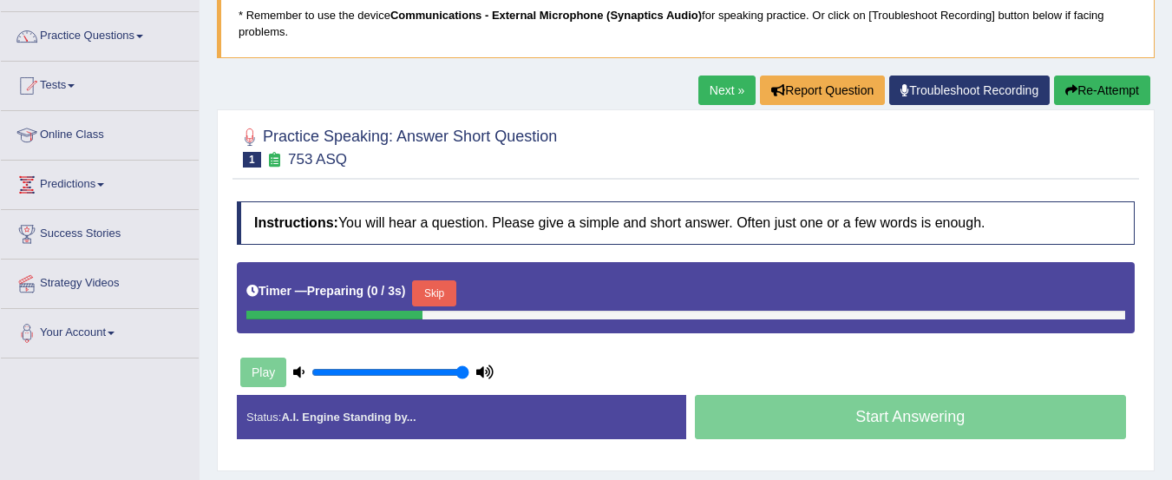
scroll to position [125, 0]
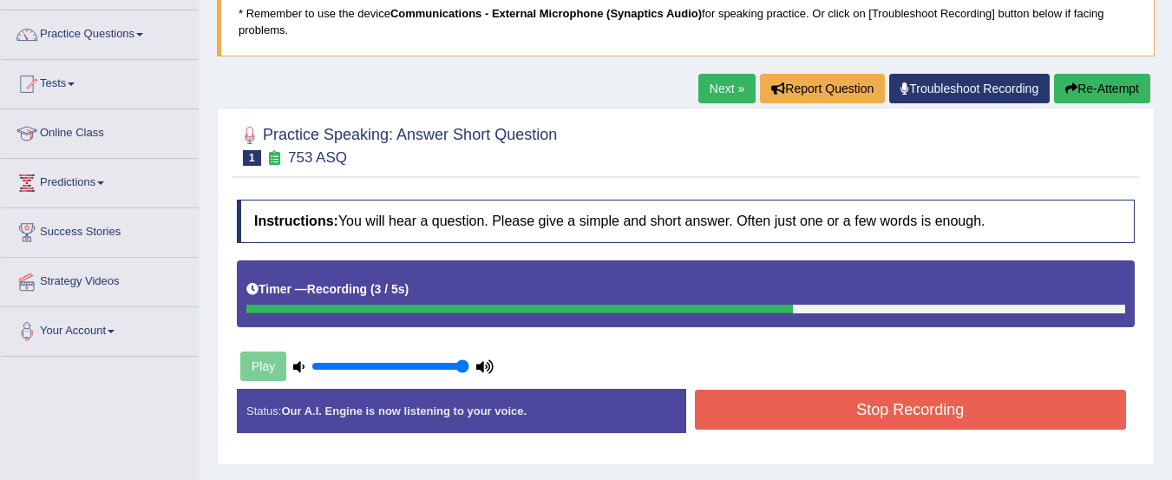
click at [878, 415] on button "Stop Recording" at bounding box center [911, 410] width 432 height 40
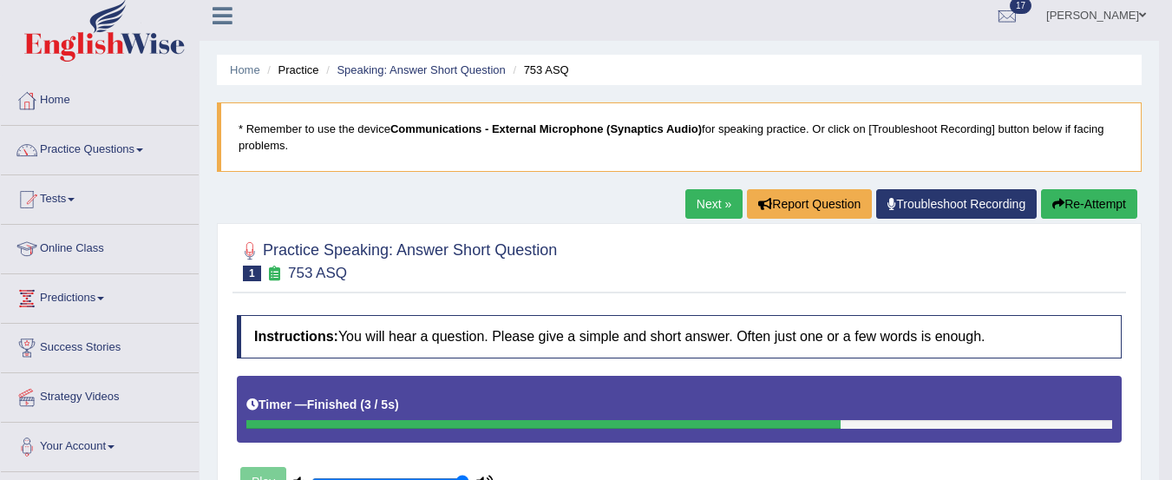
scroll to position [0, 0]
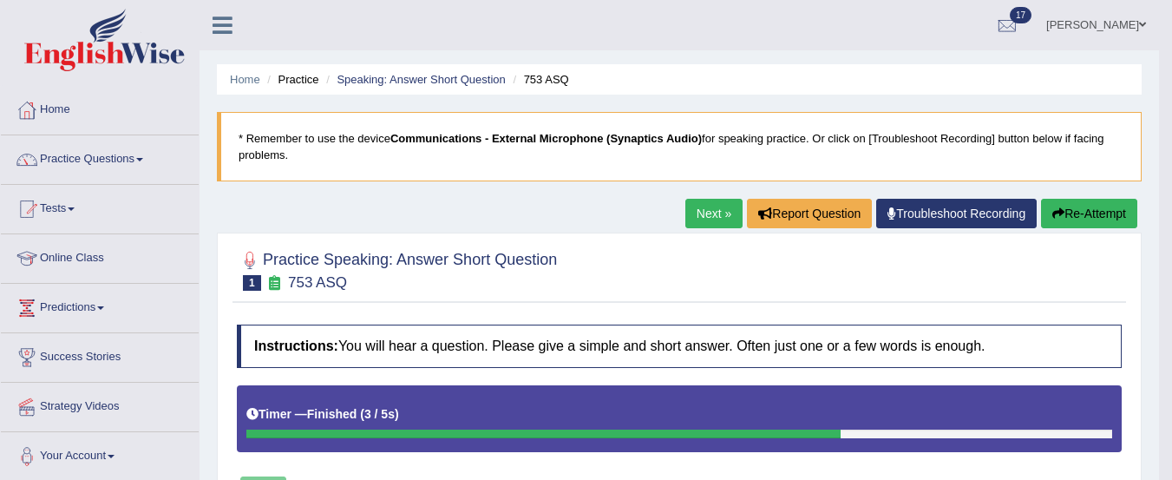
click at [691, 211] on link "Next »" at bounding box center [713, 213] width 57 height 29
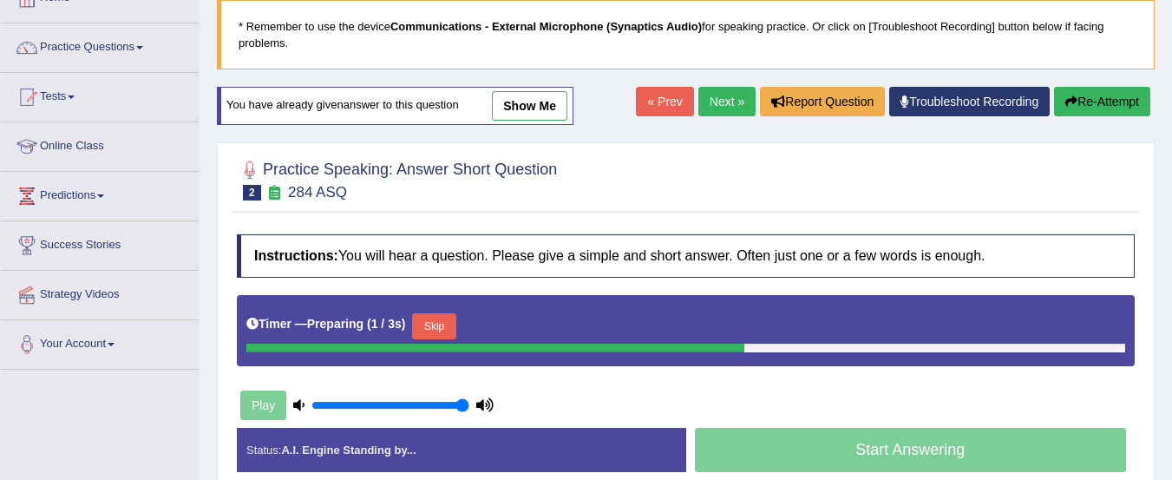
scroll to position [141, 0]
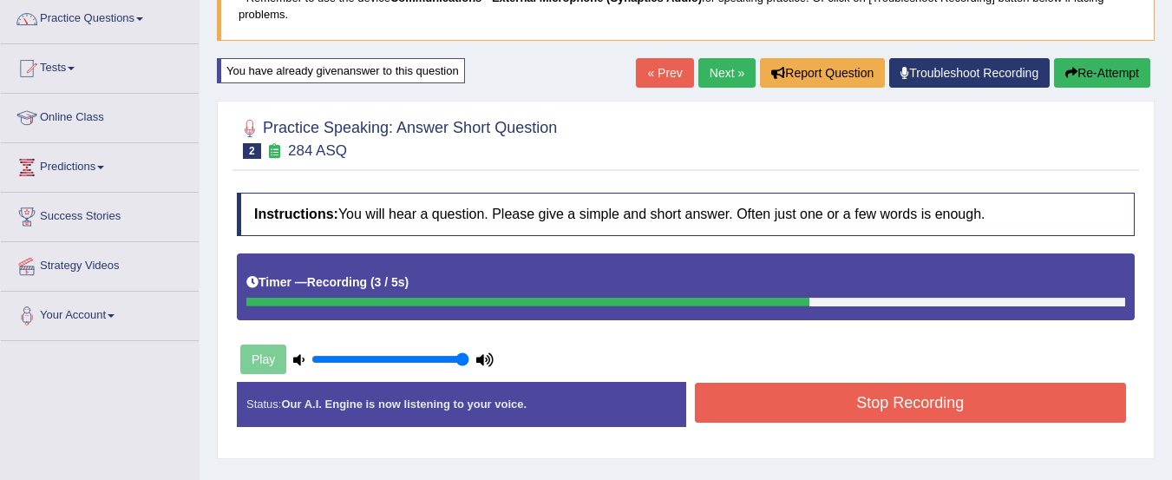
click at [1039, 410] on button "Stop Recording" at bounding box center [911, 403] width 432 height 40
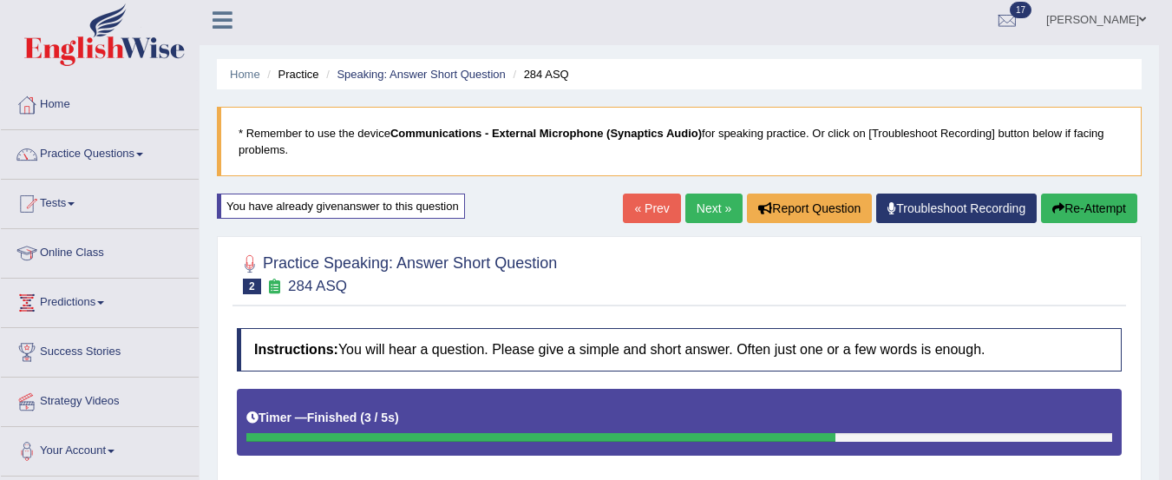
scroll to position [0, 0]
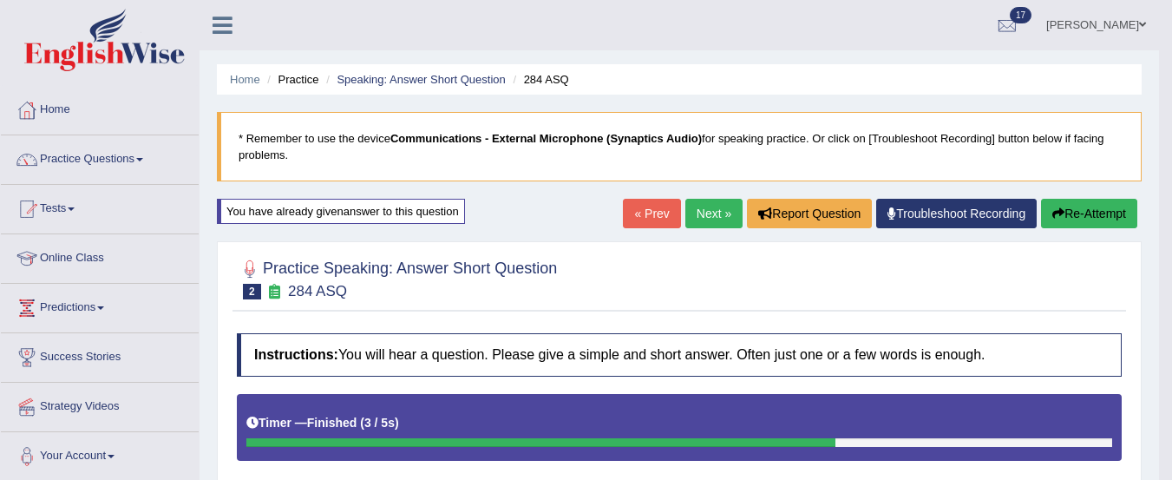
click at [710, 218] on link "Next »" at bounding box center [713, 213] width 57 height 29
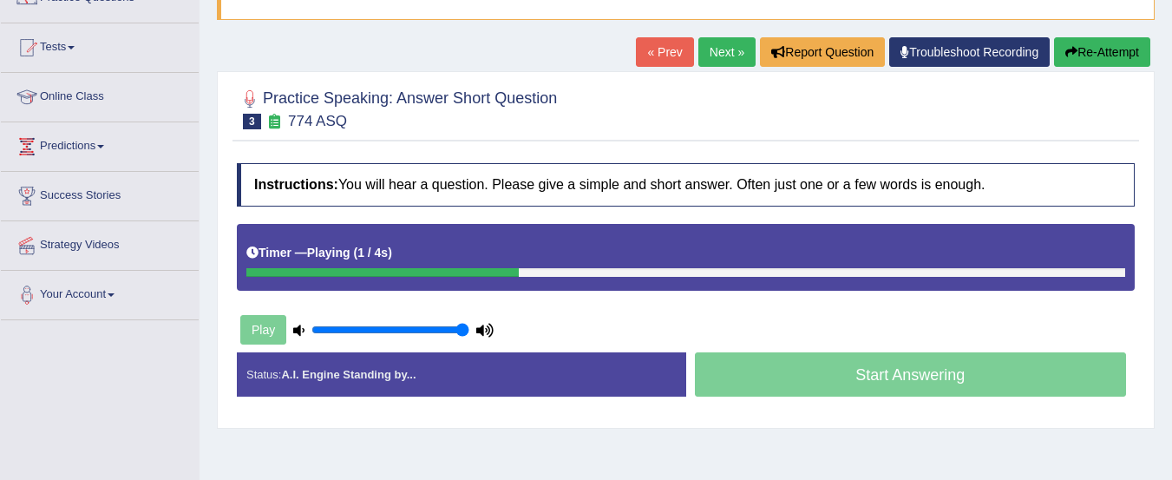
scroll to position [163, 0]
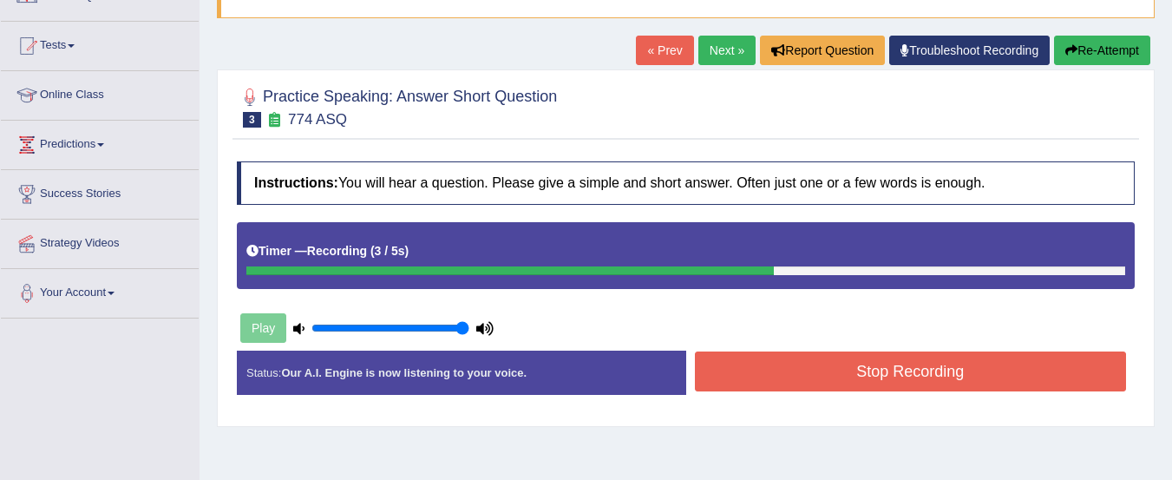
click at [944, 378] on button "Stop Recording" at bounding box center [911, 371] width 432 height 40
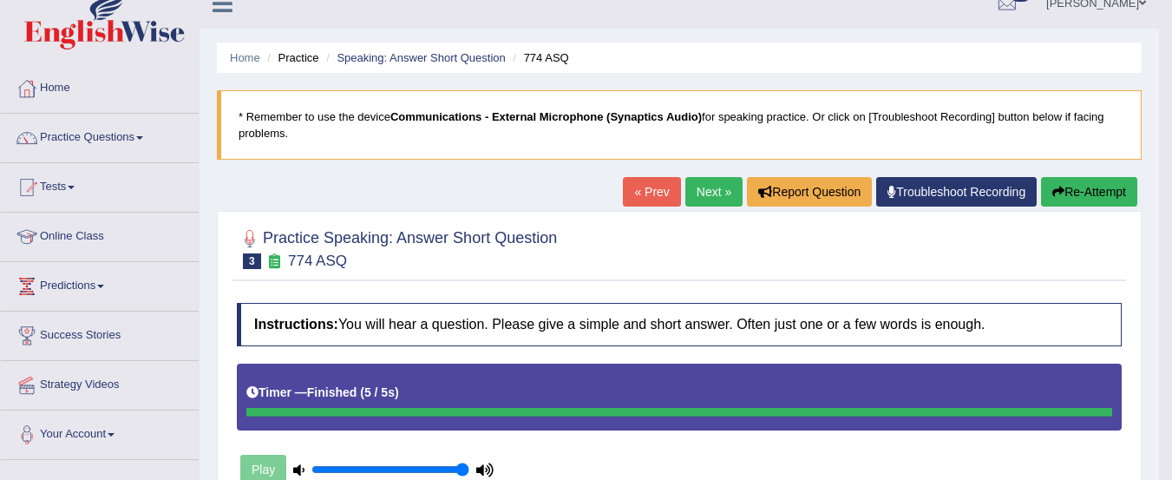
scroll to position [0, 0]
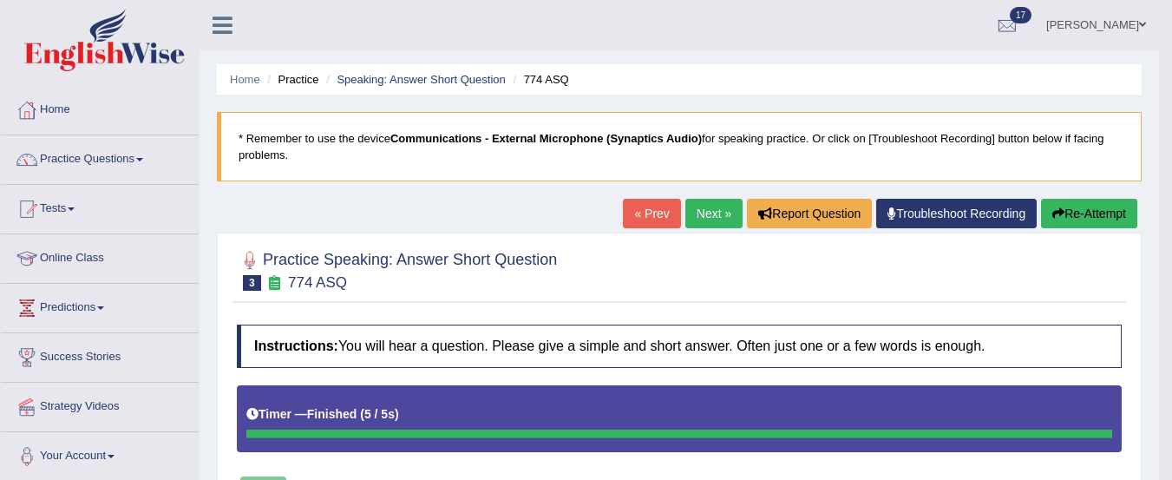
click at [707, 214] on link "Next »" at bounding box center [713, 213] width 57 height 29
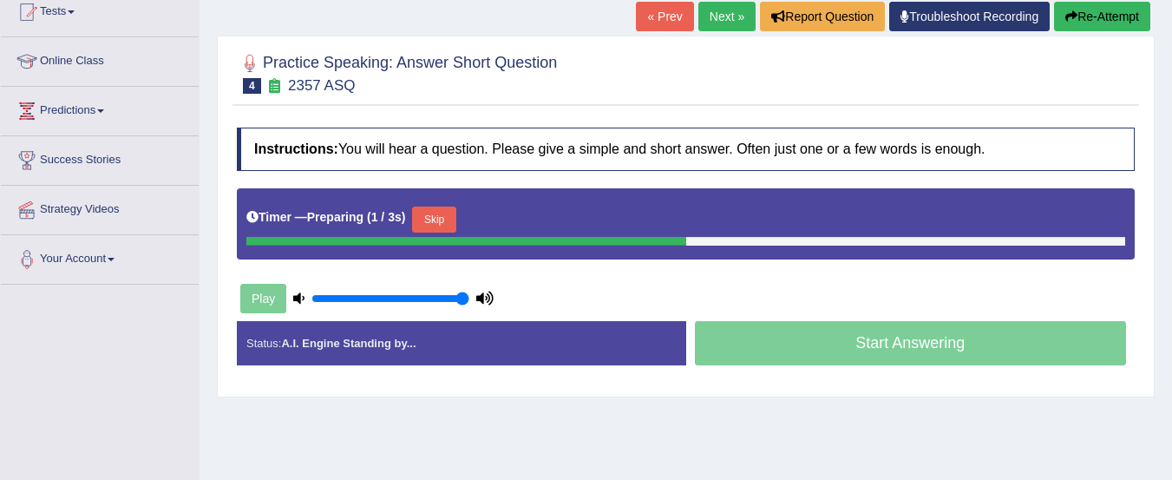
scroll to position [213, 0]
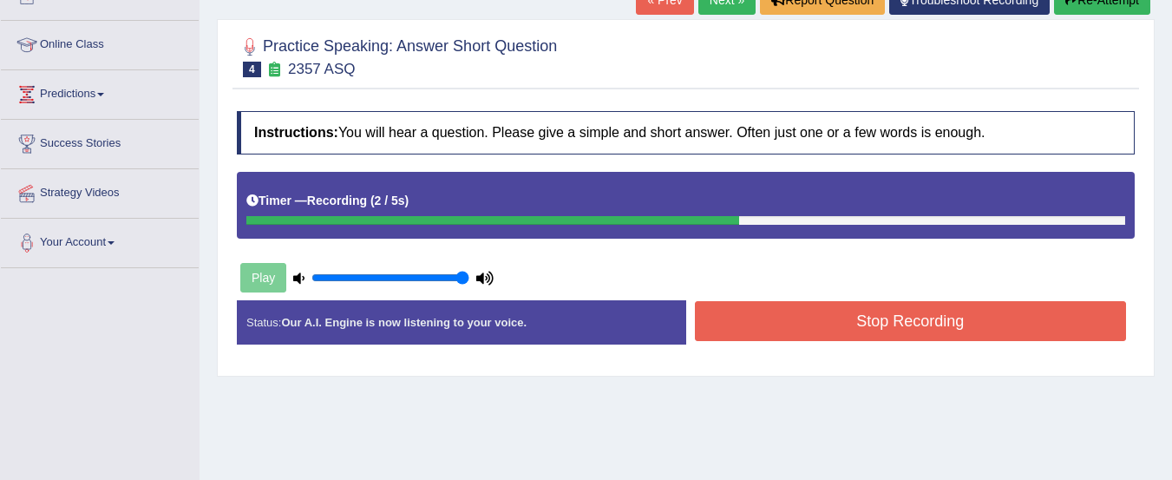
click at [1002, 337] on button "Stop Recording" at bounding box center [911, 321] width 432 height 40
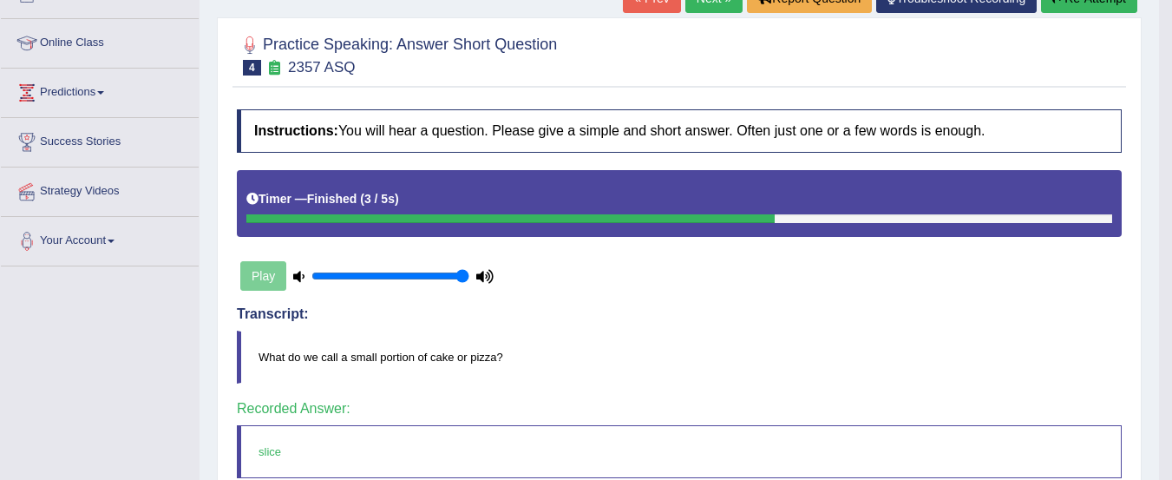
scroll to position [0, 0]
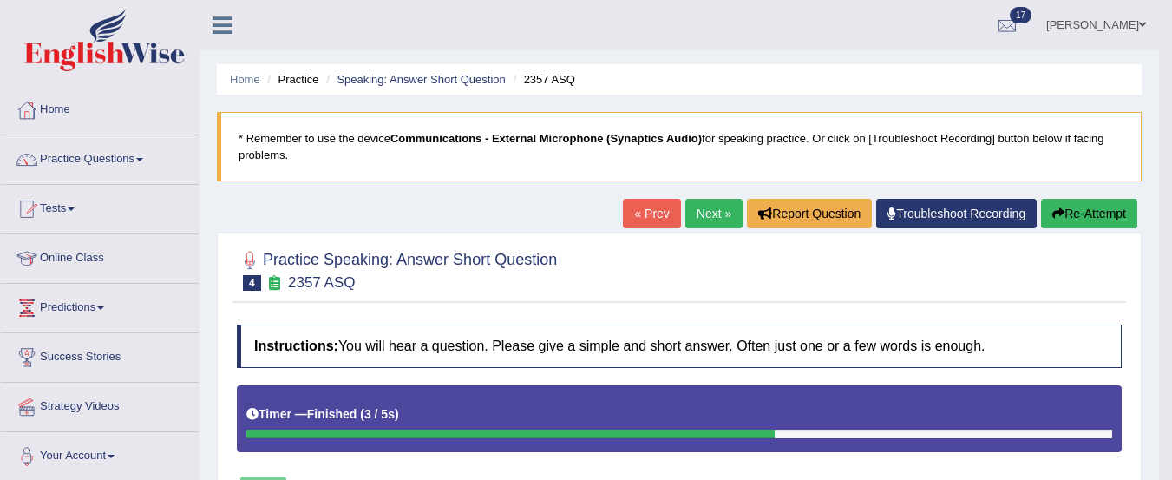
click at [704, 224] on link "Next »" at bounding box center [713, 213] width 57 height 29
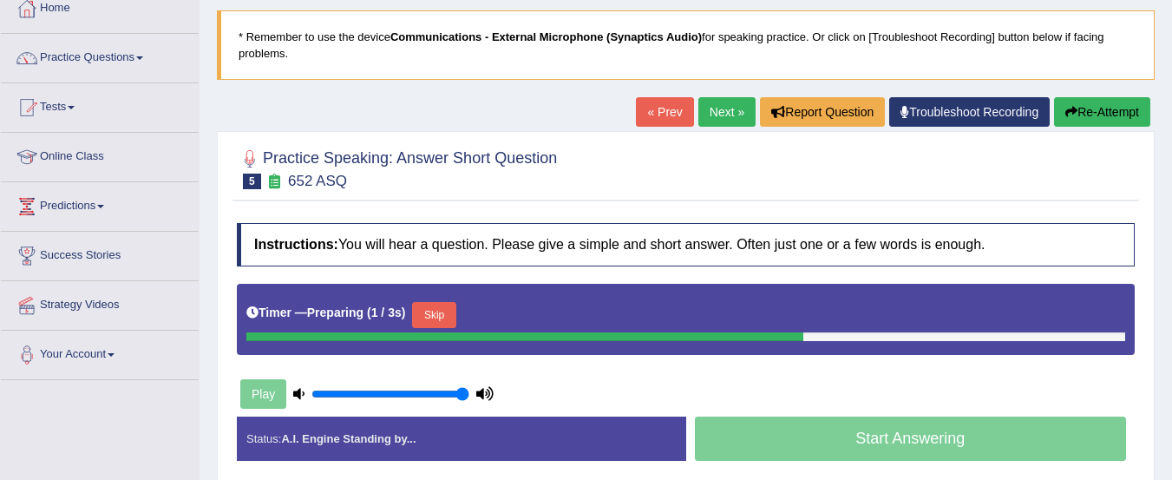
scroll to position [117, 0]
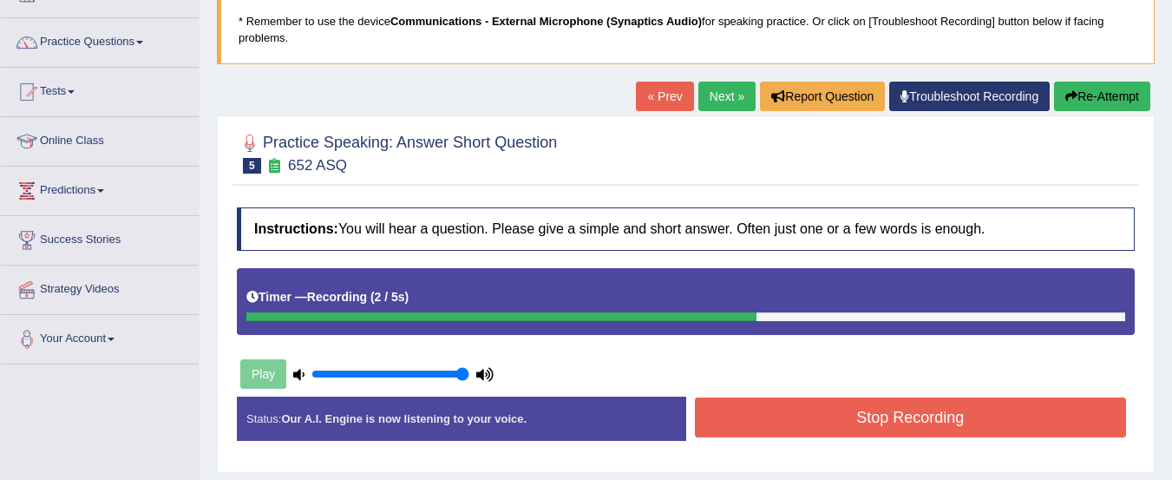
click at [803, 426] on button "Stop Recording" at bounding box center [911, 417] width 432 height 40
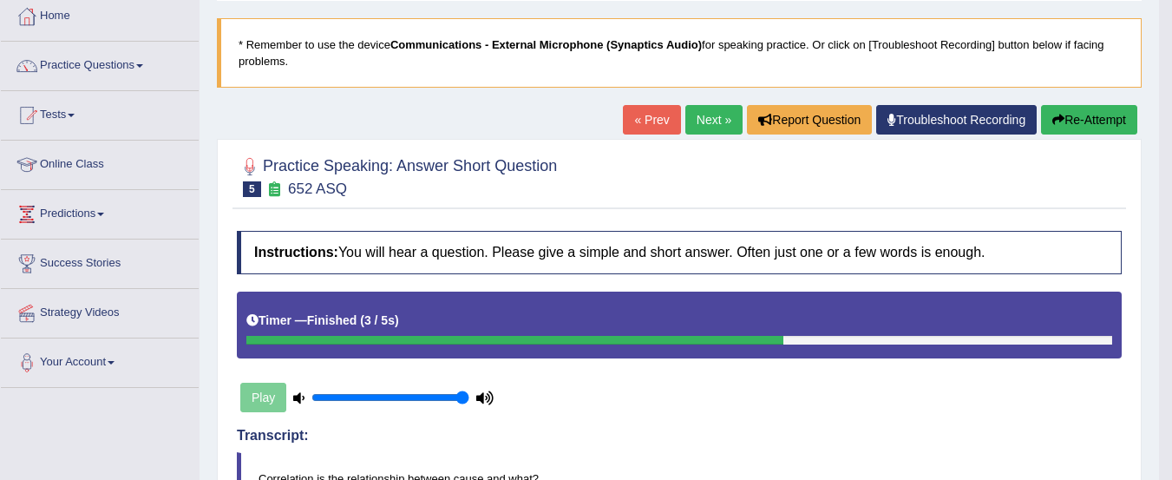
scroll to position [89, 0]
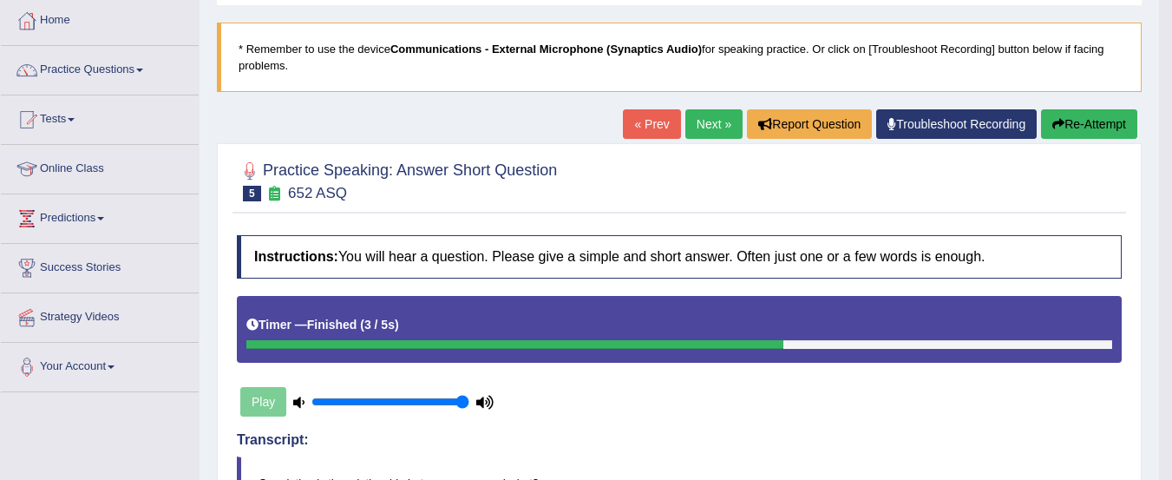
click at [711, 123] on link "Next »" at bounding box center [713, 123] width 57 height 29
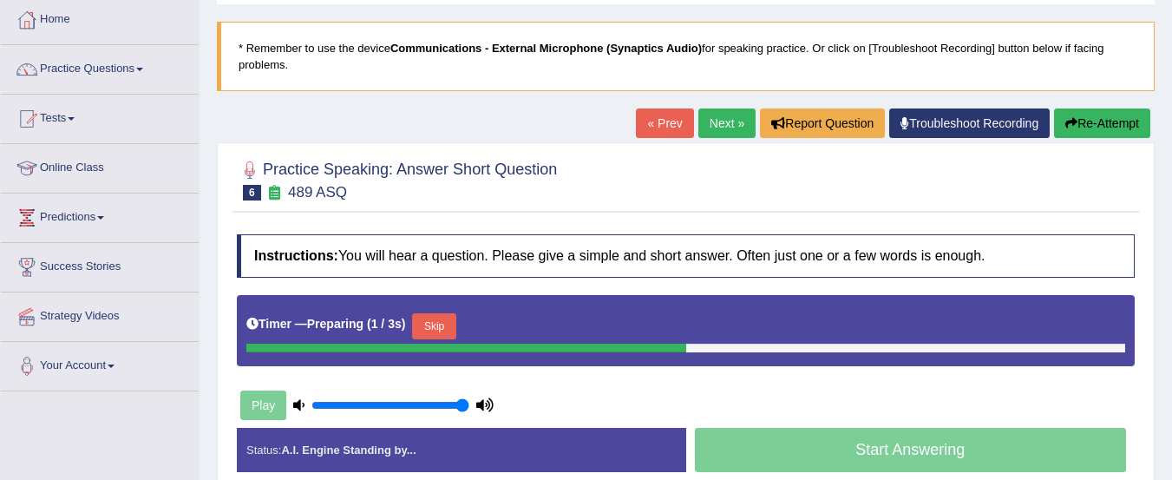
scroll to position [143, 0]
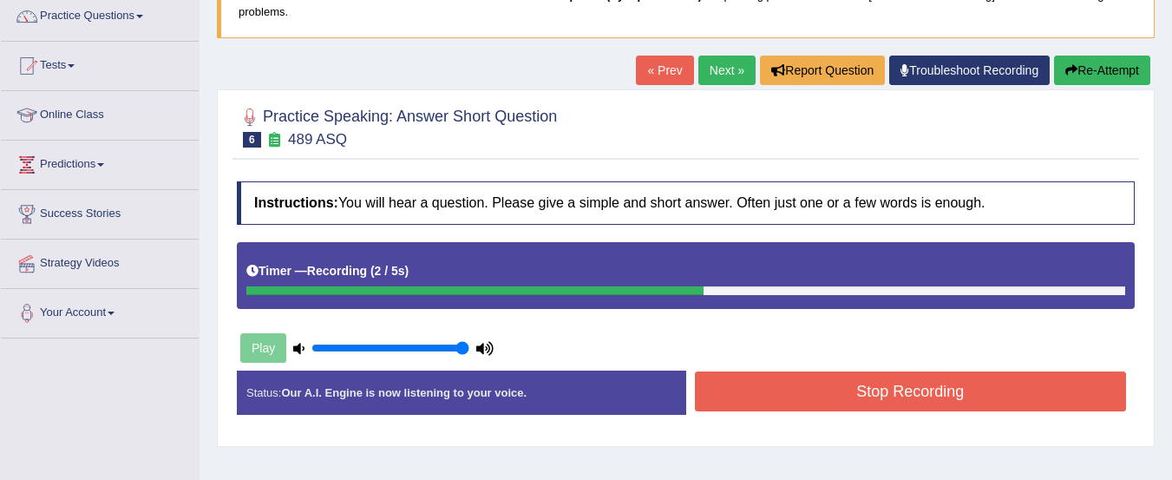
click at [976, 398] on button "Stop Recording" at bounding box center [911, 391] width 432 height 40
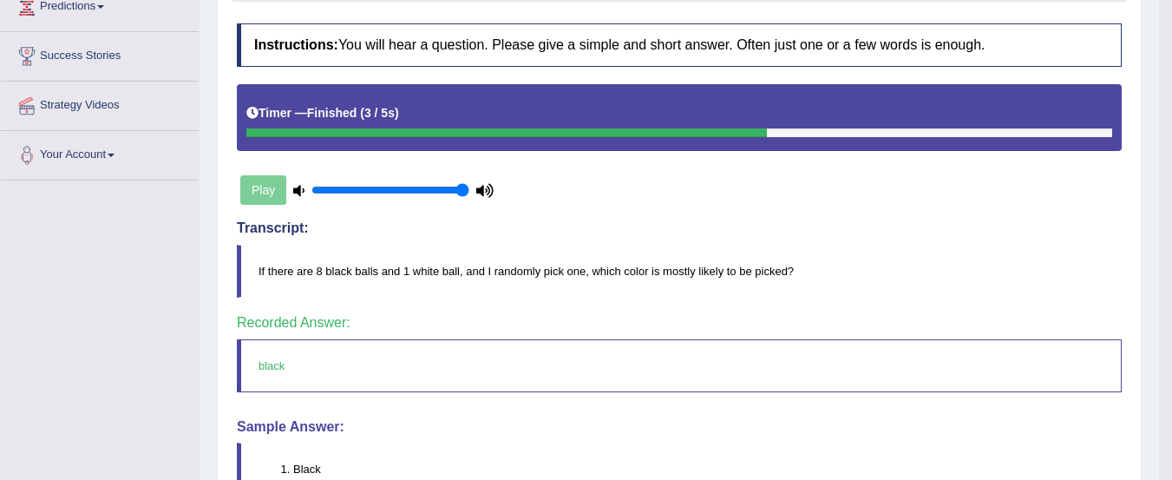
scroll to position [0, 0]
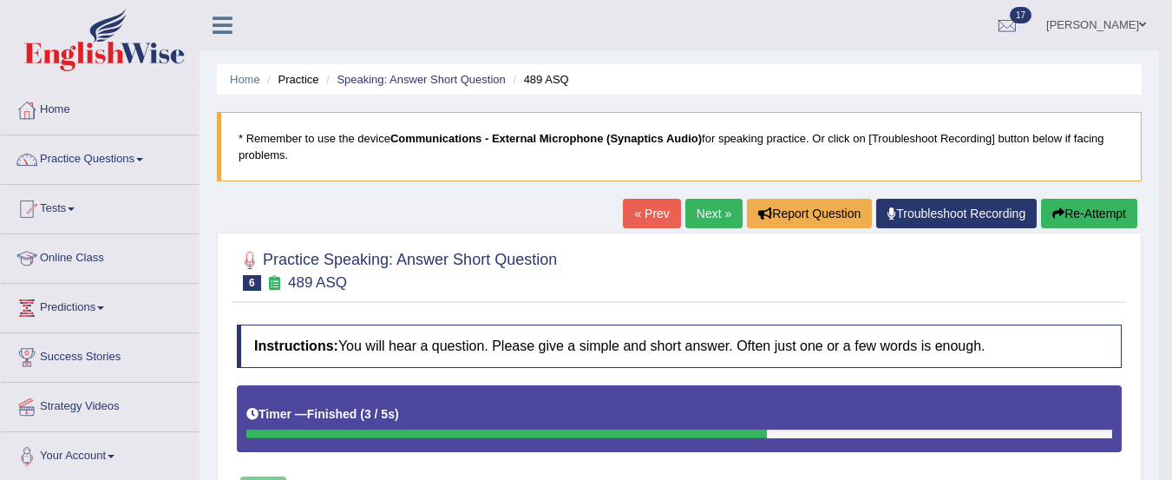
click at [709, 216] on link "Next »" at bounding box center [713, 213] width 57 height 29
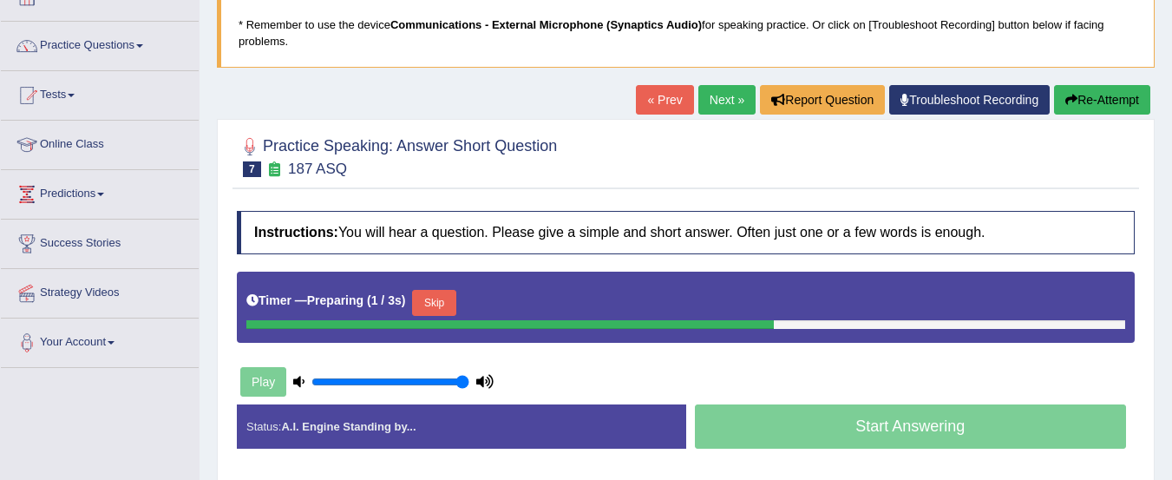
scroll to position [130, 0]
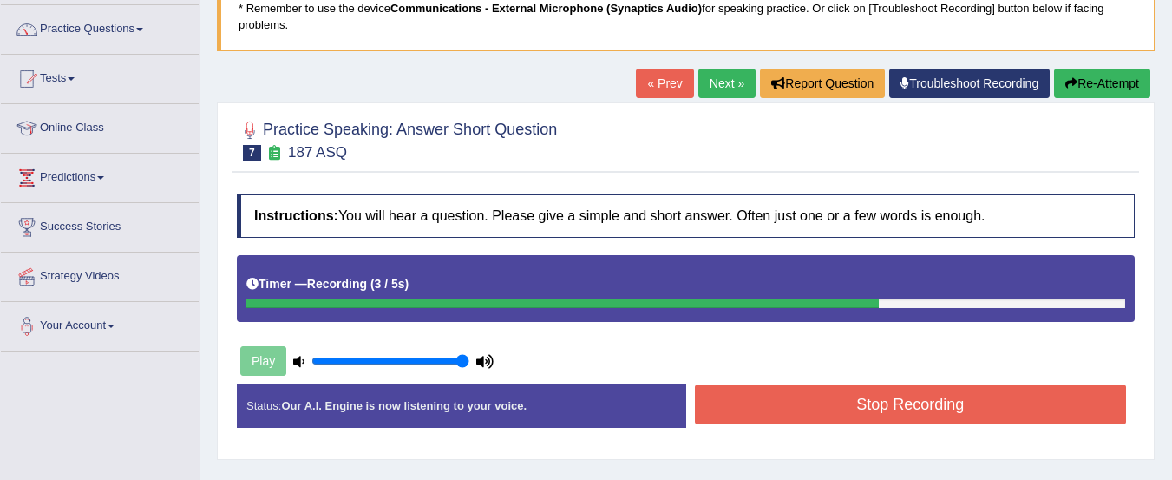
click at [940, 413] on button "Stop Recording" at bounding box center [911, 404] width 432 height 40
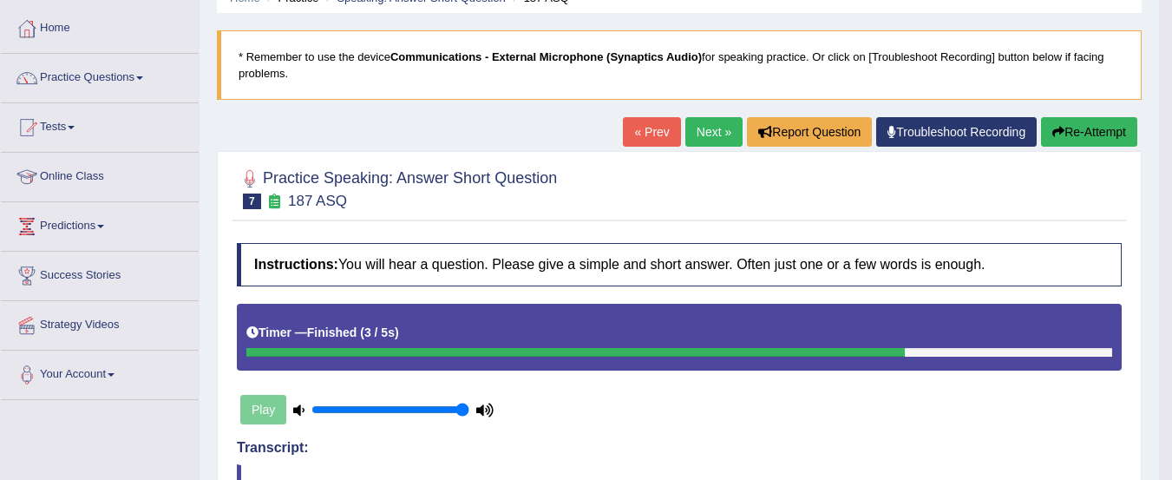
scroll to position [0, 0]
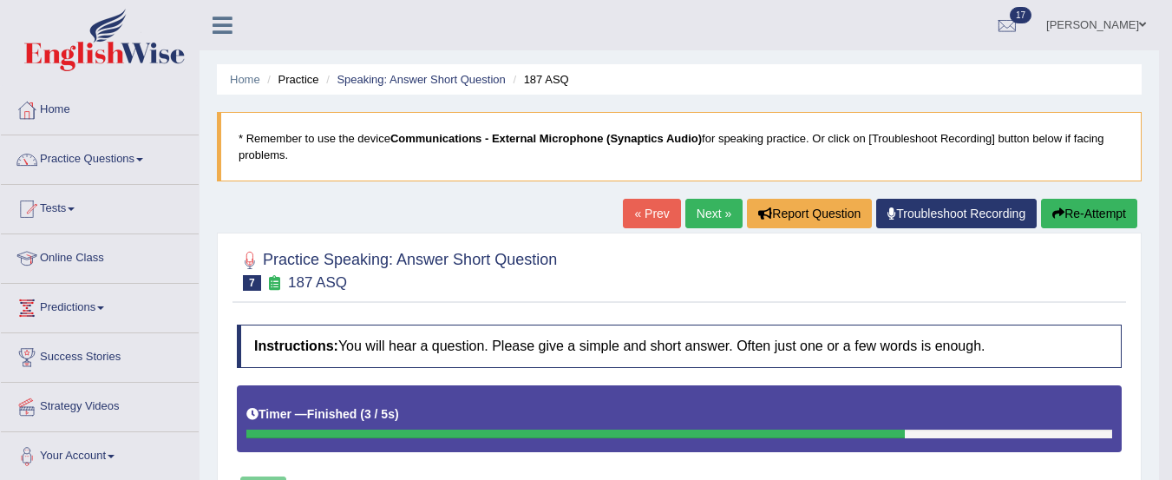
click at [711, 200] on link "Next »" at bounding box center [713, 213] width 57 height 29
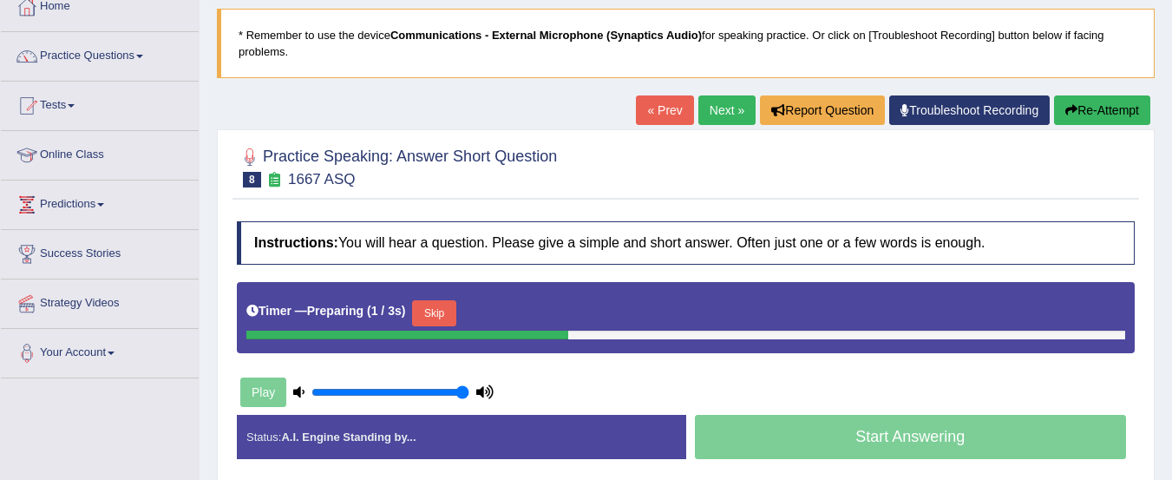
scroll to position [106, 0]
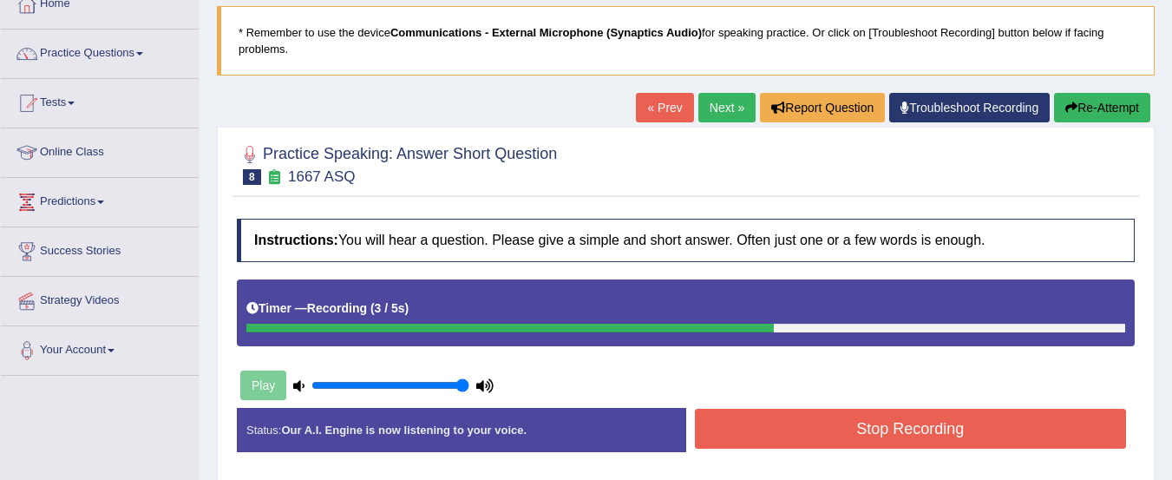
click at [1003, 438] on button "Stop Recording" at bounding box center [911, 429] width 432 height 40
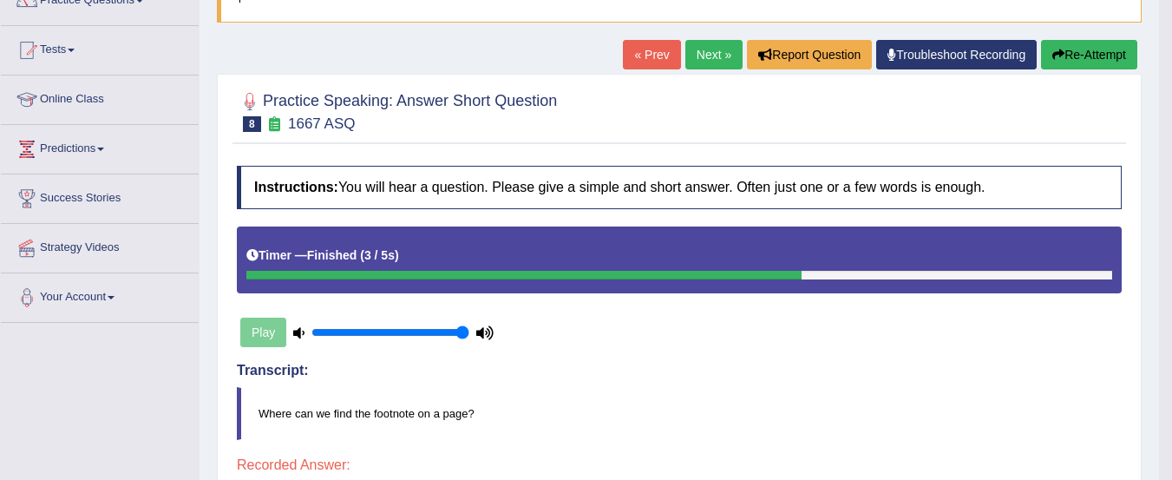
scroll to position [0, 0]
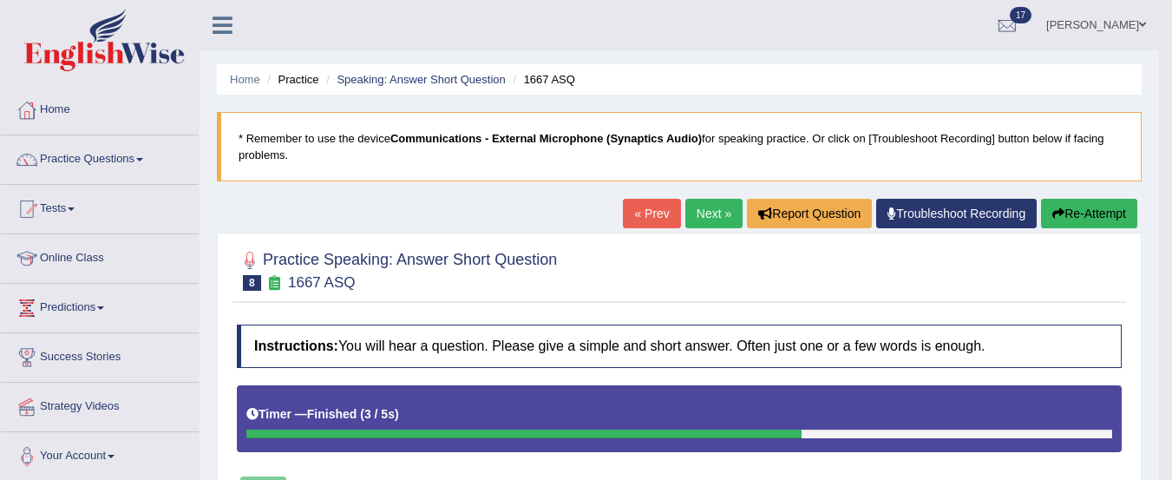
click at [703, 216] on link "Next »" at bounding box center [713, 213] width 57 height 29
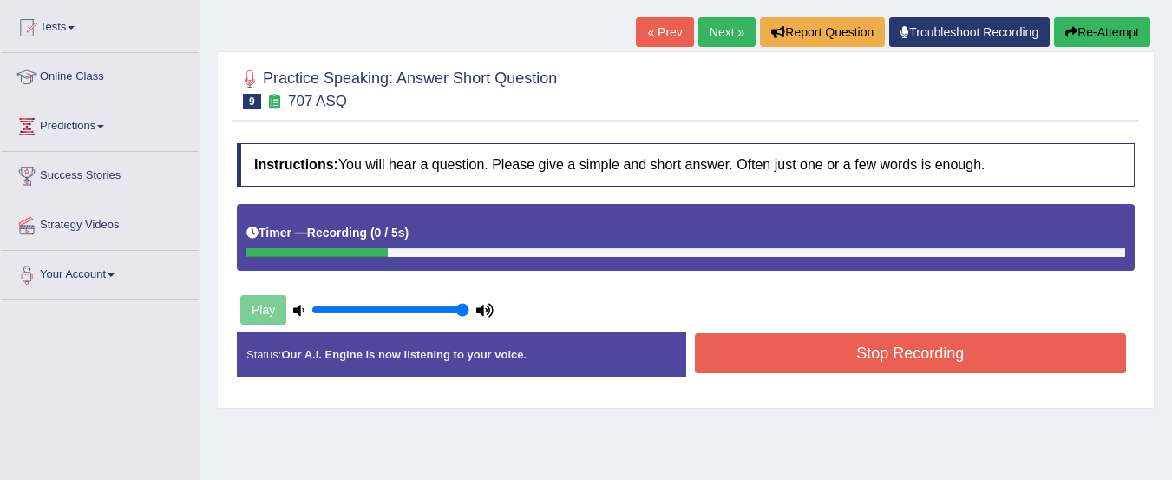
scroll to position [190, 0]
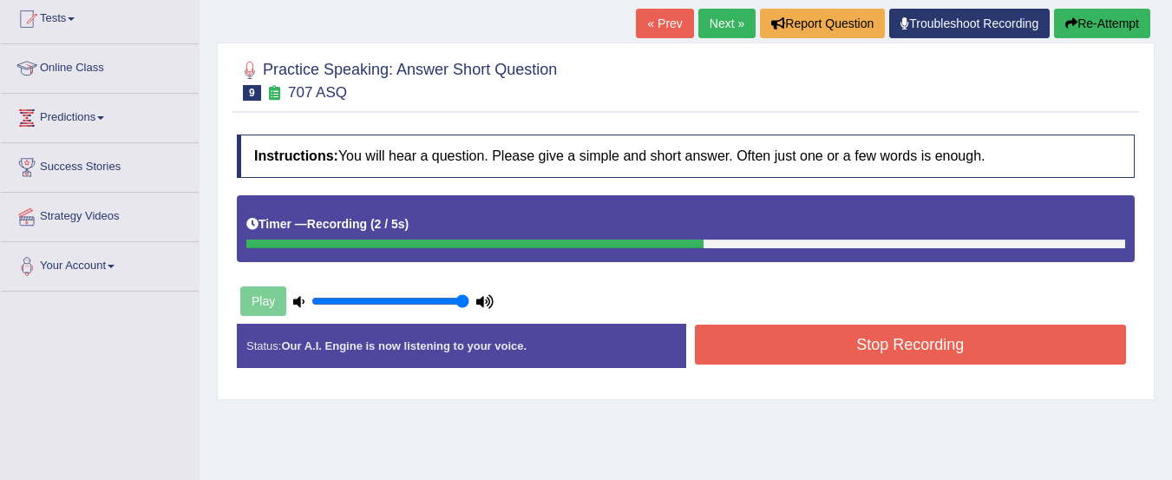
click at [953, 353] on button "Stop Recording" at bounding box center [911, 344] width 432 height 40
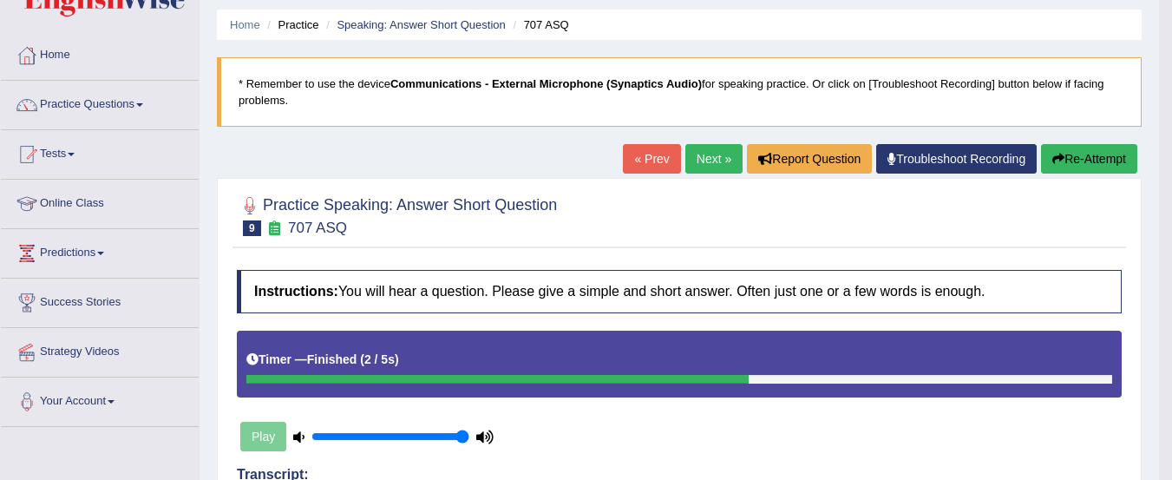
scroll to position [0, 0]
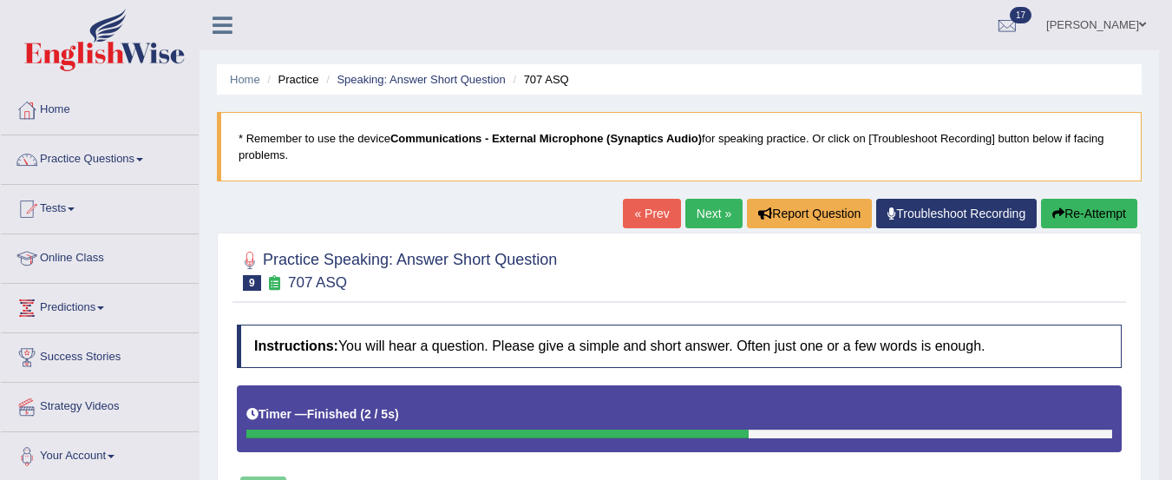
click at [94, 168] on link "Practice Questions" at bounding box center [100, 156] width 198 height 43
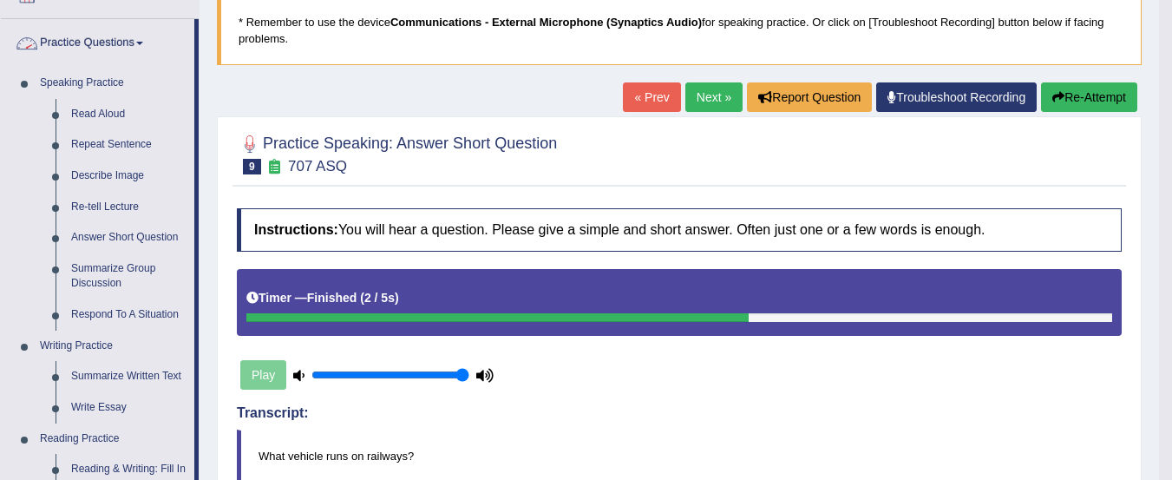
scroll to position [126, 0]
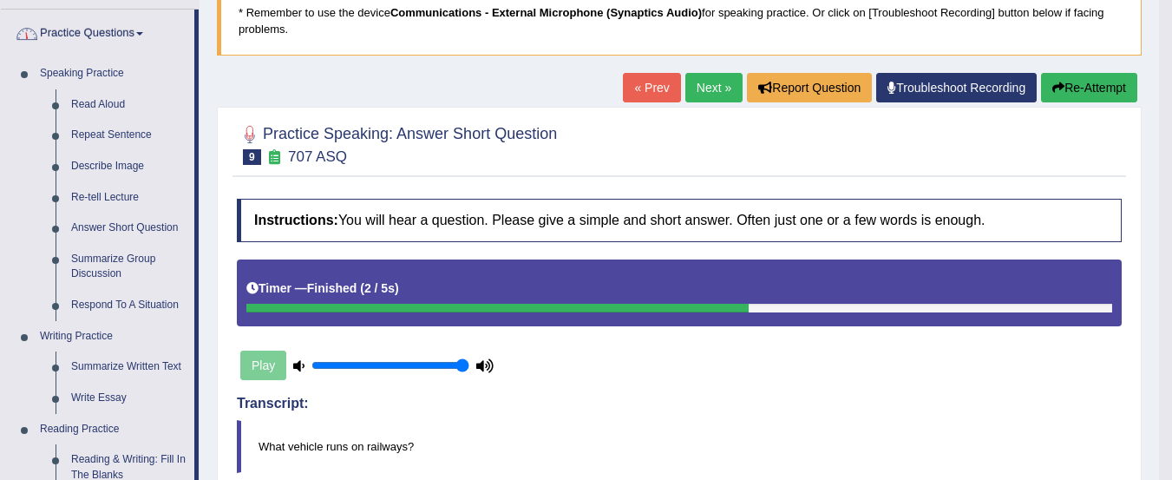
click at [97, 272] on link "Summarize Group Discussion" at bounding box center [128, 267] width 131 height 46
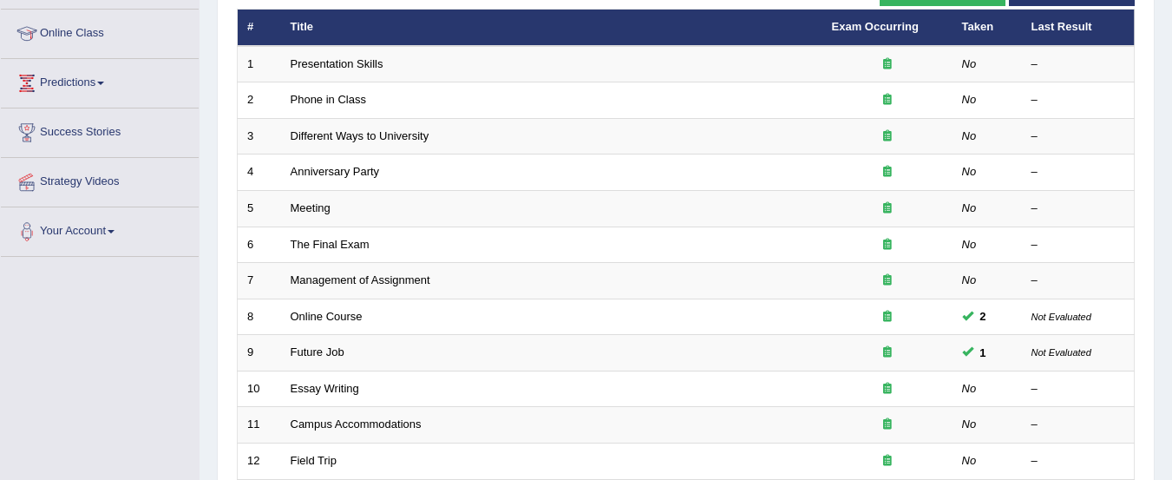
scroll to position [138, 0]
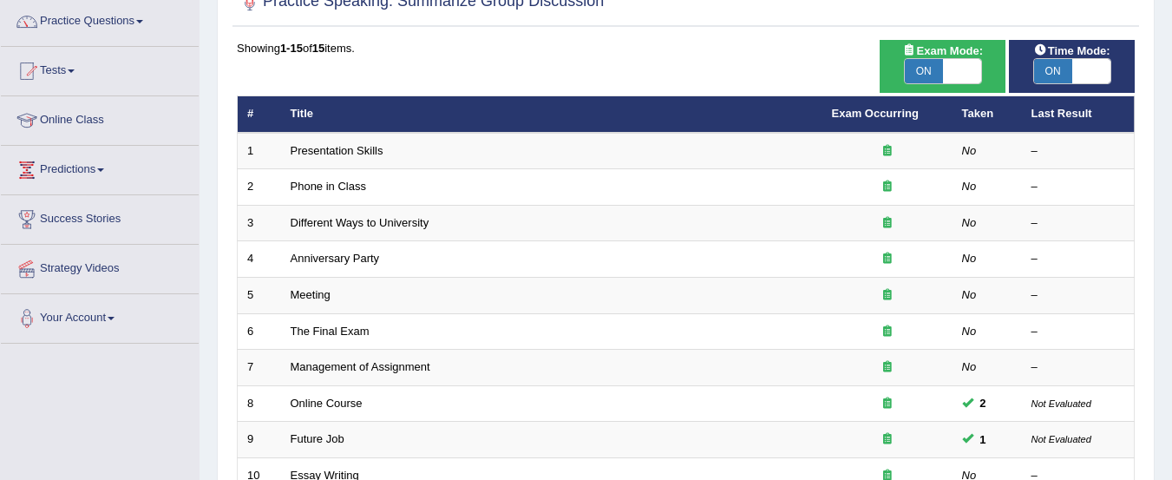
click at [314, 151] on link "Presentation Skills" at bounding box center [337, 150] width 93 height 13
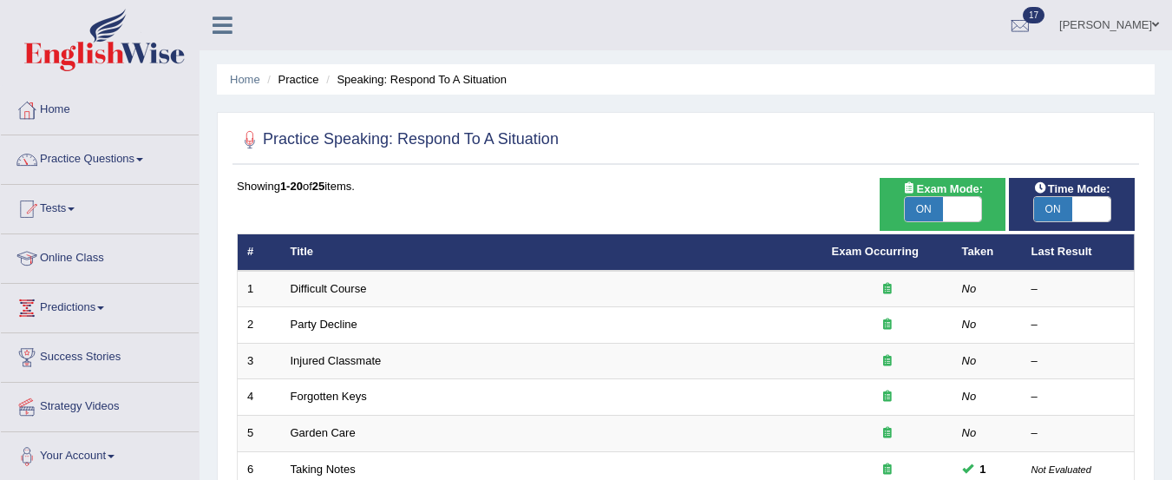
click at [328, 290] on link "Difficult Course" at bounding box center [329, 288] width 76 height 13
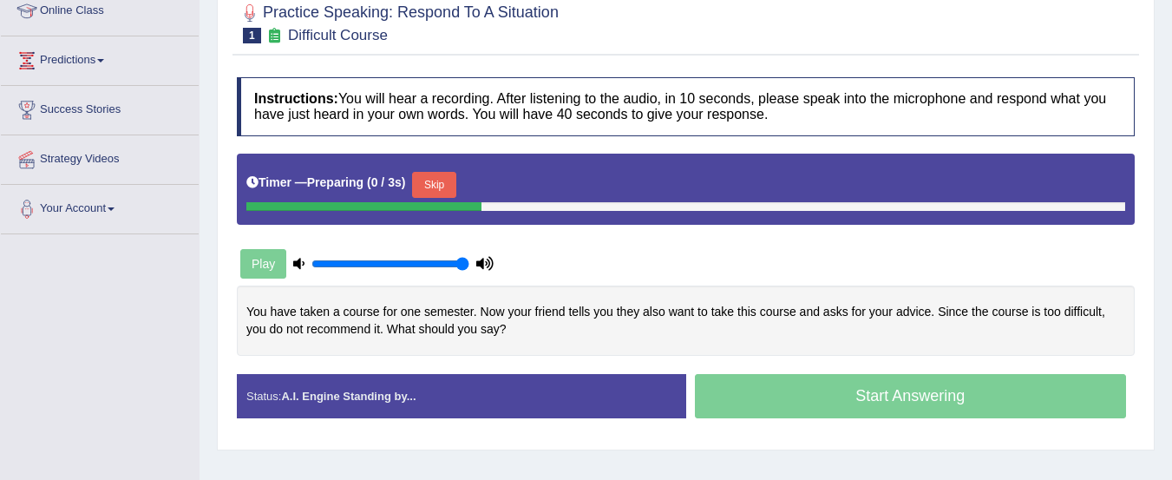
scroll to position [257, 0]
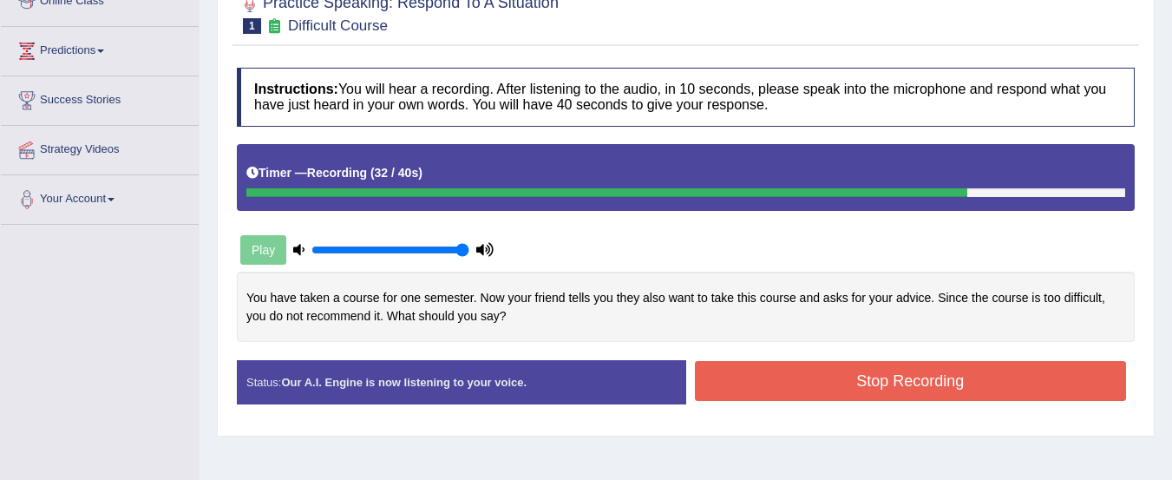
click at [961, 380] on button "Stop Recording" at bounding box center [911, 381] width 432 height 40
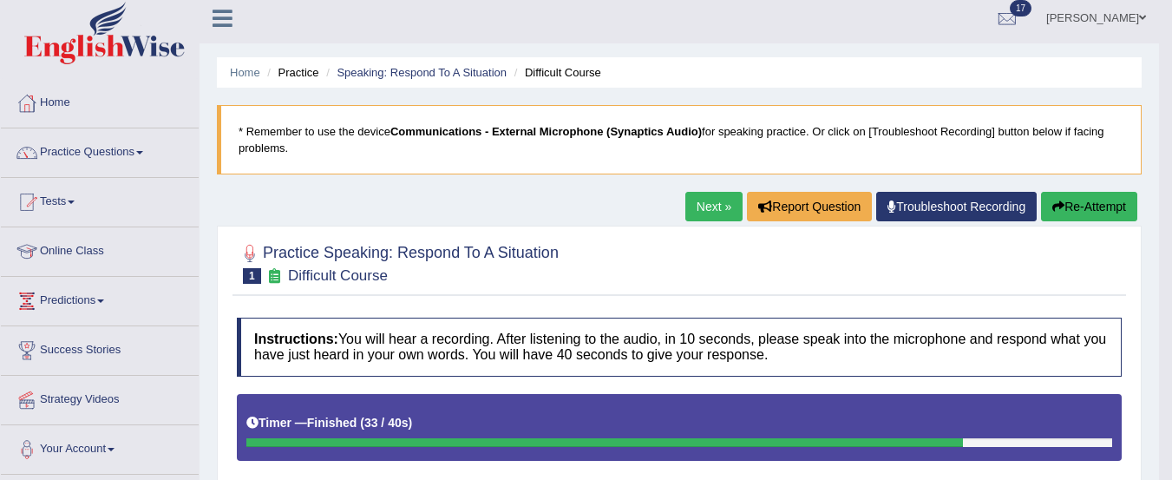
scroll to position [0, 0]
